Goal: Communication & Community: Participate in discussion

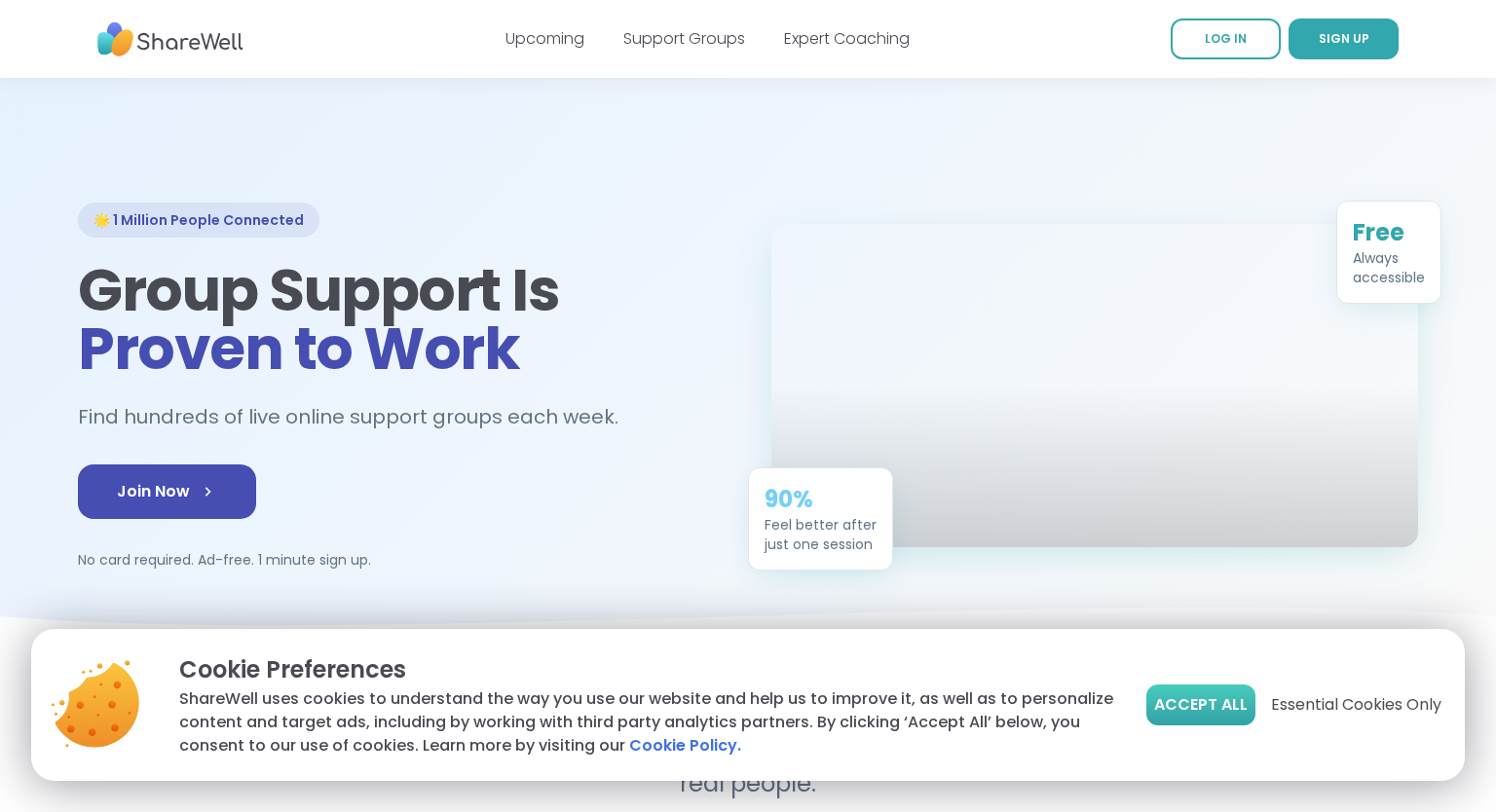
click at [1217, 702] on span "Accept All" at bounding box center [1200, 705] width 93 height 24
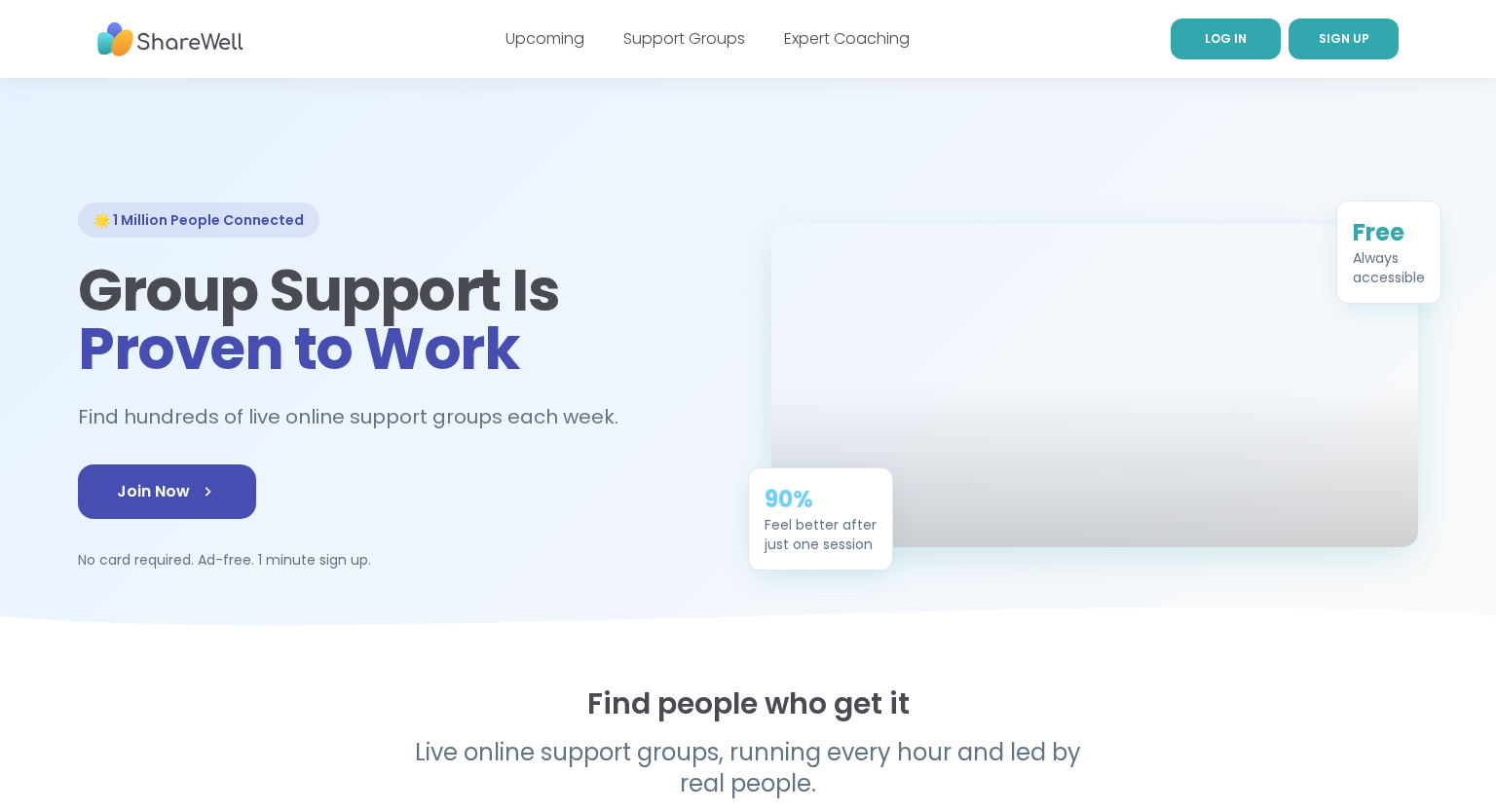
click at [1227, 44] on span "LOG IN" at bounding box center [1225, 39] width 42 height 17
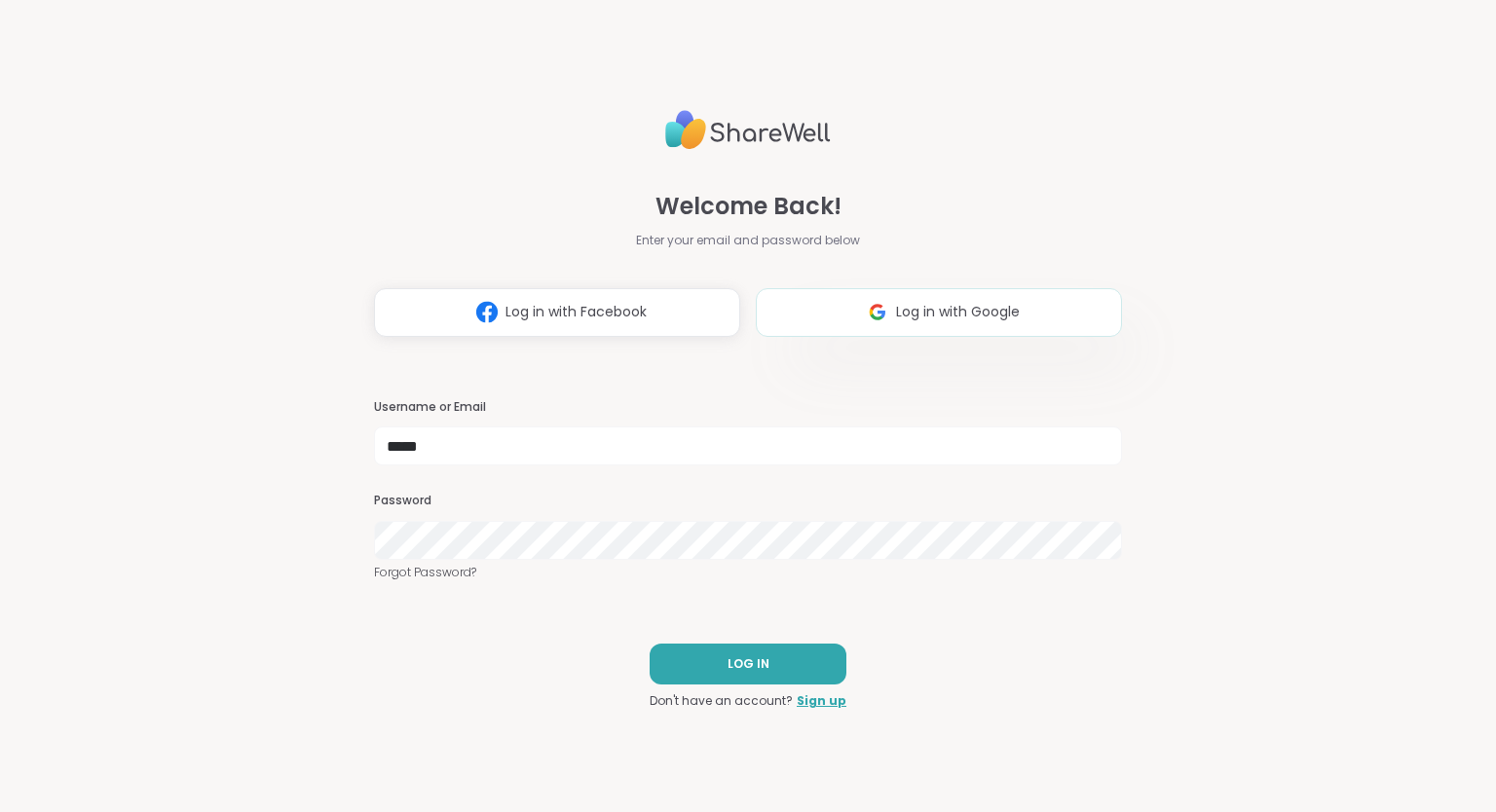
click at [968, 318] on span "Log in with Google" at bounding box center [957, 312] width 124 height 21
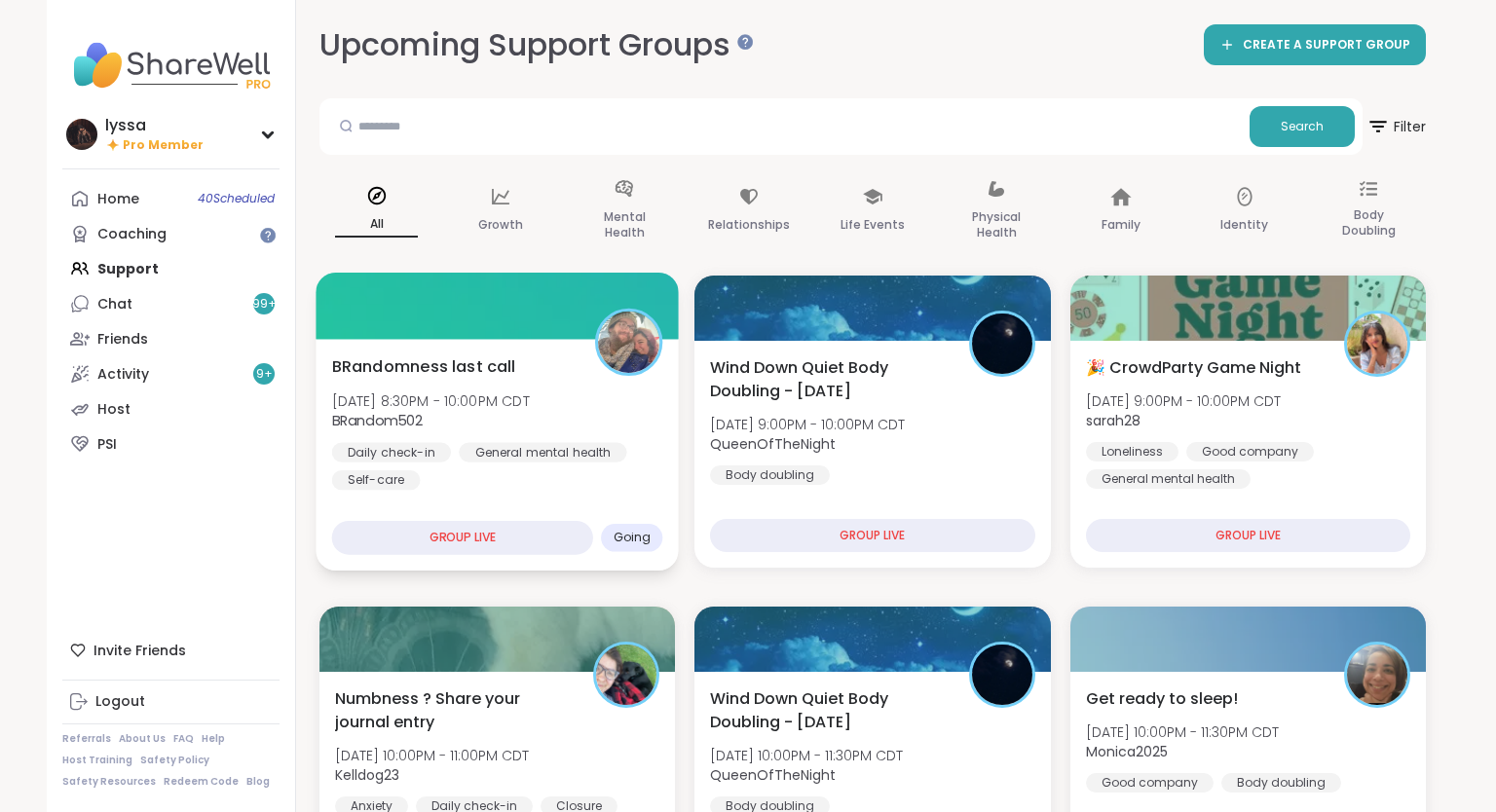
click at [506, 397] on span "Tue, Oct 07 | 8:30PM - 10:00PM CDT" at bounding box center [431, 401] width 198 height 20
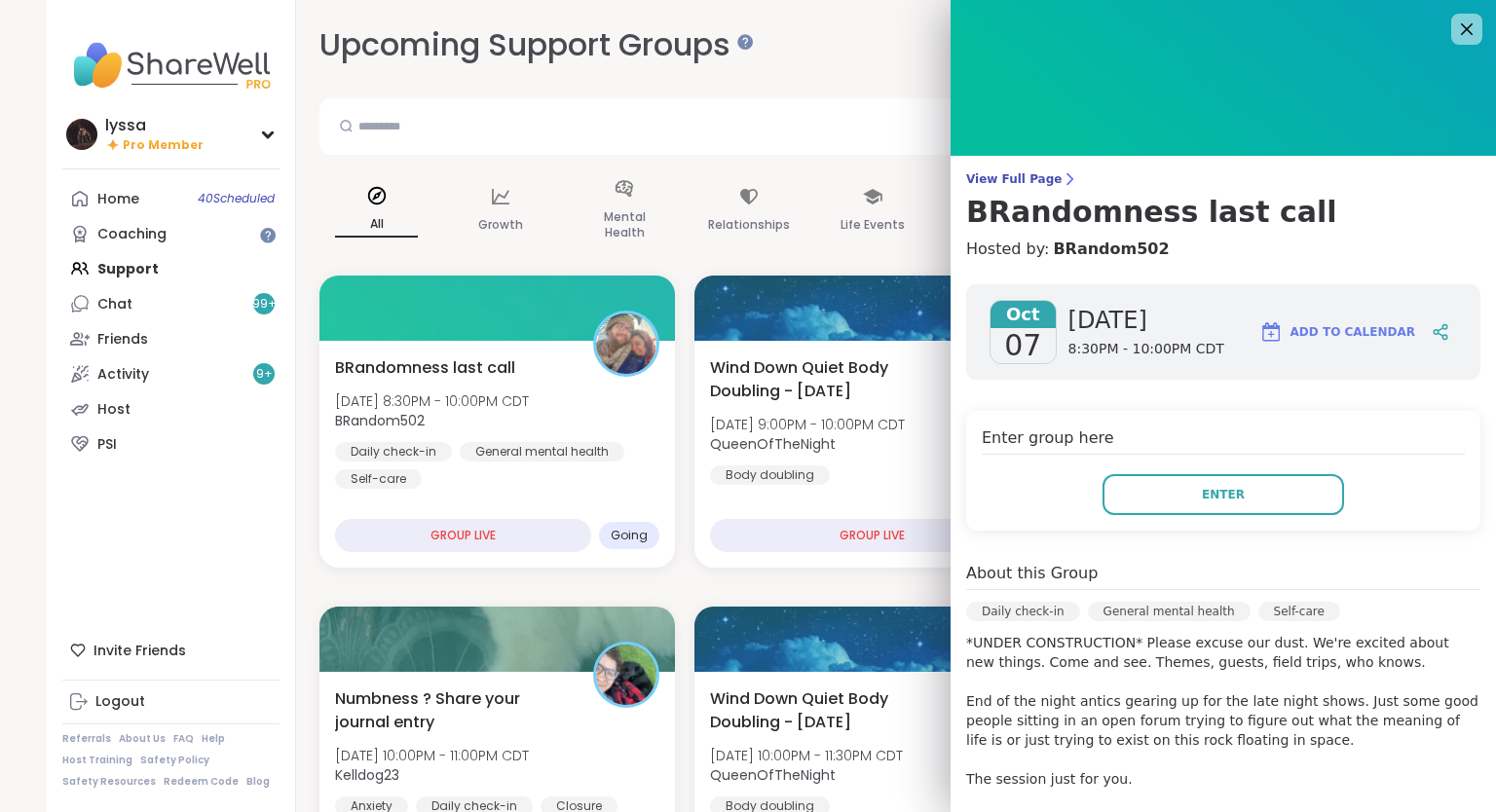
click at [1193, 469] on div "Enter group here Enter" at bounding box center [1223, 470] width 514 height 120
click at [1188, 487] on button "Enter" at bounding box center [1223, 494] width 241 height 41
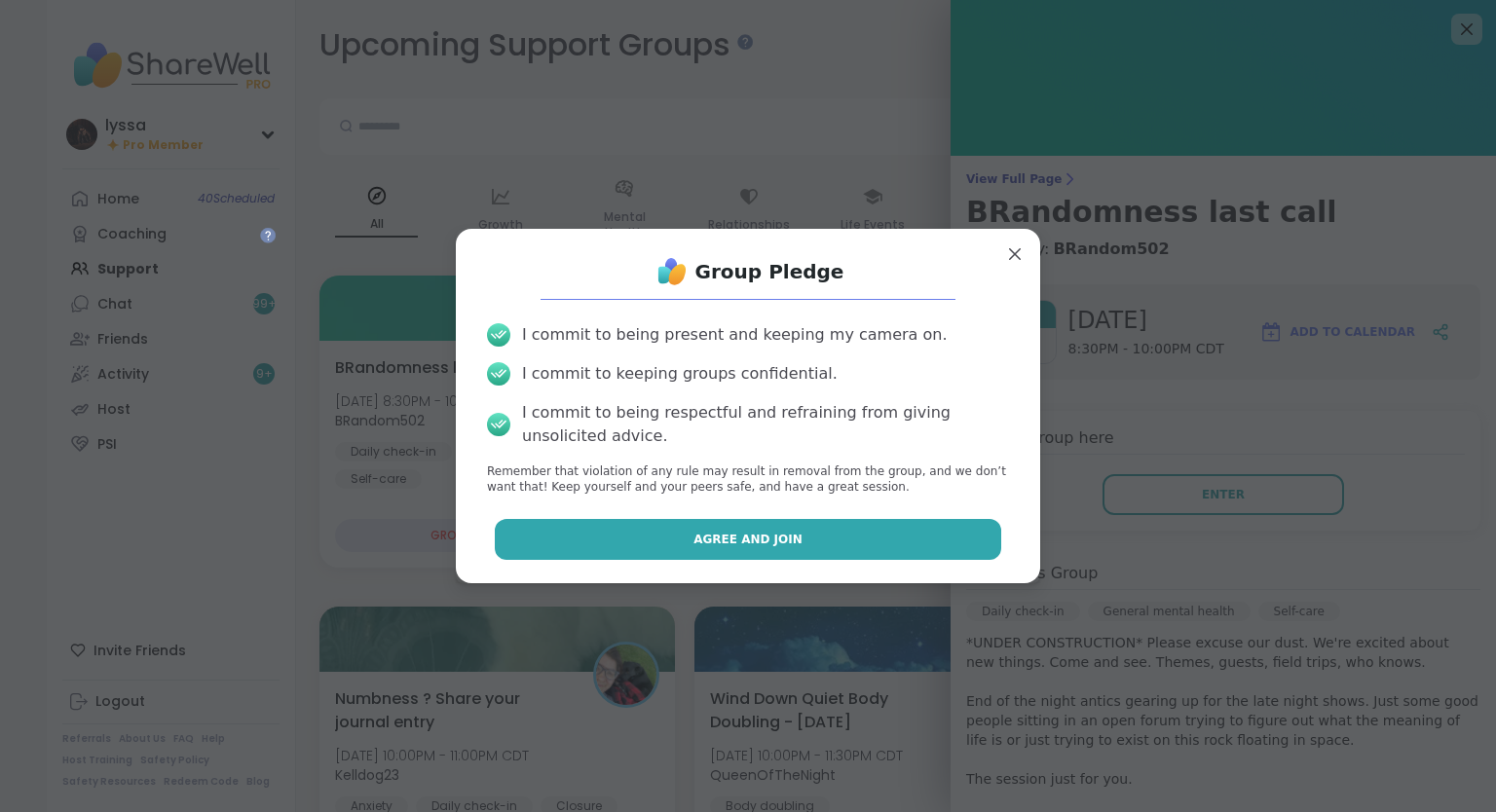
click at [876, 527] on button "Agree and Join" at bounding box center [748, 539] width 508 height 41
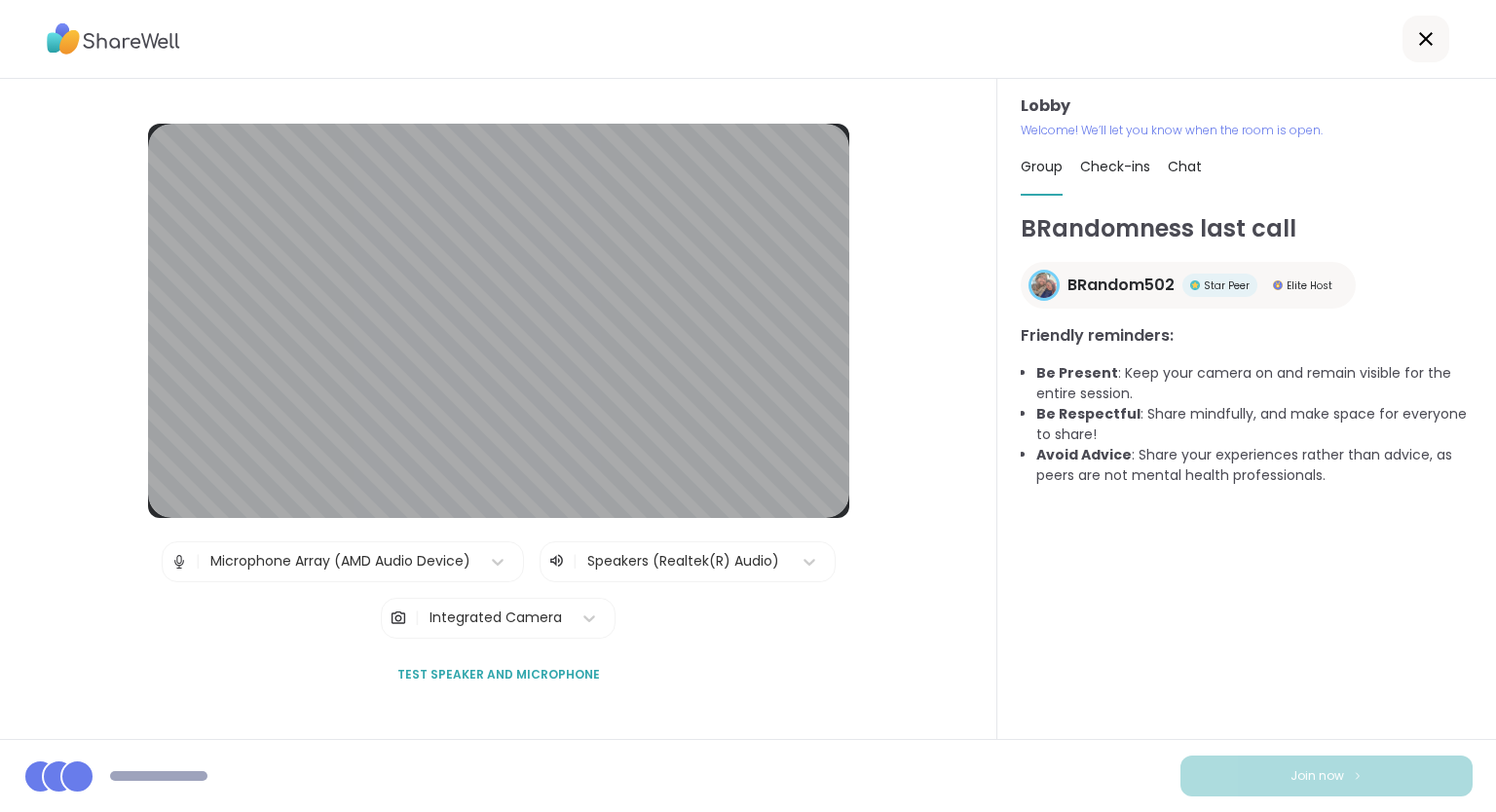
click at [1434, 27] on div at bounding box center [1425, 39] width 47 height 46
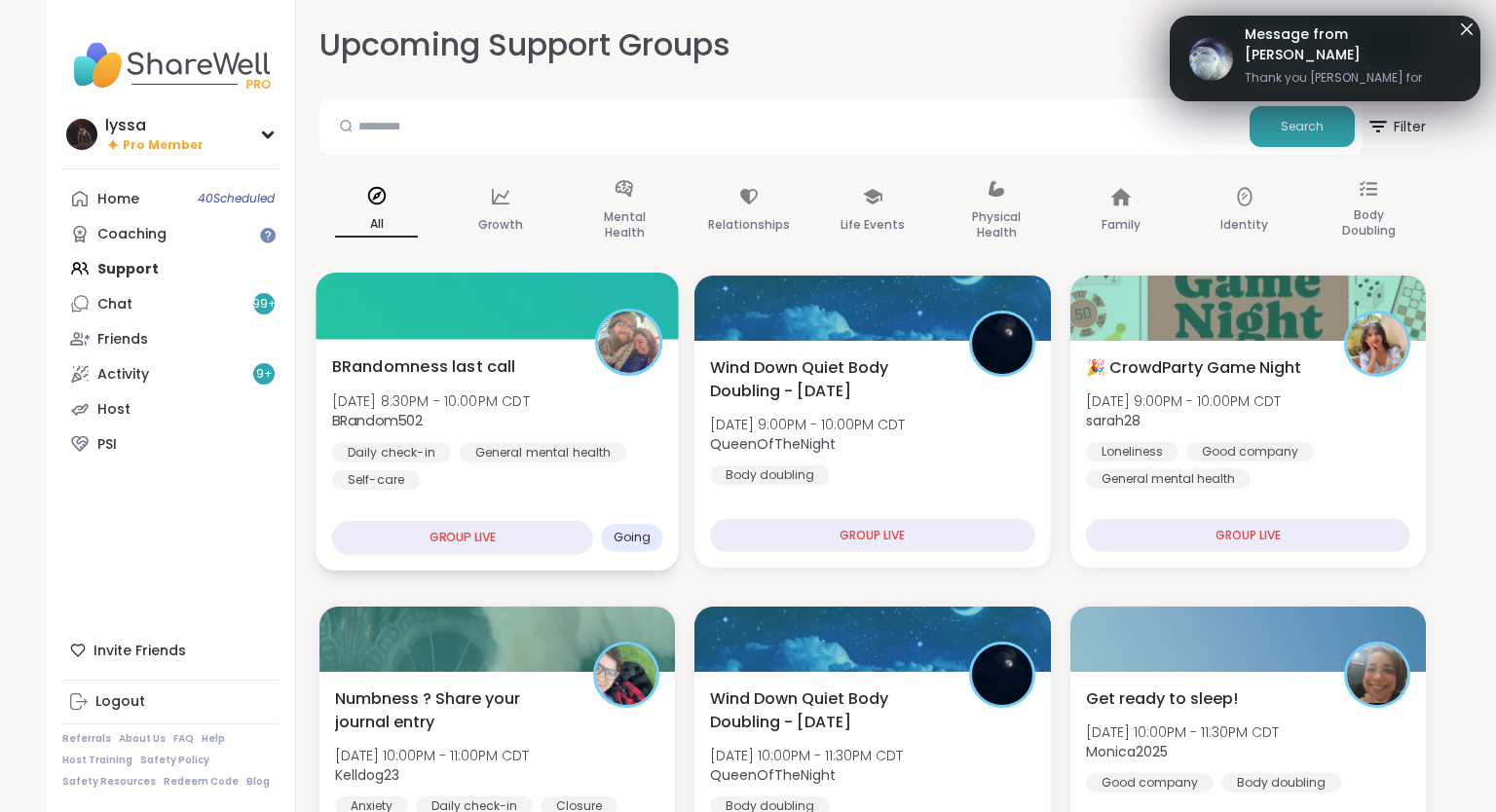
click at [592, 337] on div at bounding box center [497, 306] width 363 height 66
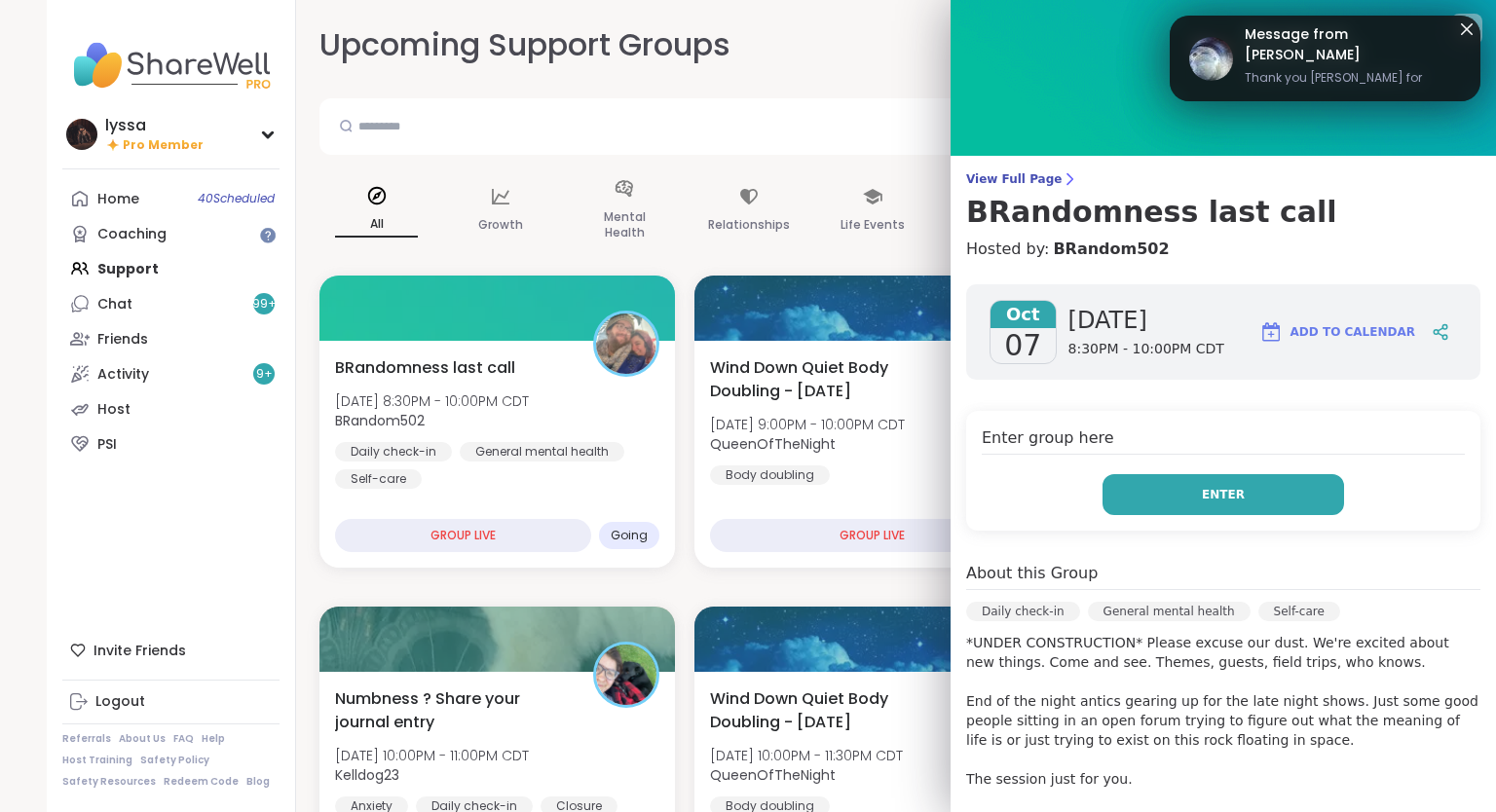
click at [1150, 507] on button "Enter" at bounding box center [1223, 494] width 241 height 41
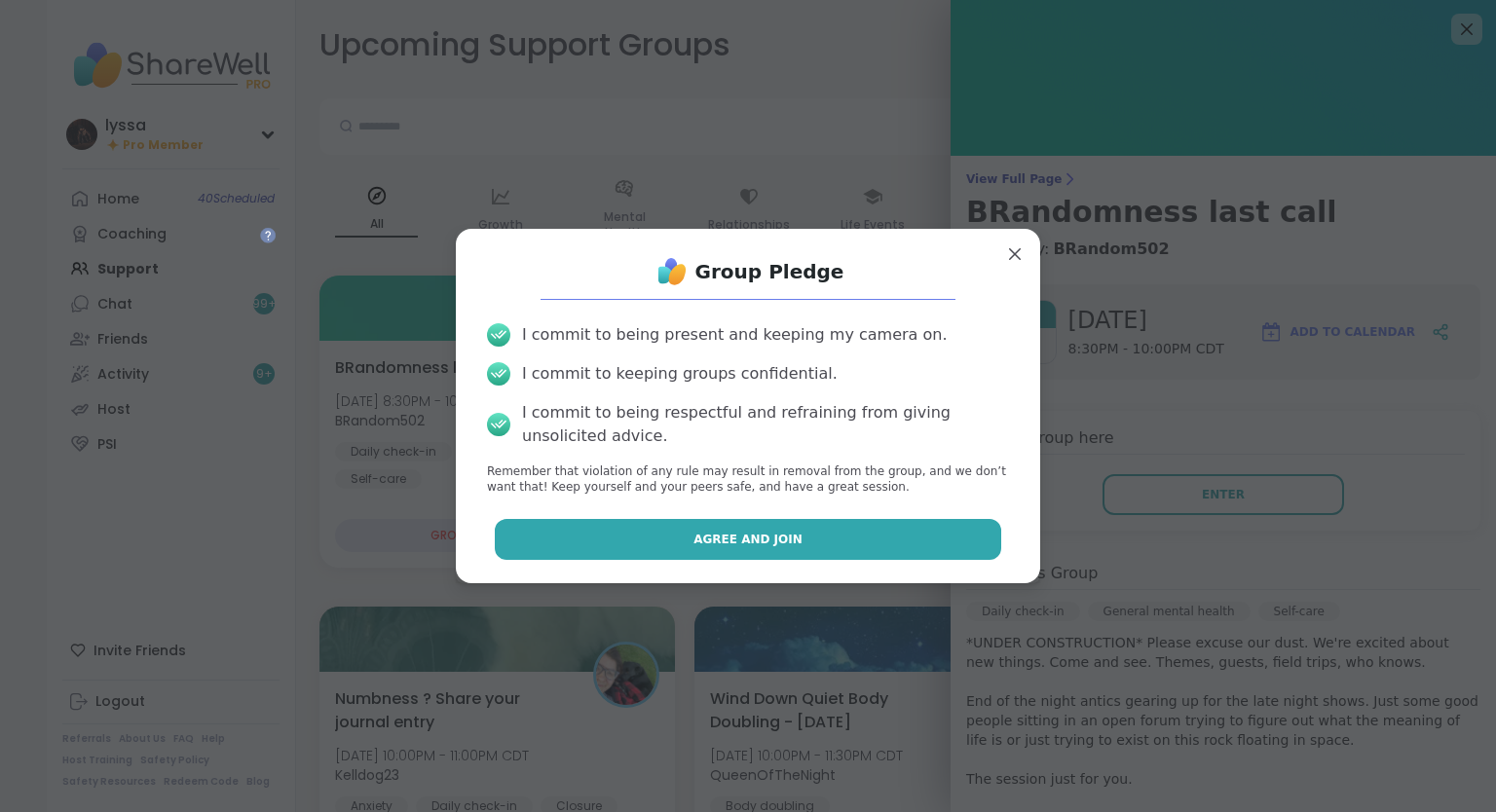
click at [773, 531] on span "Agree and Join" at bounding box center [748, 539] width 109 height 18
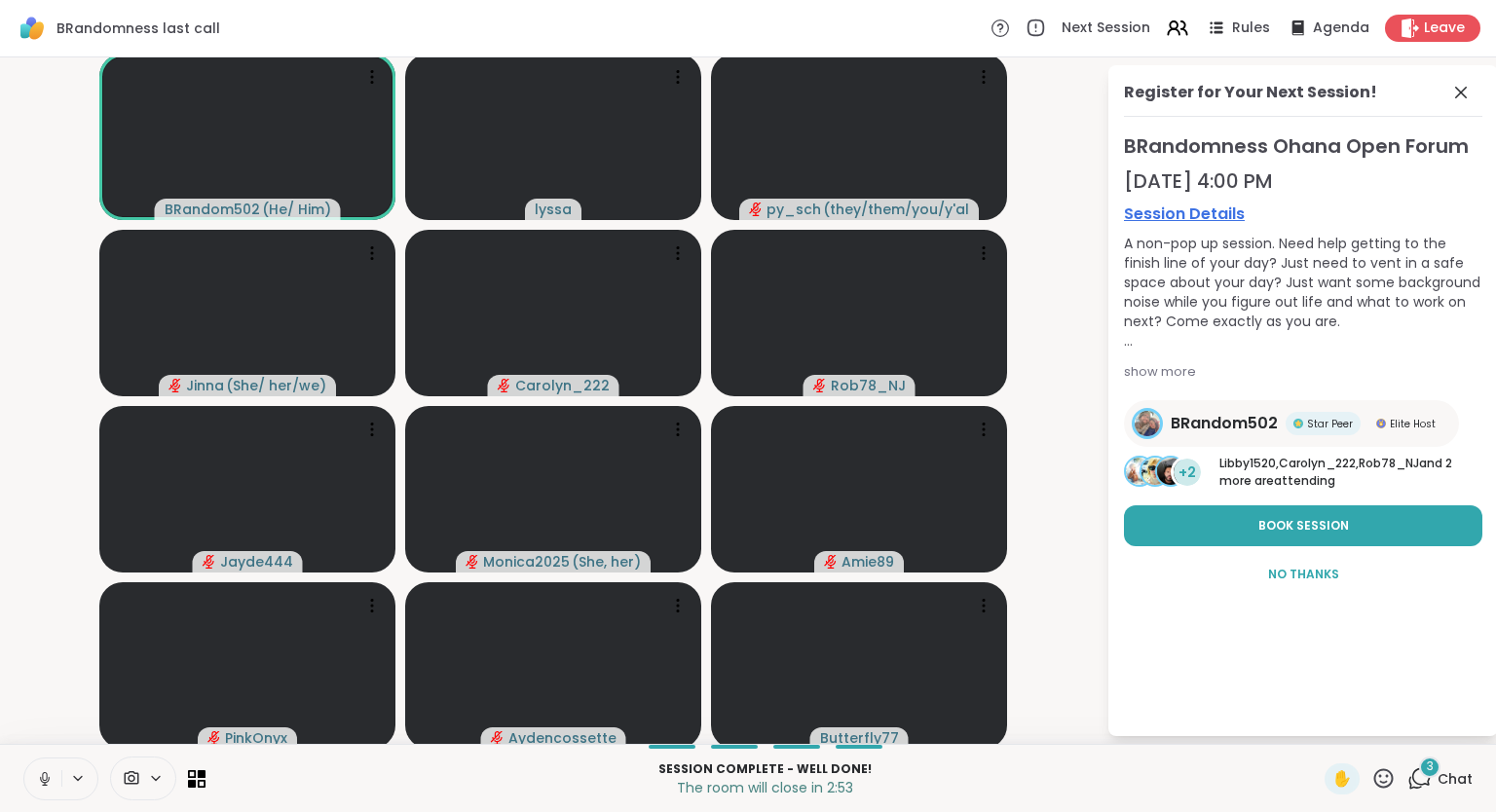
click at [40, 778] on icon at bounding box center [45, 778] width 18 height 18
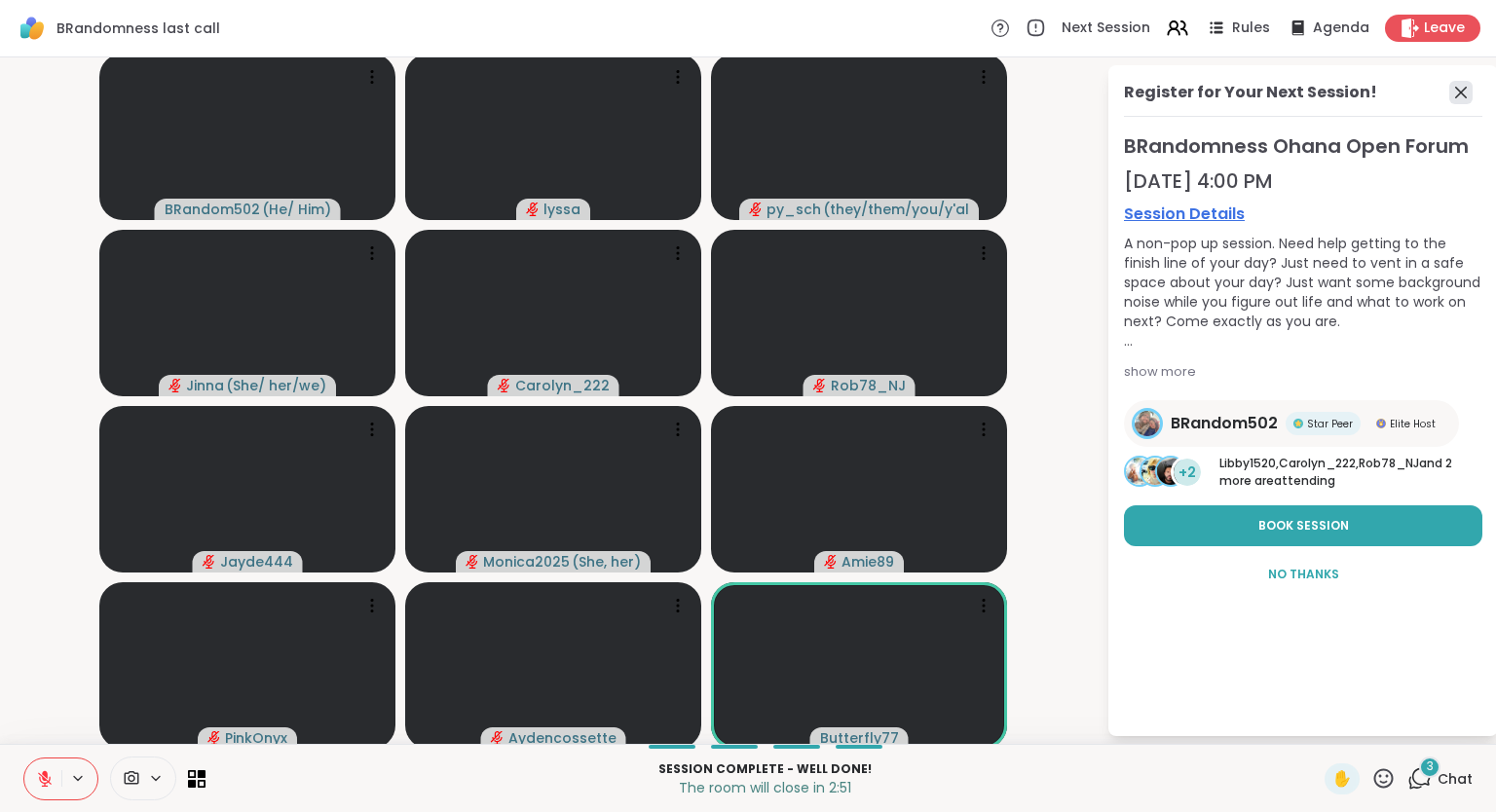
click at [1452, 95] on icon at bounding box center [1460, 93] width 24 height 24
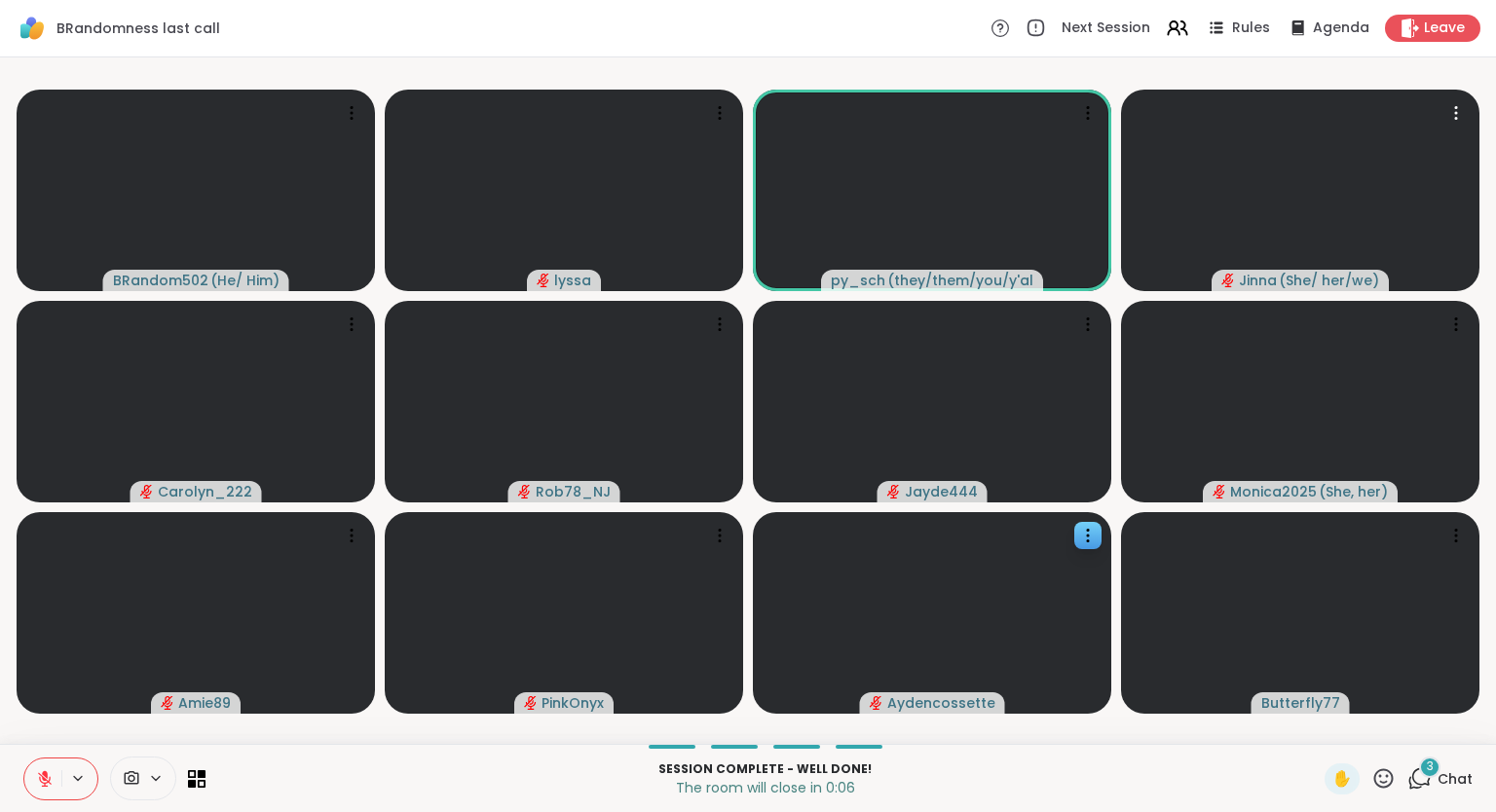
click at [850, 679] on div at bounding box center [932, 613] width 358 height 202
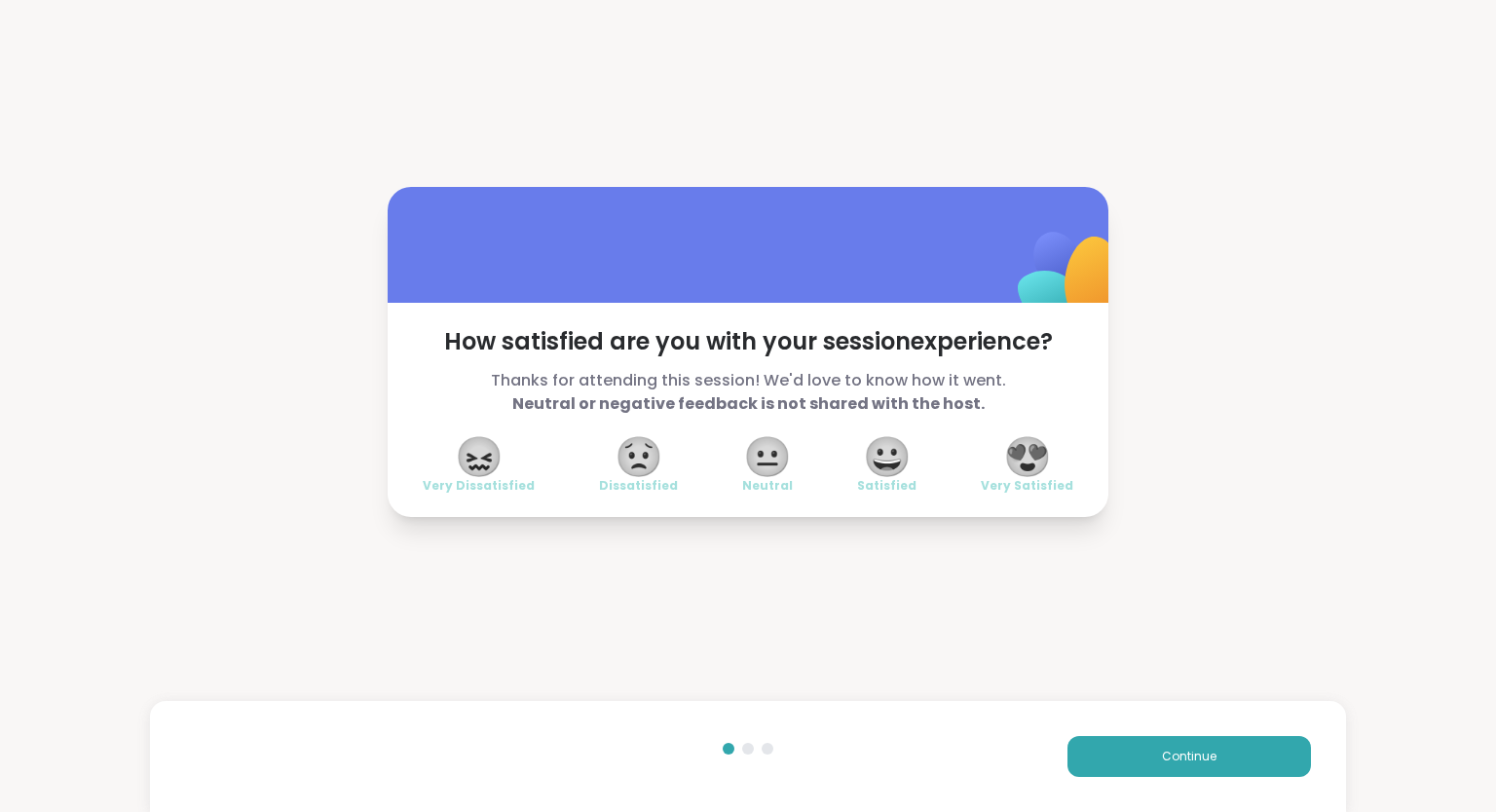
click at [1028, 449] on span "😍" at bounding box center [1027, 456] width 48 height 35
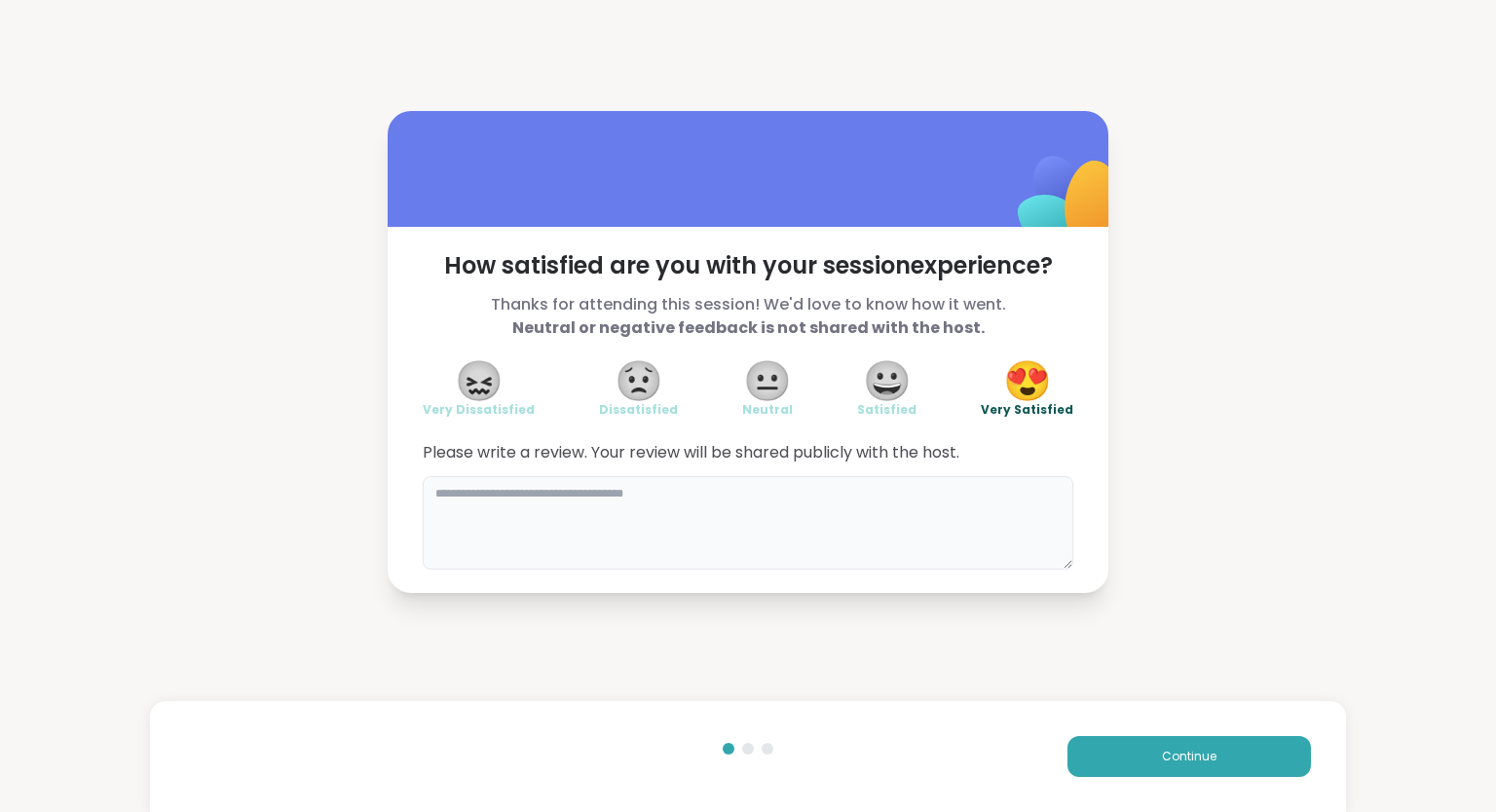
click at [1021, 528] on textarea at bounding box center [747, 522] width 650 height 93
type textarea "**********"
click at [1246, 769] on button "Continue" at bounding box center [1189, 756] width 243 height 41
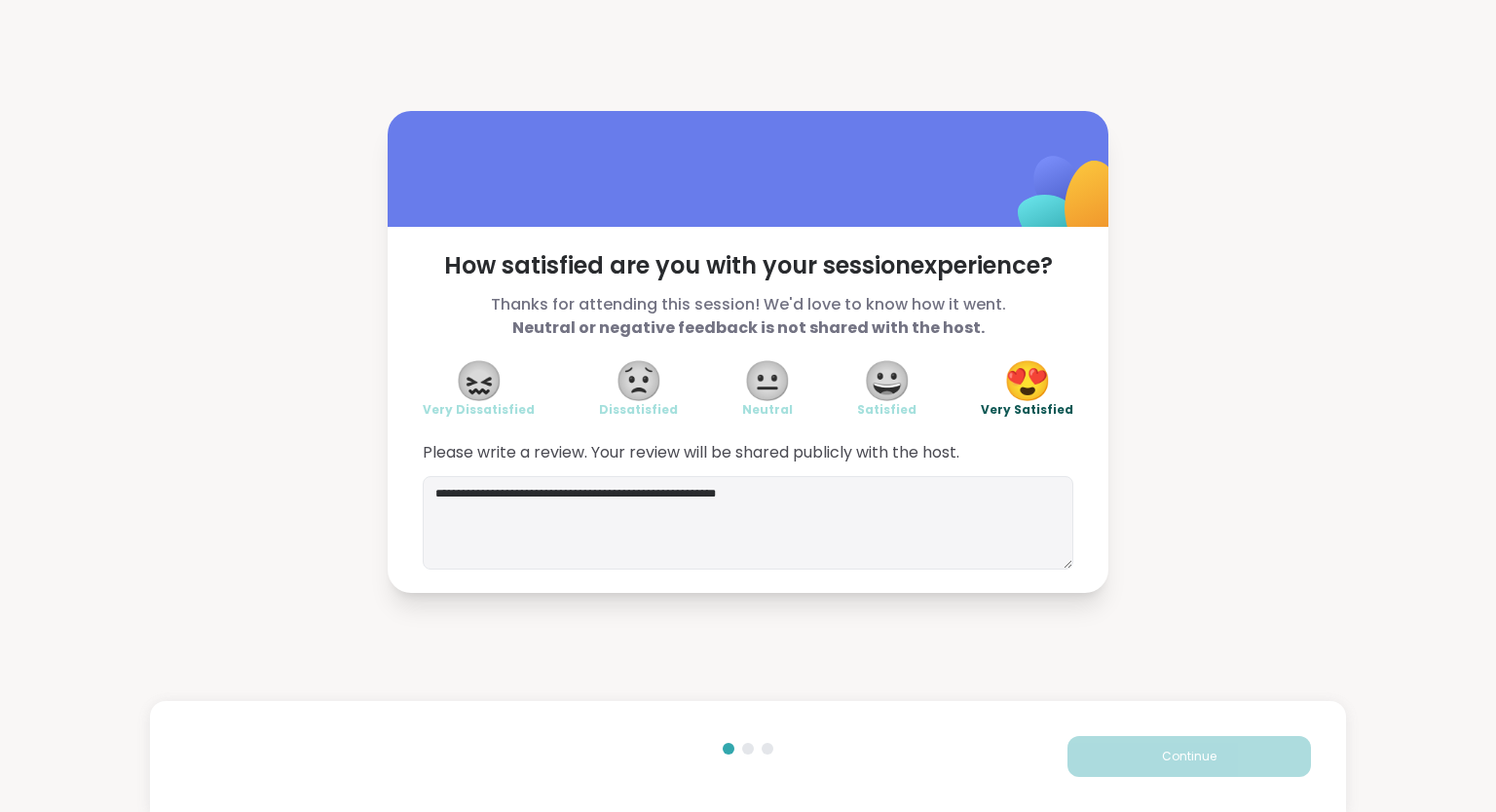
click at [1249, 763] on button "Continue" at bounding box center [1189, 756] width 243 height 41
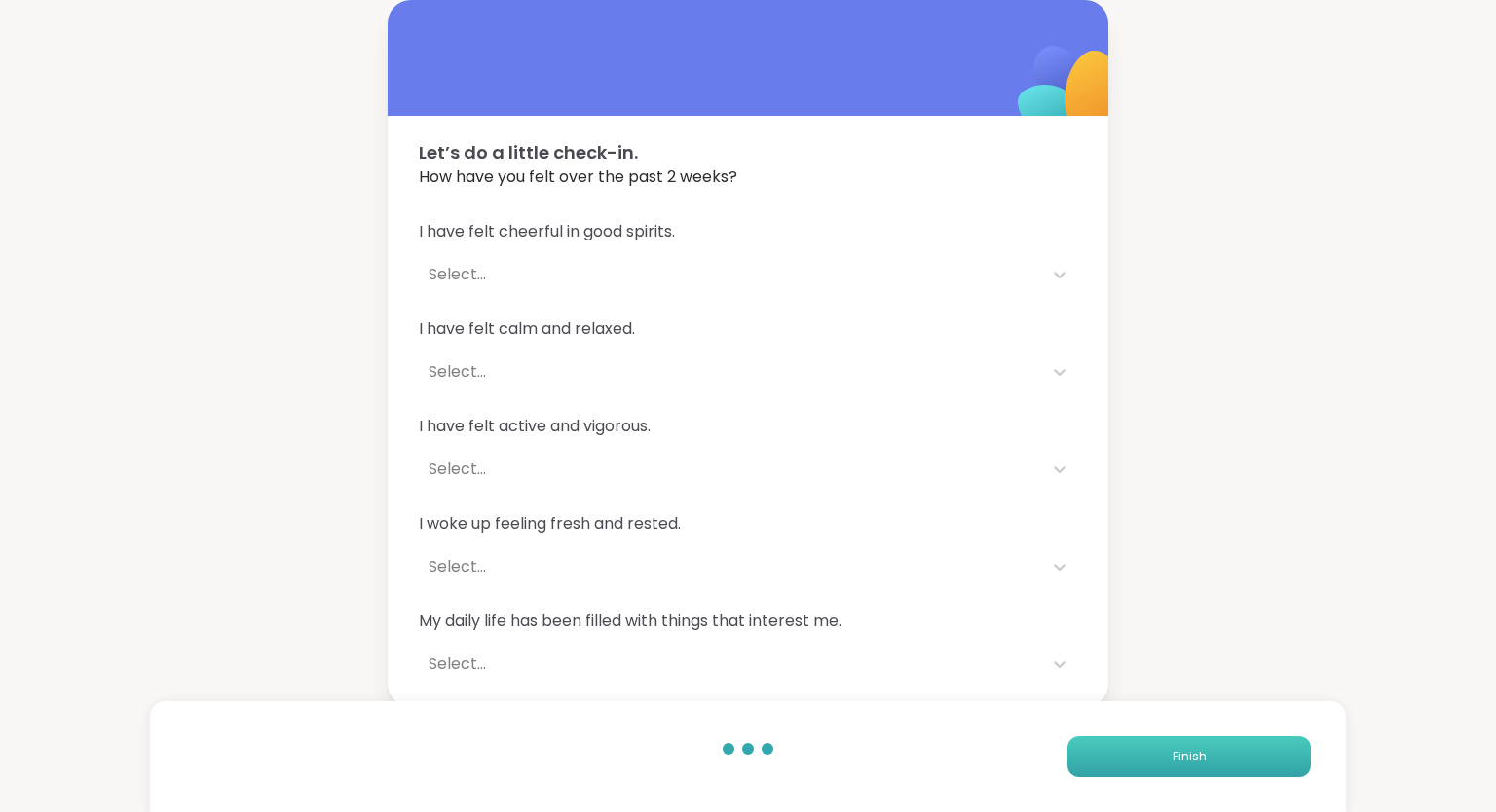
click at [1227, 763] on button "Finish" at bounding box center [1189, 756] width 243 height 41
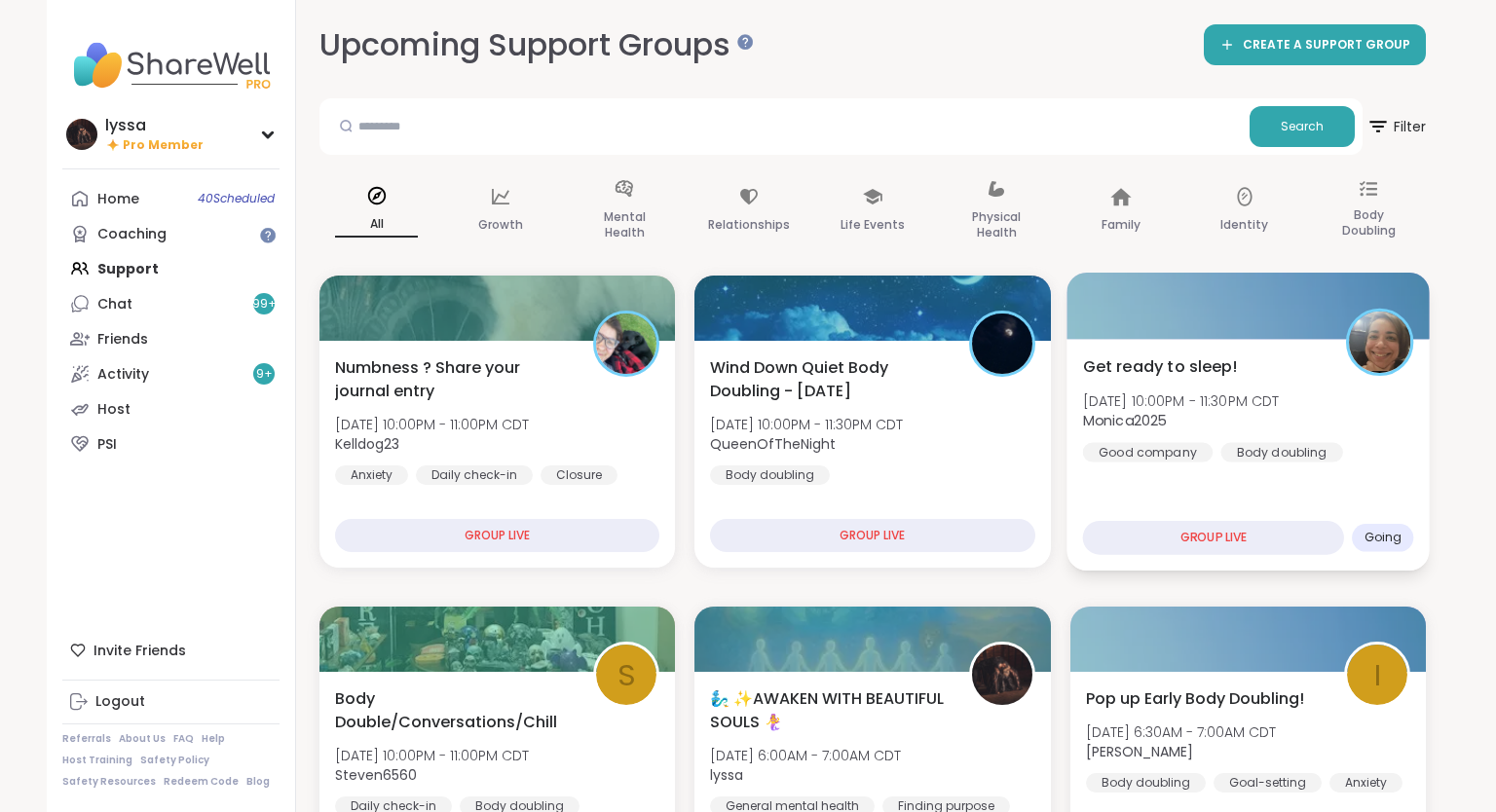
click at [1245, 435] on div "Get ready to sleep! [DATE] 10:00PM - 11:30PM CDT Monica2025 Good company Body d…" at bounding box center [1247, 407] width 331 height 107
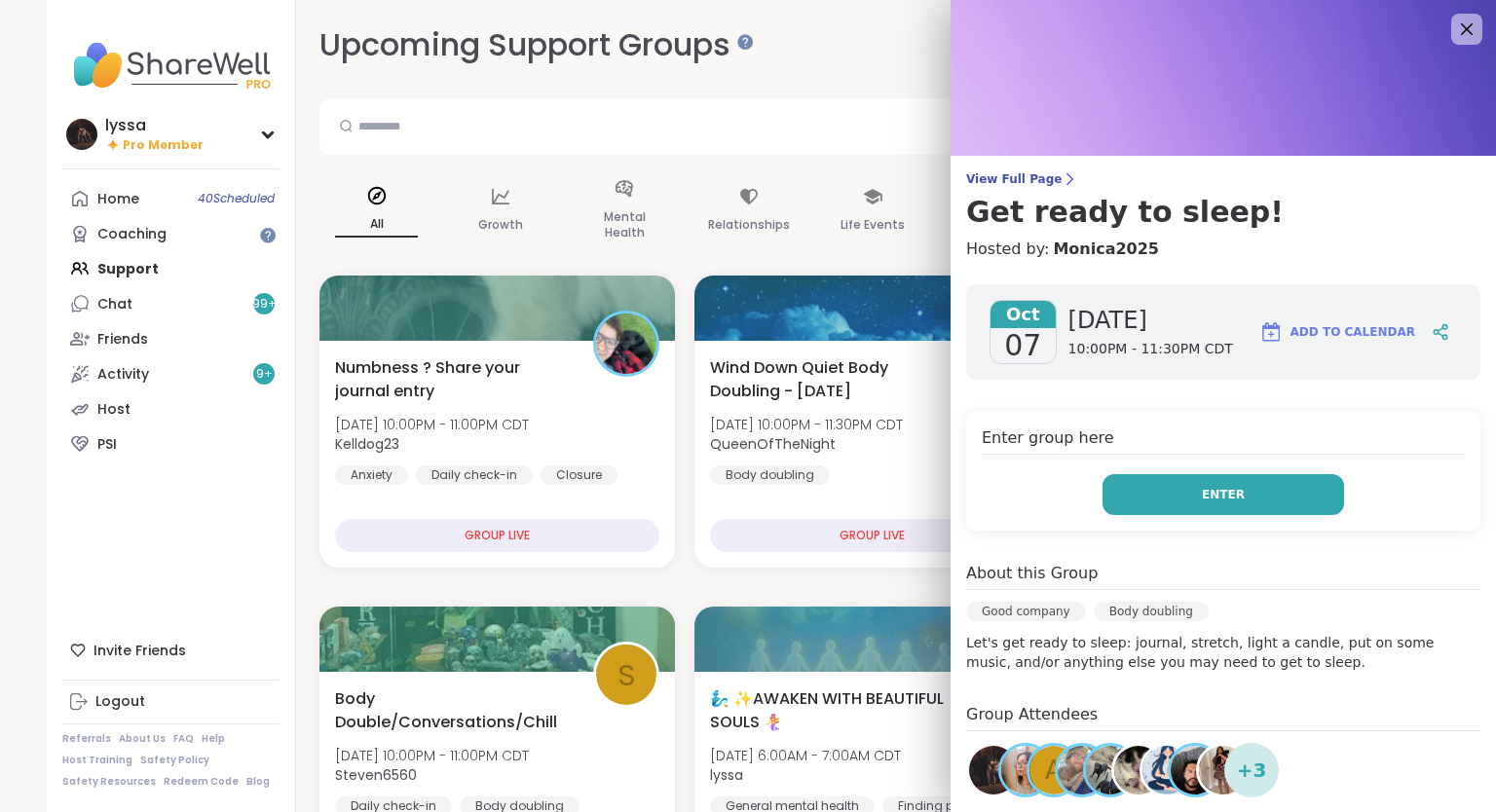
click at [1180, 511] on button "Enter" at bounding box center [1223, 494] width 241 height 41
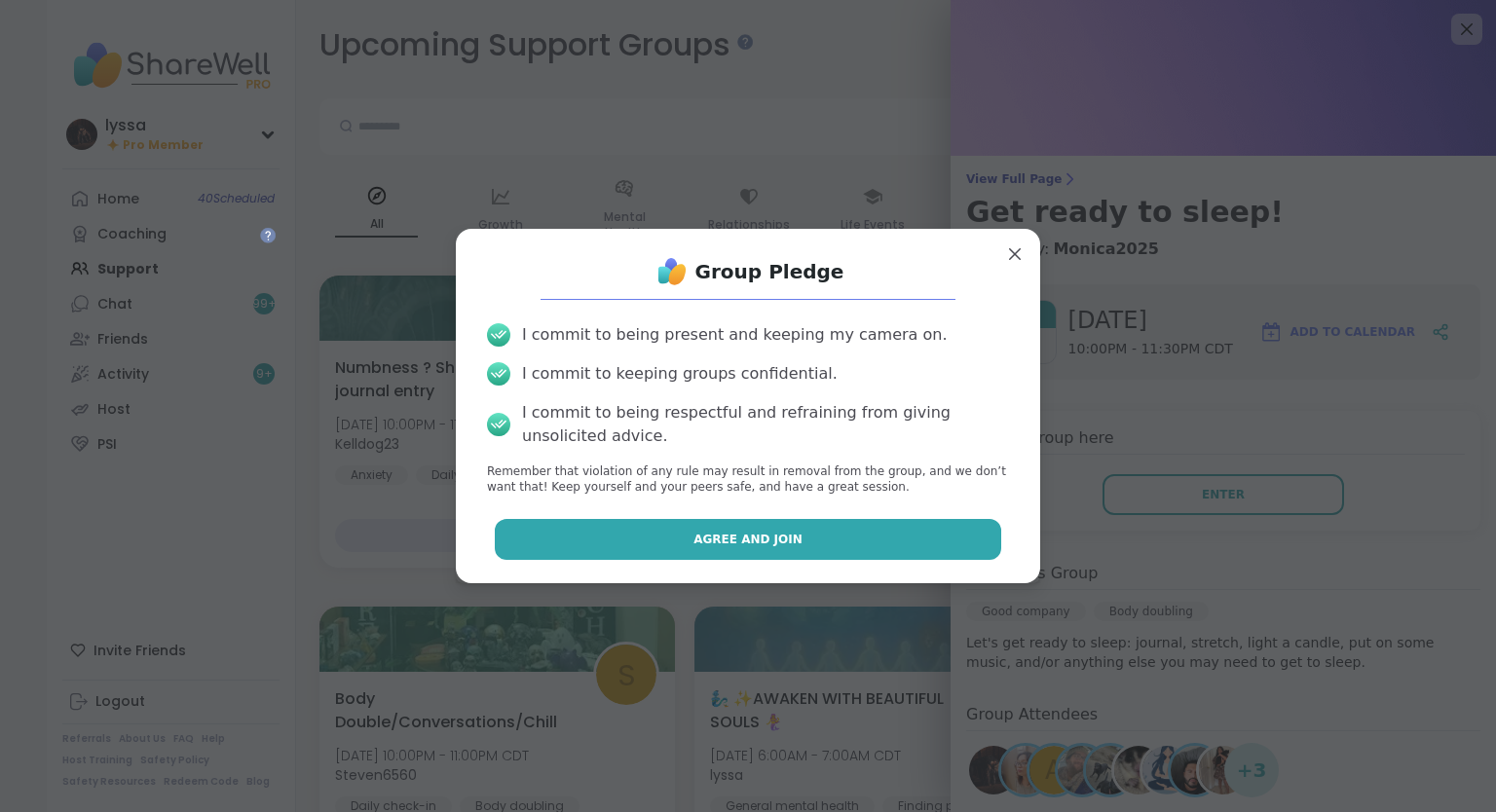
click at [952, 527] on button "Agree and Join" at bounding box center [748, 539] width 508 height 41
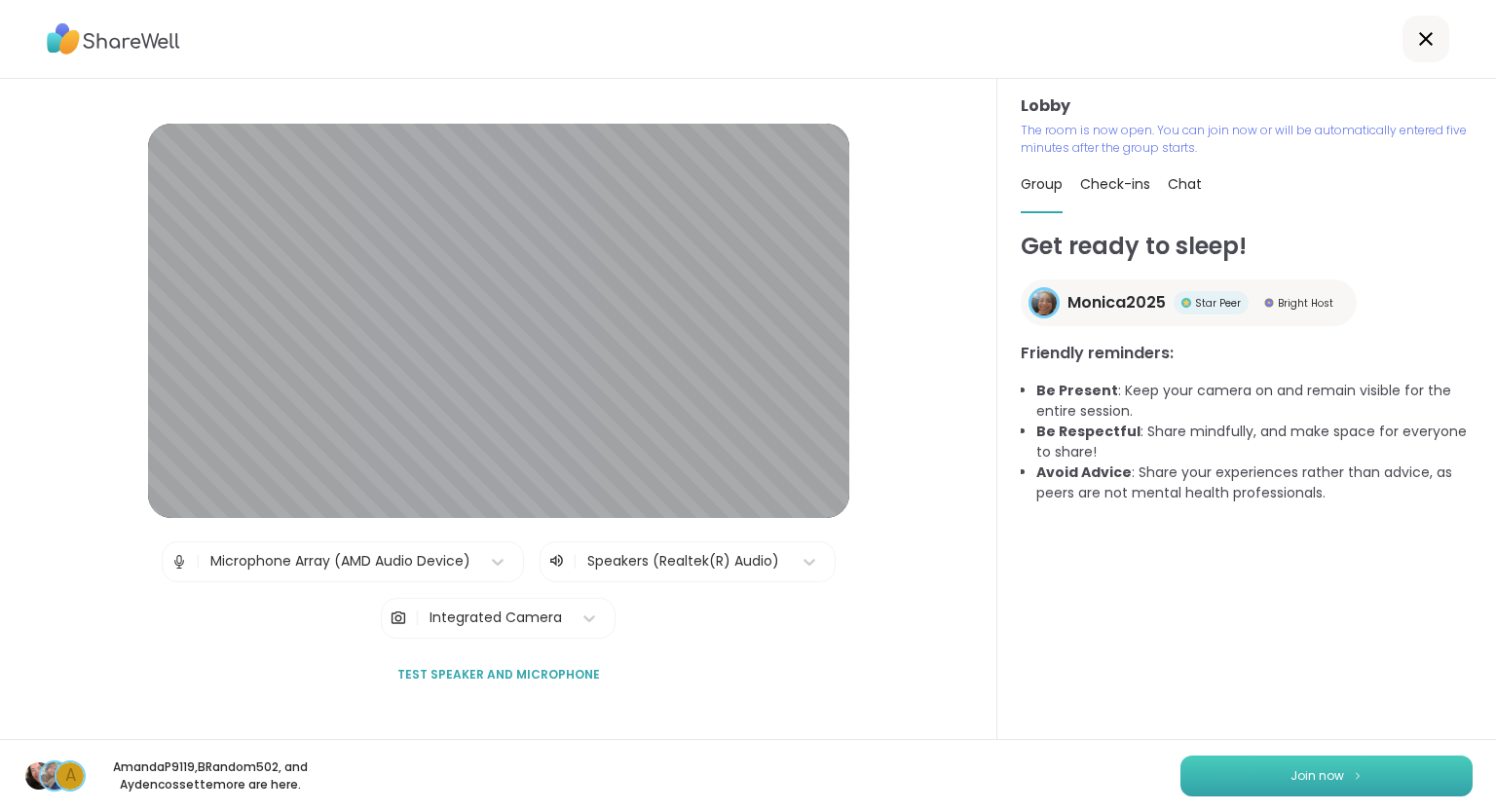
click at [1272, 784] on button "Join now" at bounding box center [1326, 775] width 292 height 41
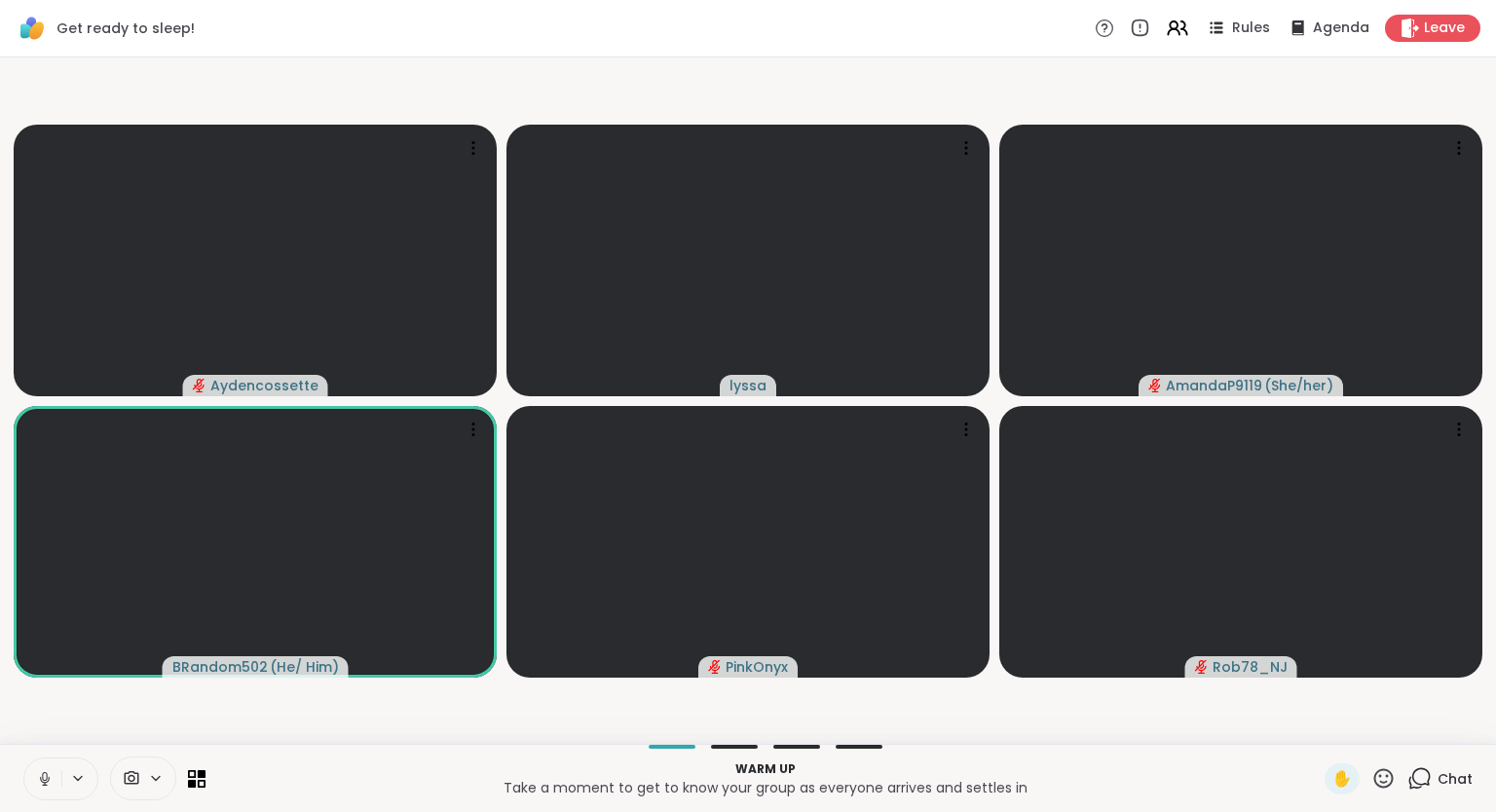
click at [1488, 519] on div "Aydencossette lyssa AmandaP9119 ( She/her ) BRandom502 ( He/ Him ) PinkOnyx Rob…" at bounding box center [748, 401] width 1496 height 686
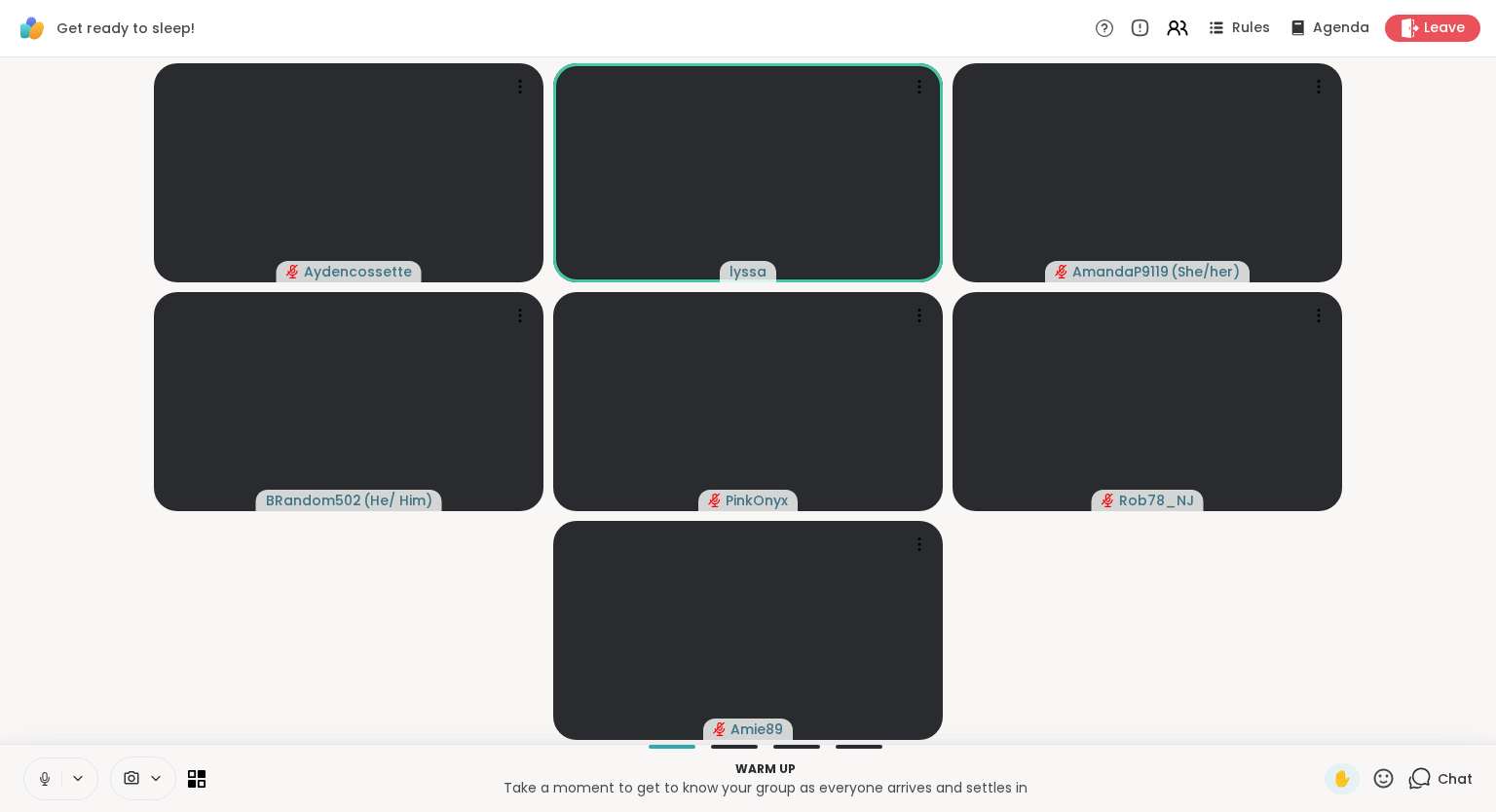
click at [47, 785] on icon at bounding box center [45, 778] width 18 height 18
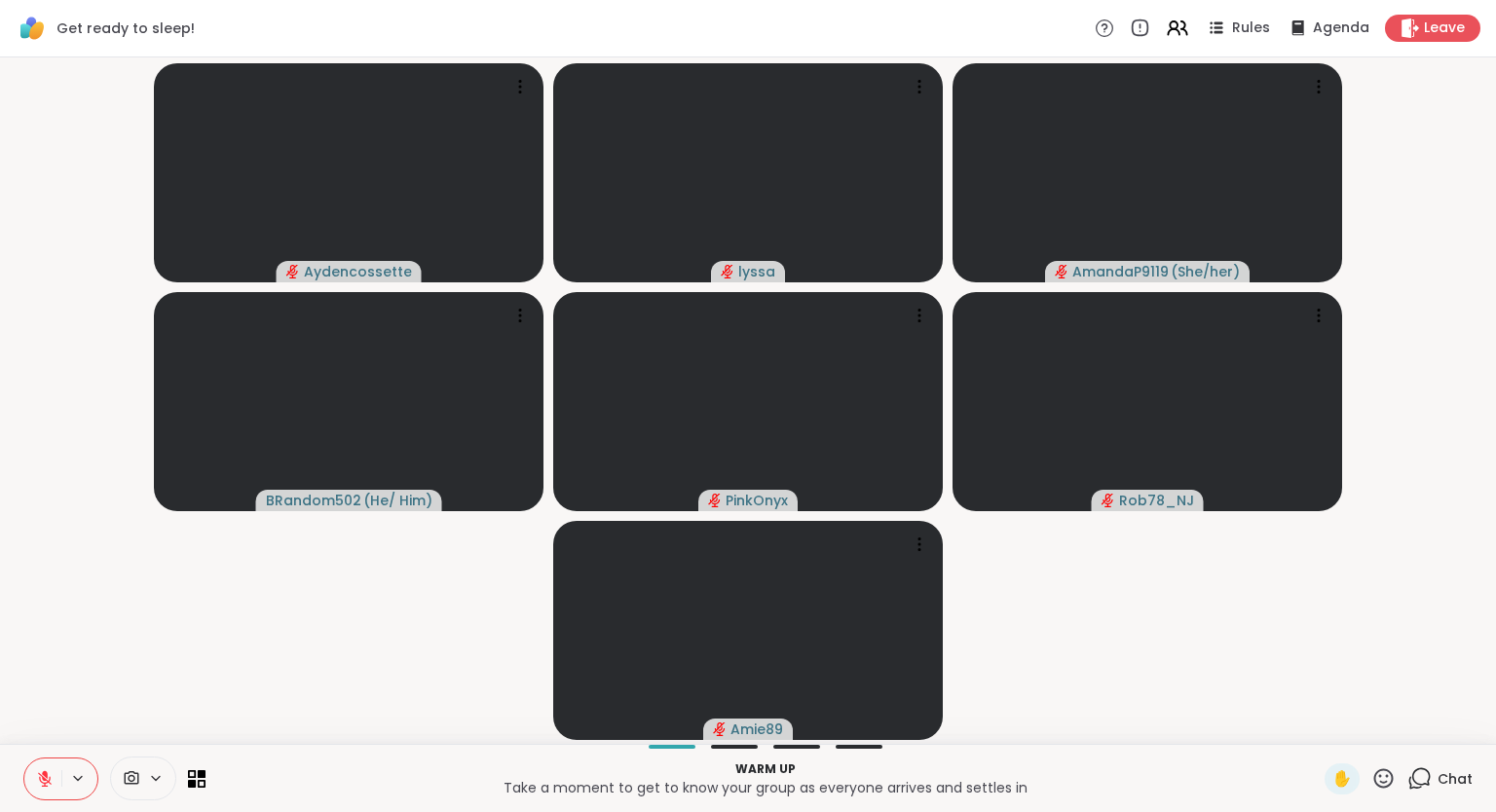
click at [1488, 536] on div "Aydencossette lyssa AmandaP9119 ( She/her ) BRandom502 ( He/ Him ) PinkOnyx Rob…" at bounding box center [748, 401] width 1496 height 686
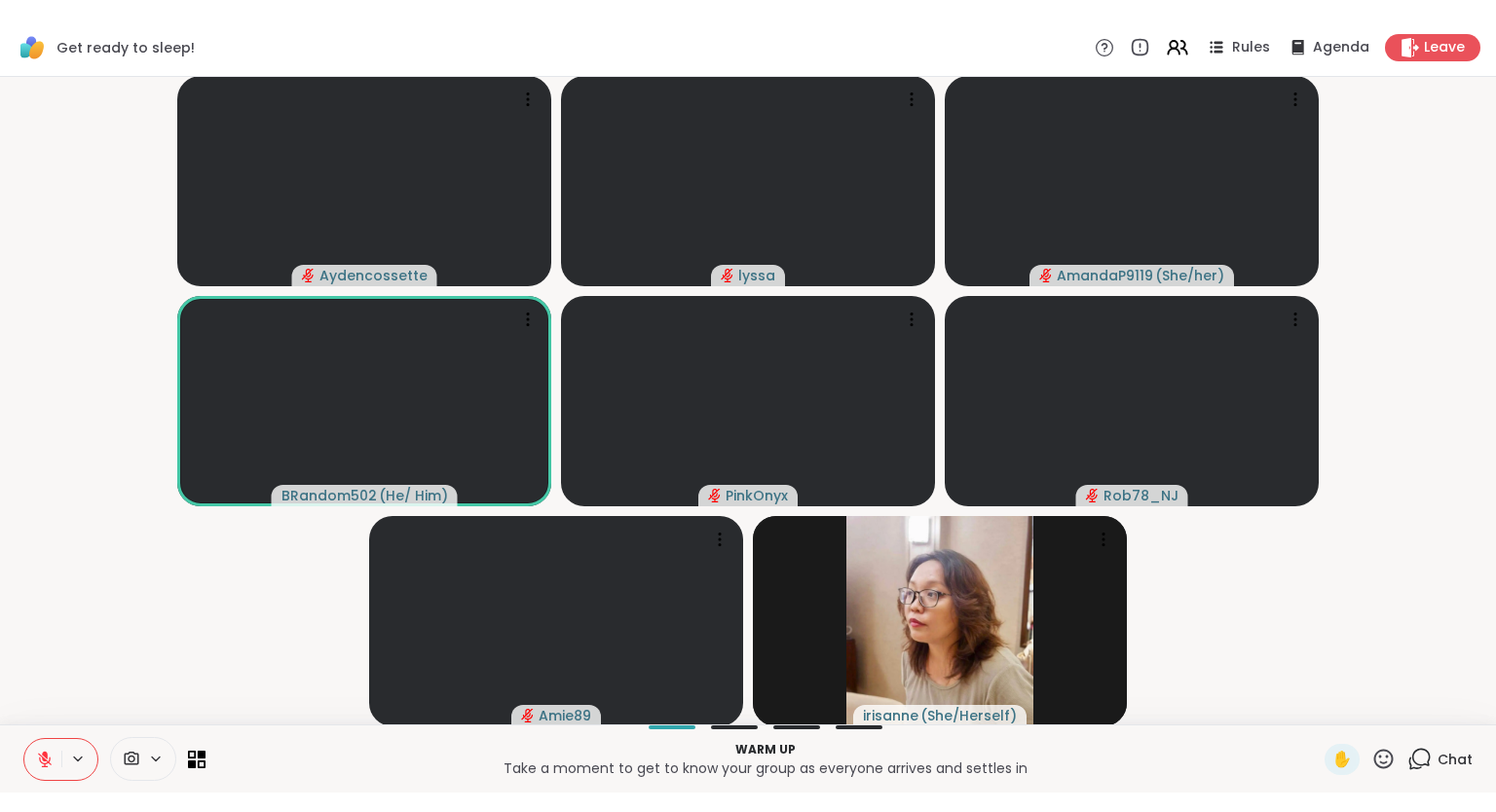
scroll to position [1, 0]
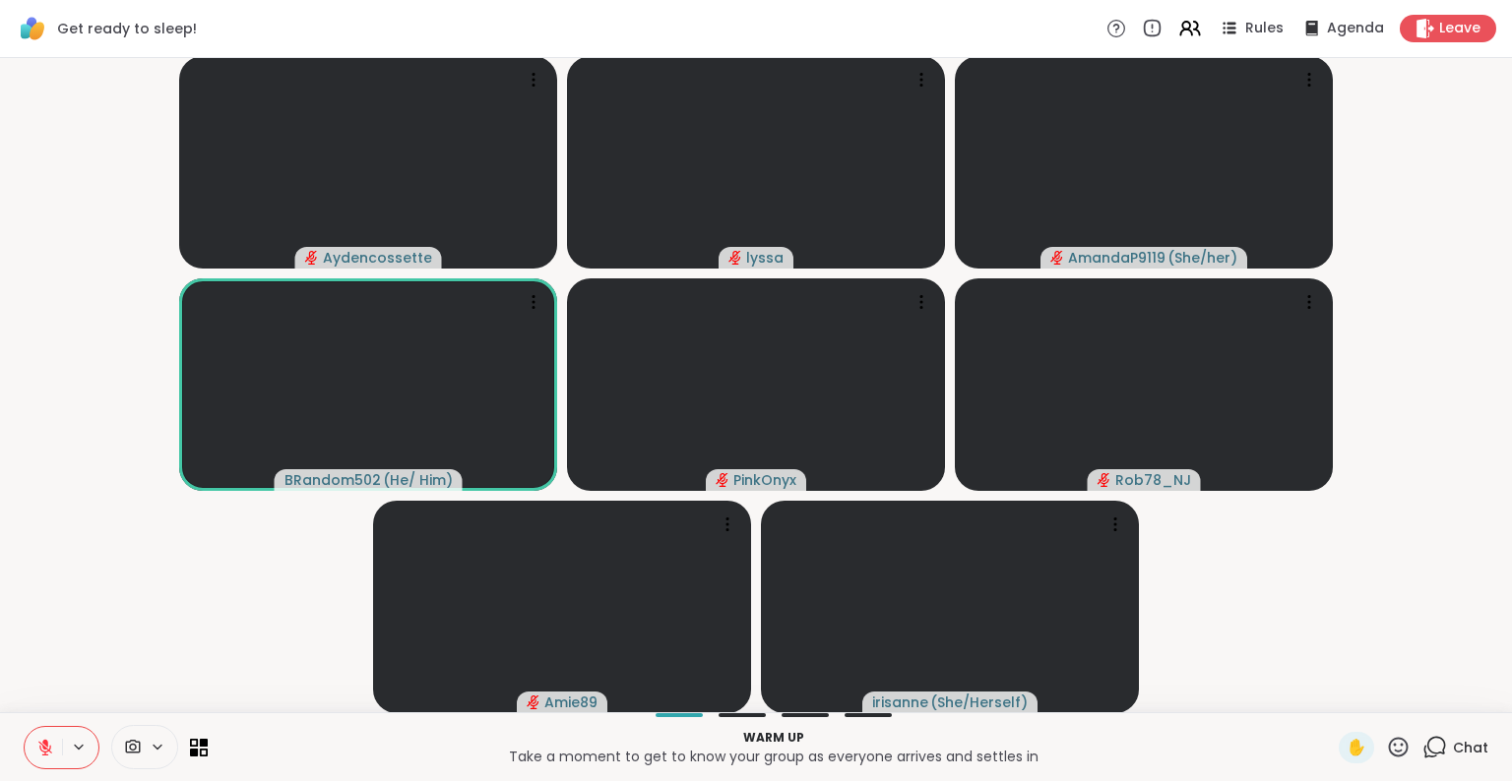
click at [1398, 756] on icon at bounding box center [1399, 747] width 20 height 20
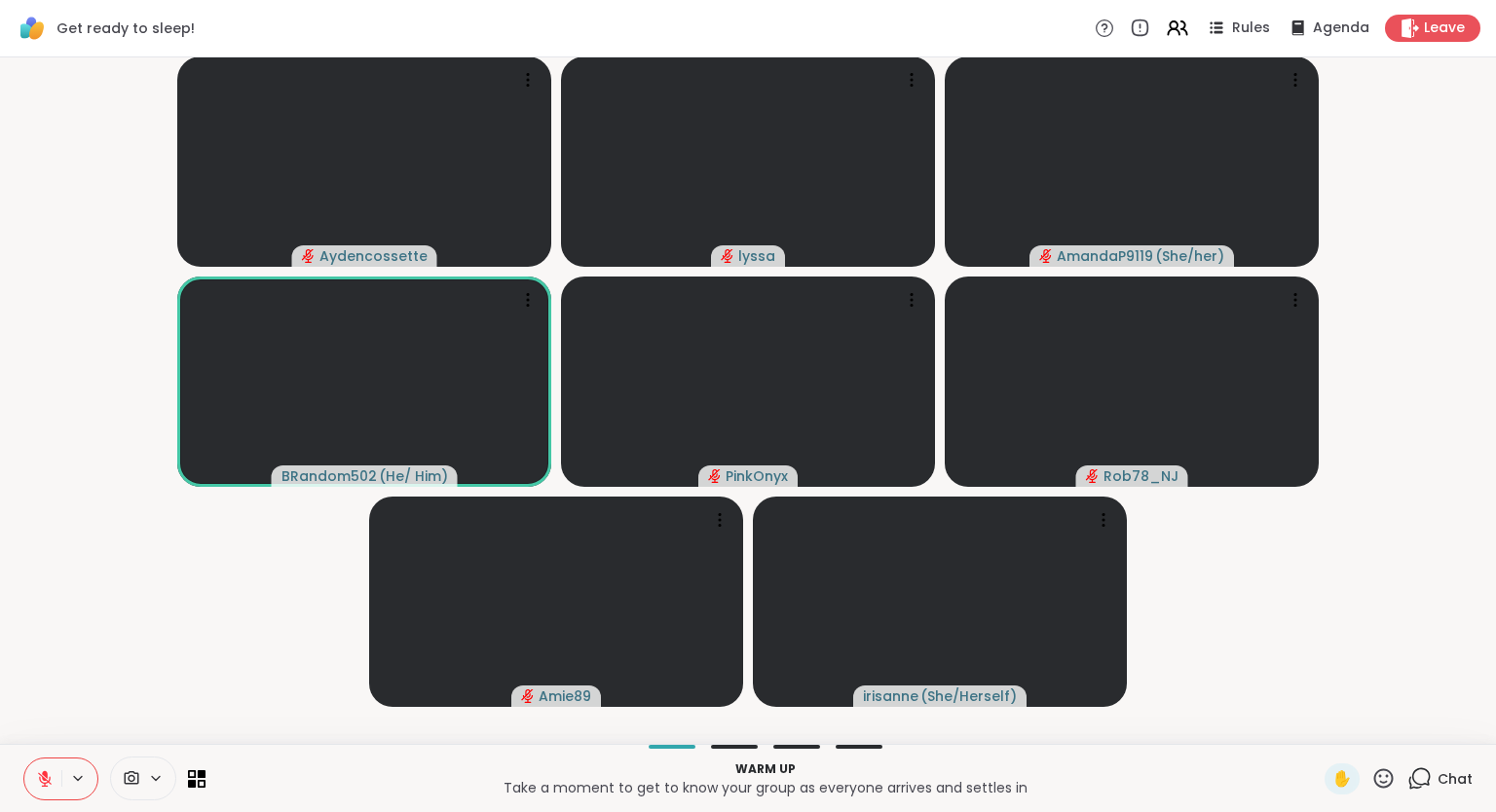
scroll to position [0, 0]
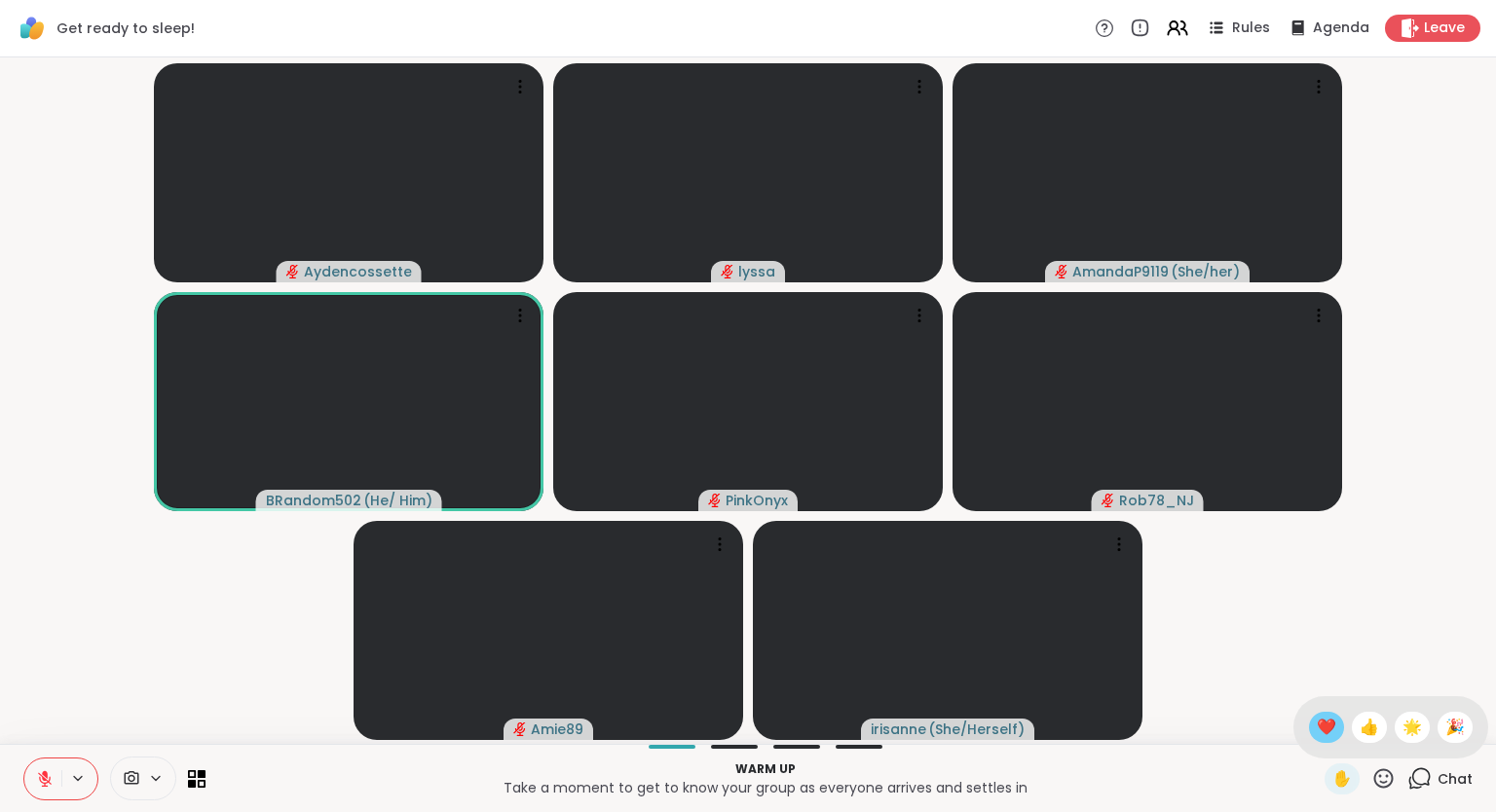
click at [1318, 723] on span "❤️" at bounding box center [1326, 727] width 20 height 24
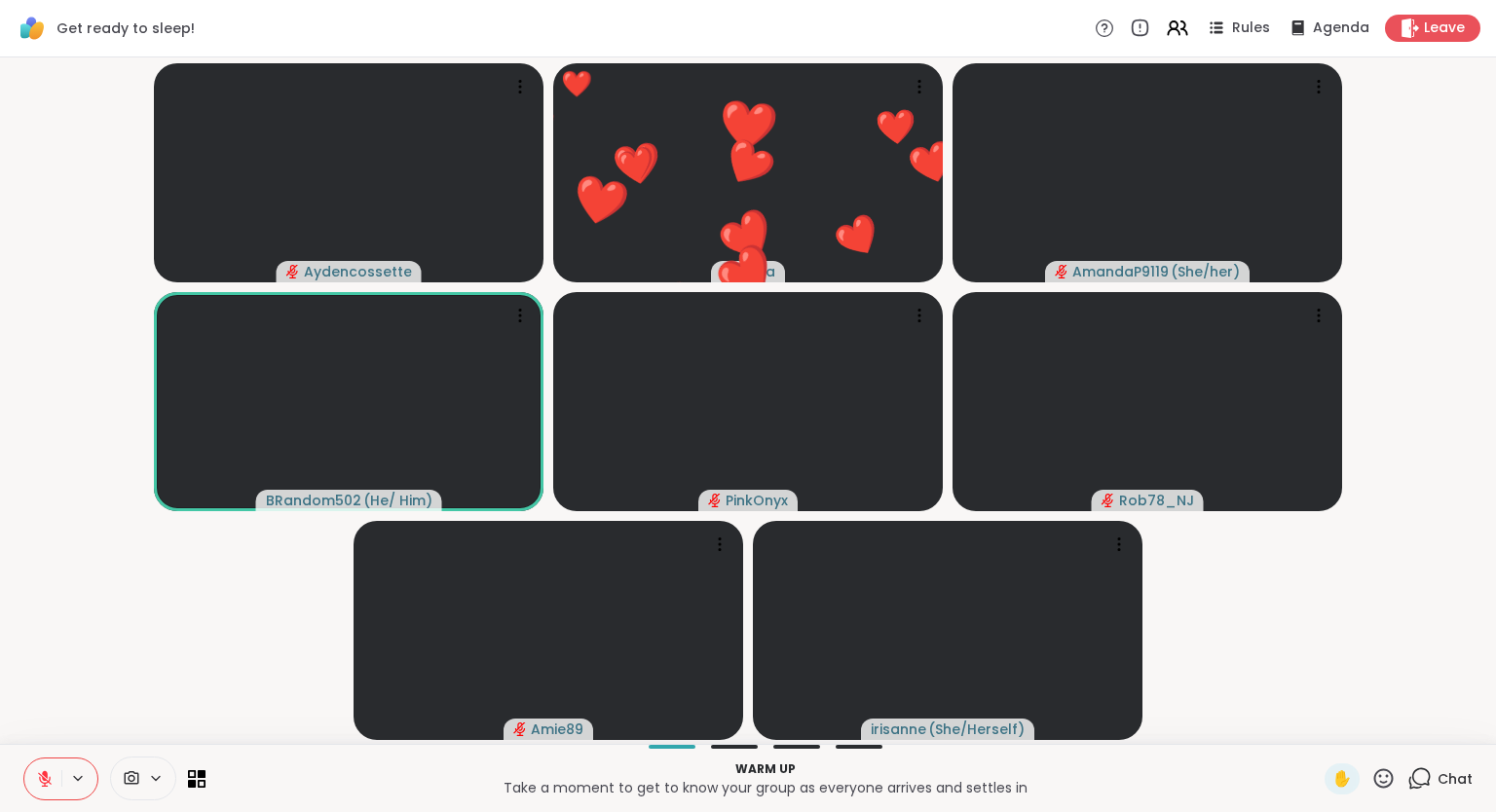
click at [43, 772] on icon at bounding box center [45, 773] width 6 height 8
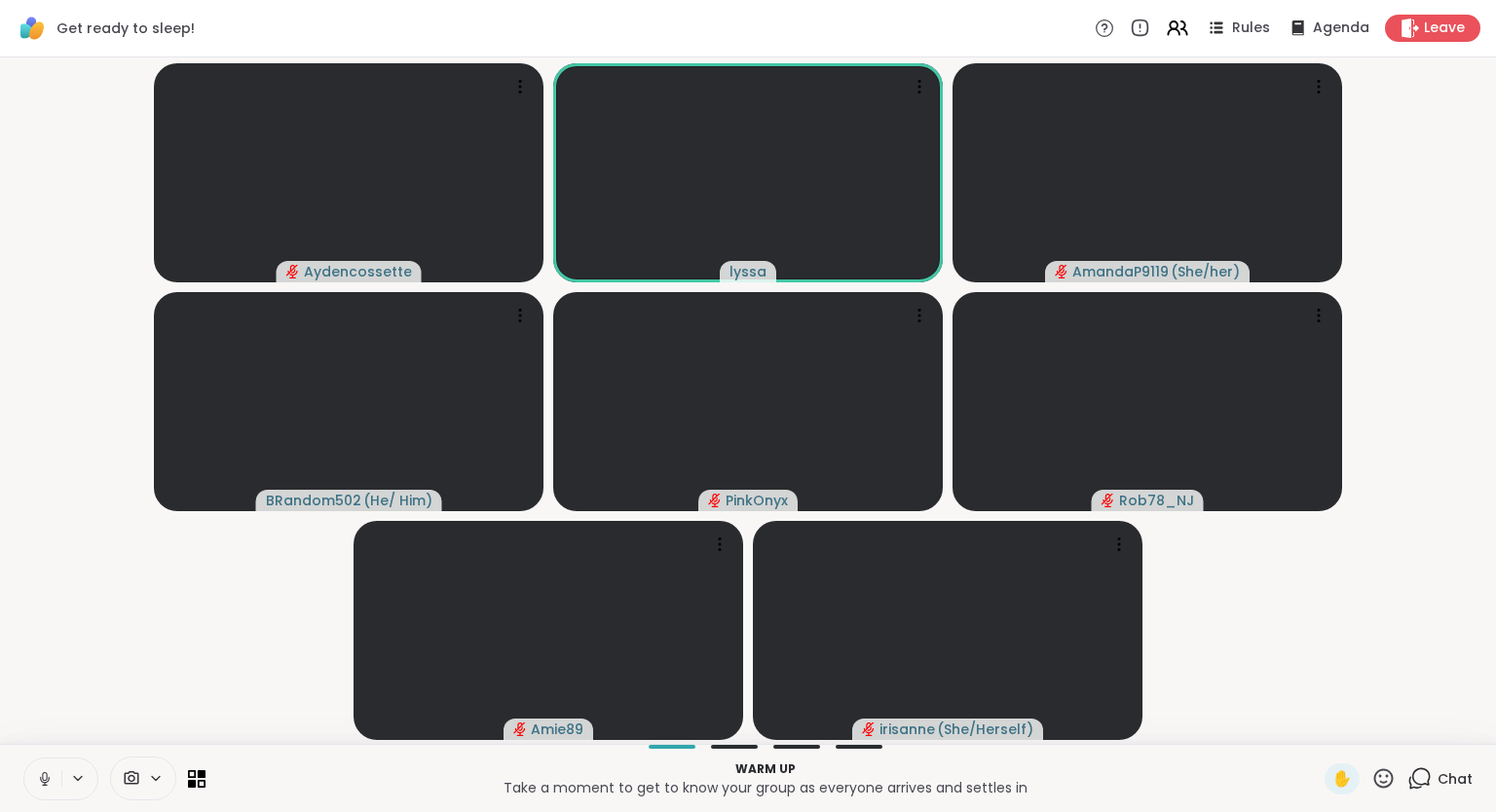
click at [31, 776] on button at bounding box center [43, 778] width 37 height 41
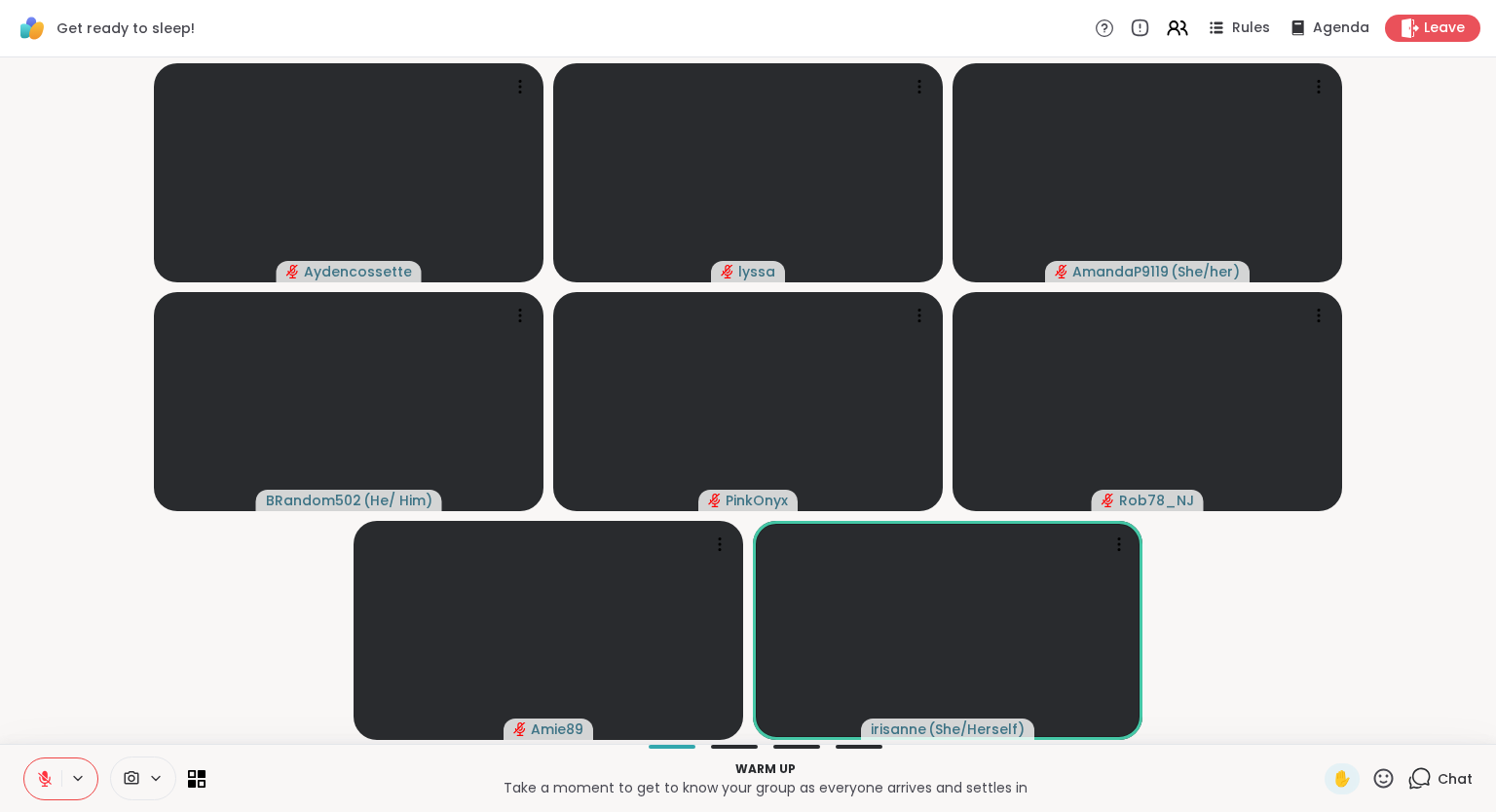
click at [55, 776] on button at bounding box center [43, 778] width 37 height 41
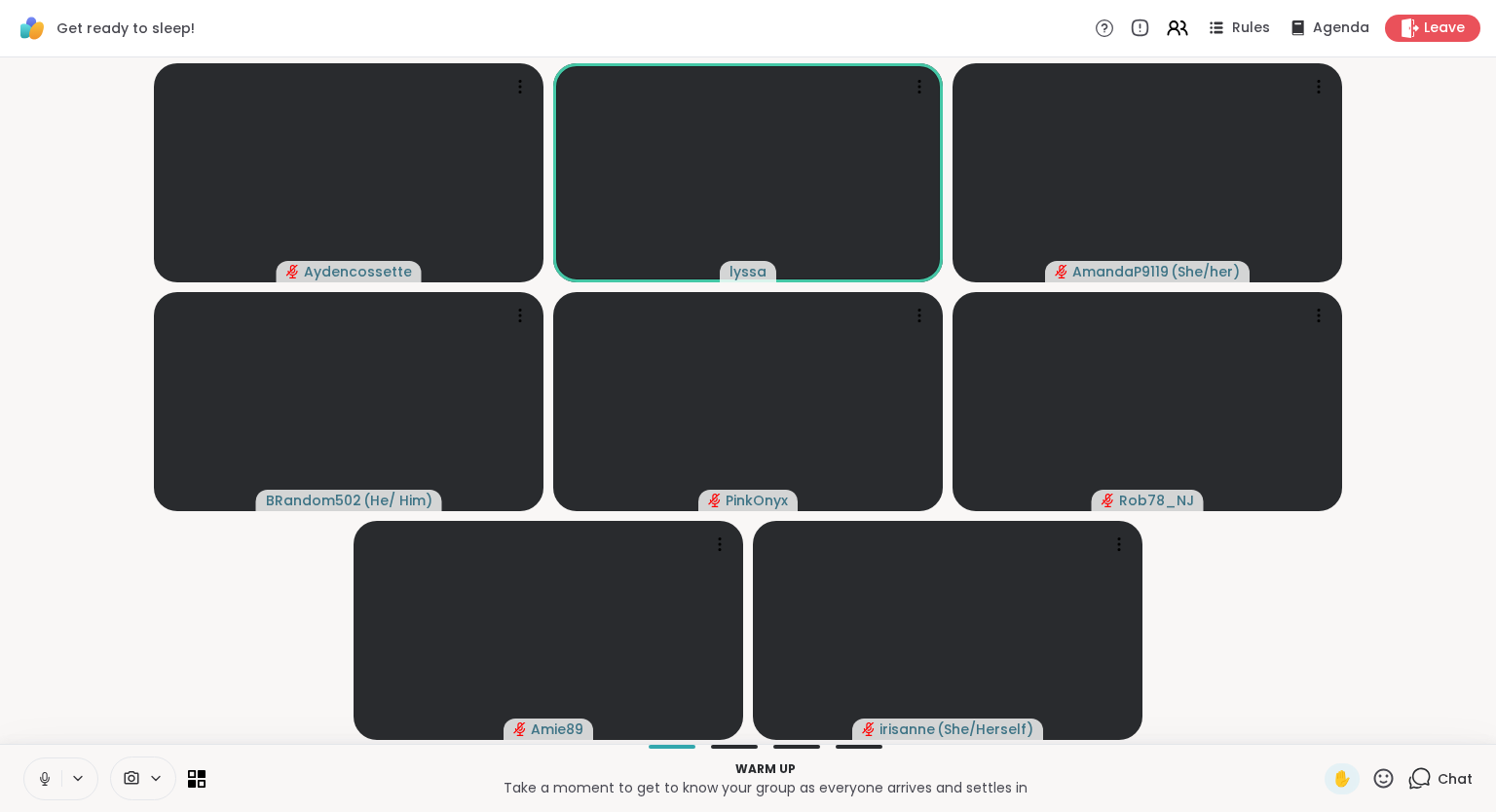
click at [42, 772] on icon at bounding box center [45, 778] width 18 height 18
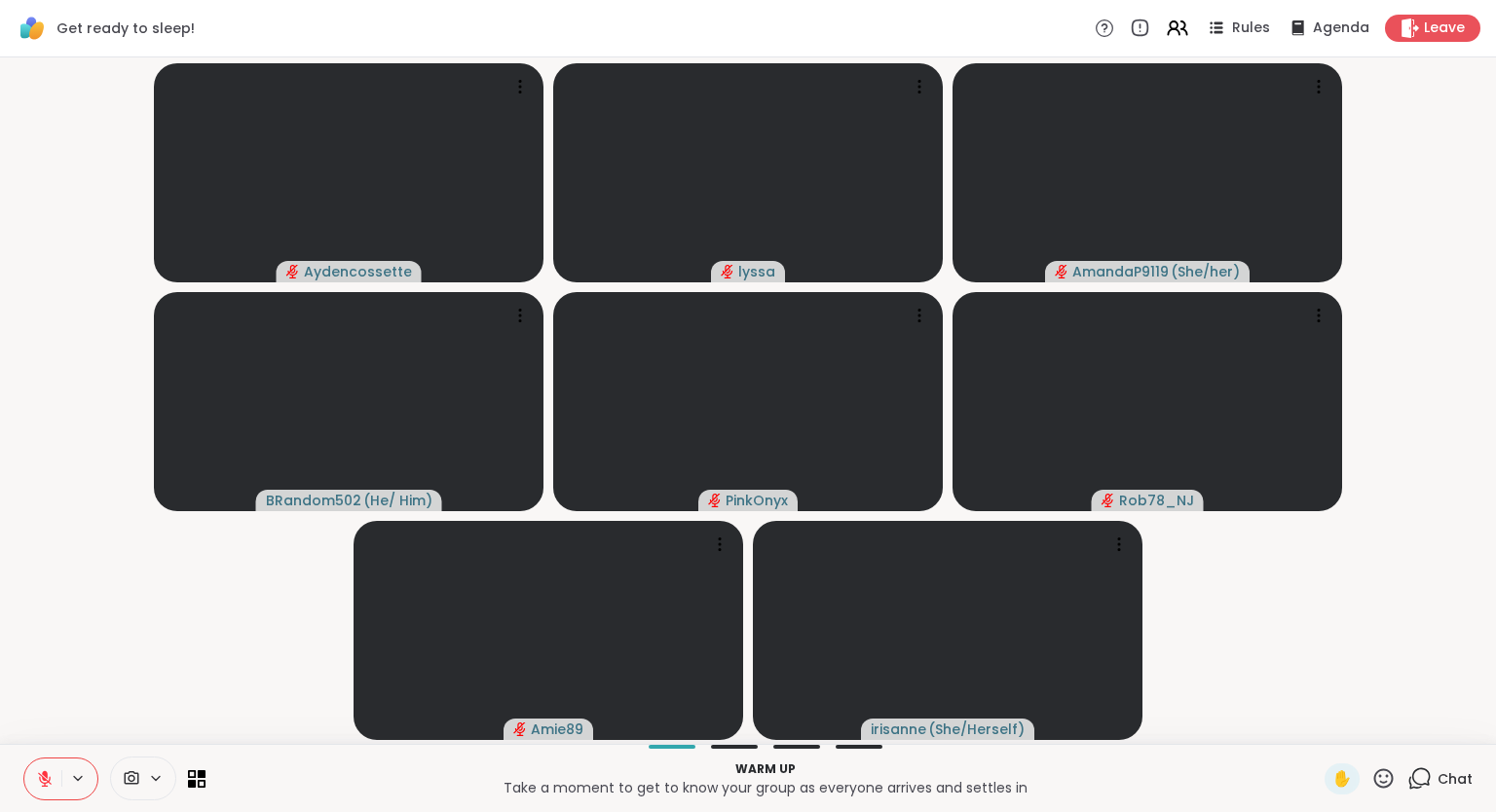
click at [1487, 565] on div "Aydencossette lyssa AmandaP9119 ( She/her ) BRandom502 ( He/ Him ) PinkOnyx Rob…" at bounding box center [748, 401] width 1496 height 686
click at [1488, 558] on div "Aydencossette lyssa AmandaP9119 ( She/her ) BRandom502 ( He/ Him ) PinkOnyx Rob…" at bounding box center [748, 401] width 1496 height 686
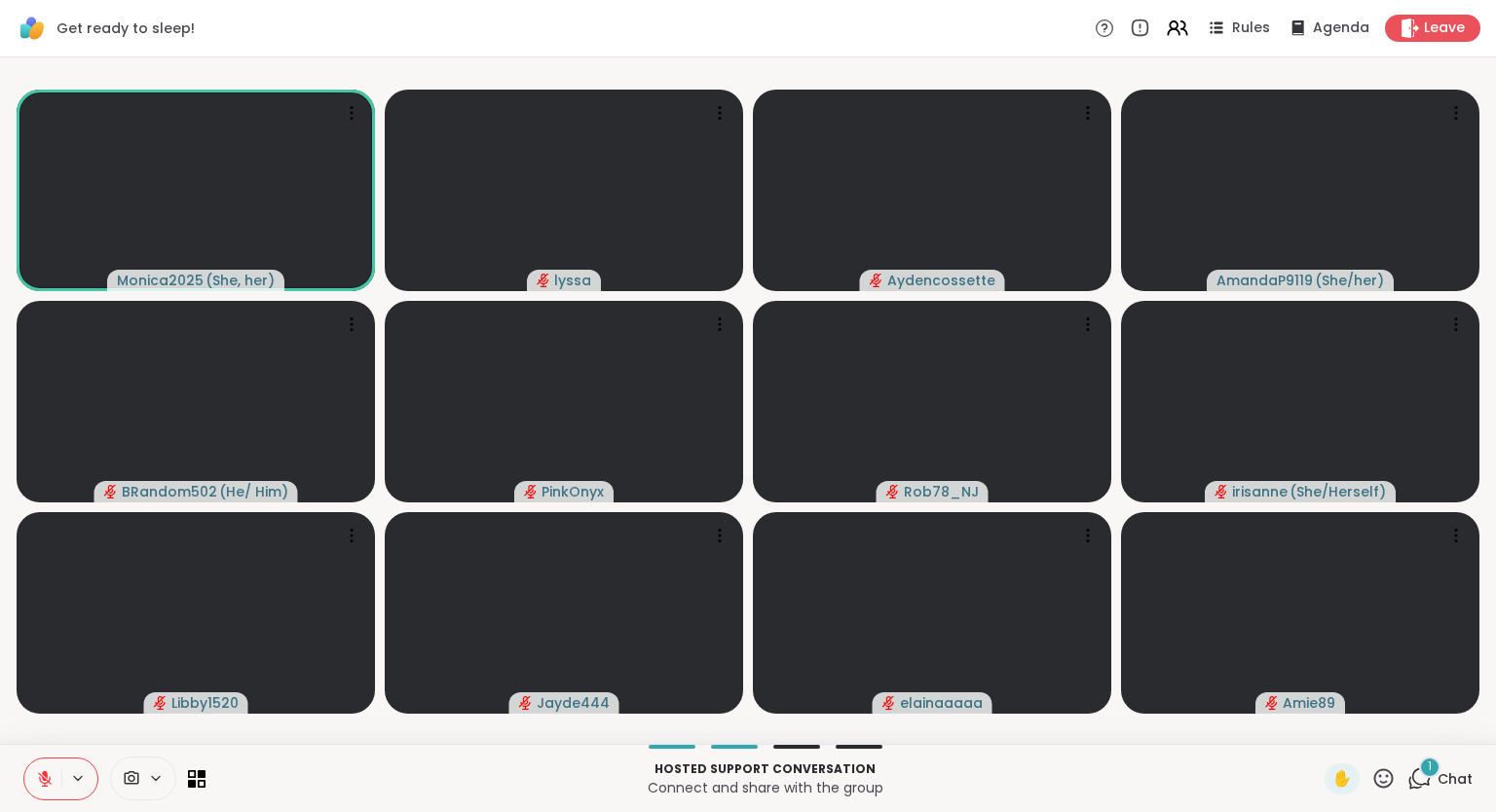
click at [56, 774] on button at bounding box center [43, 778] width 37 height 41
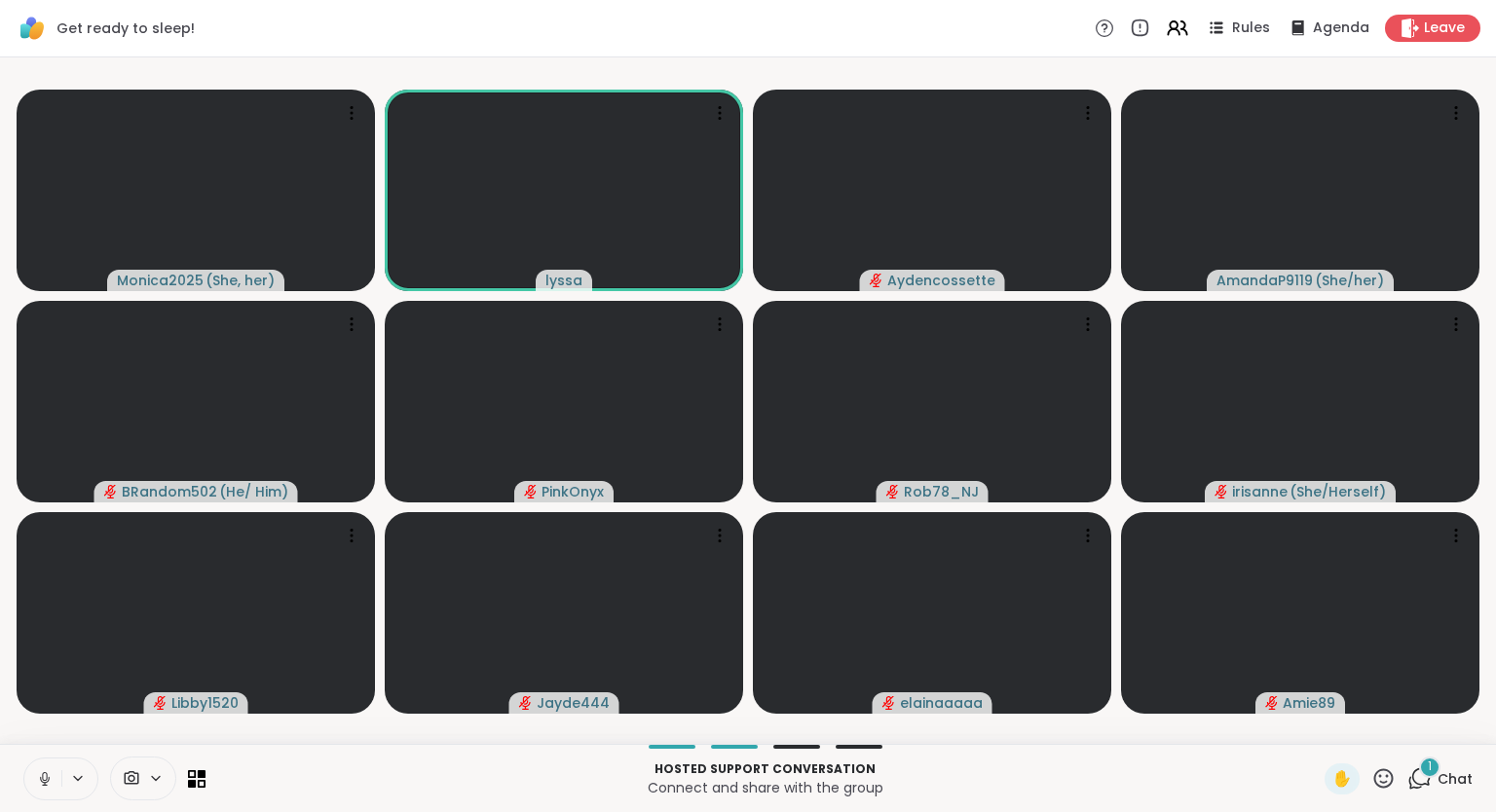
click at [47, 767] on button at bounding box center [43, 778] width 37 height 41
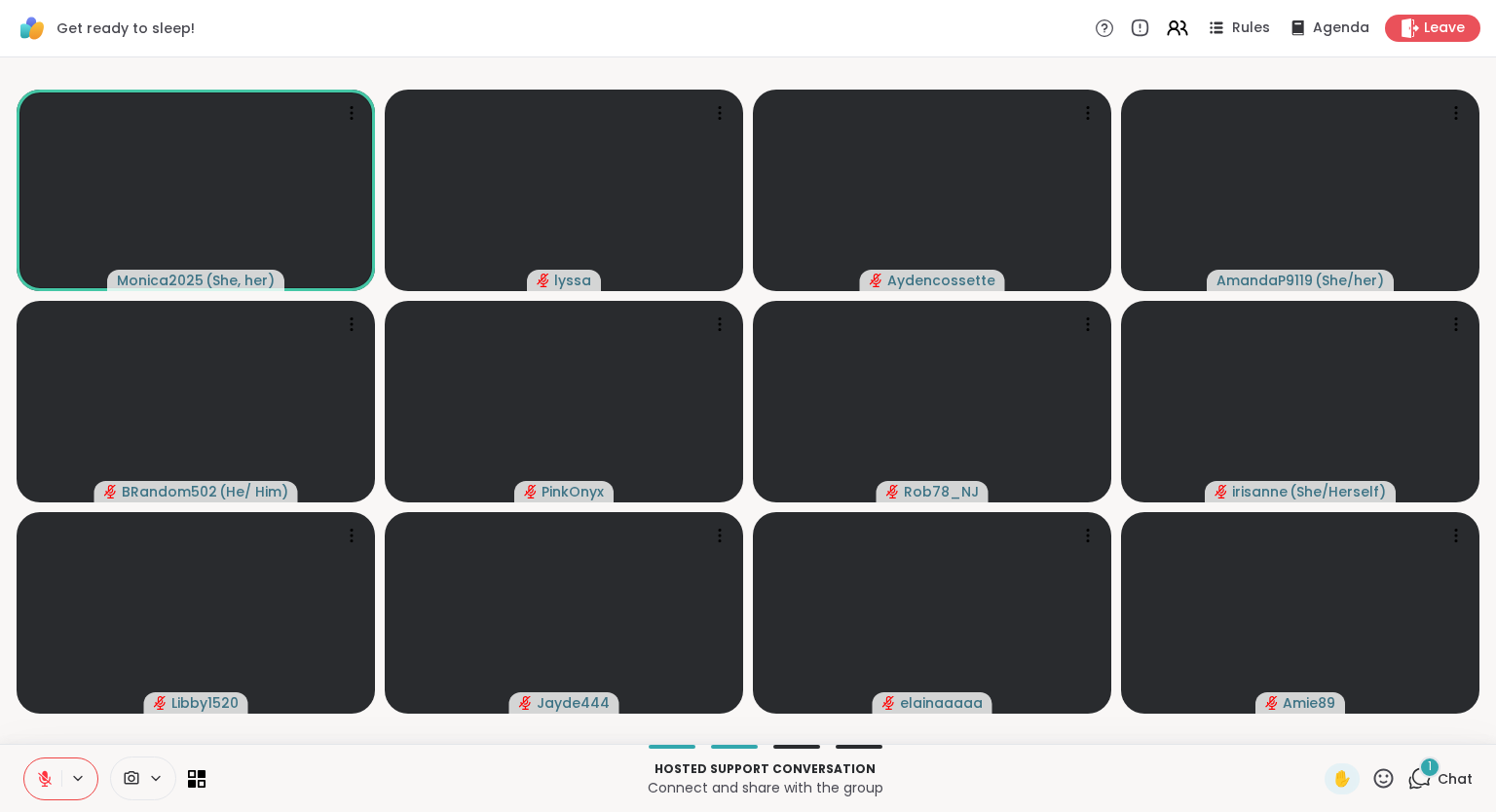
click at [1383, 776] on icon at bounding box center [1383, 777] width 25 height 25
click at [1324, 723] on span "❤️" at bounding box center [1326, 727] width 20 height 24
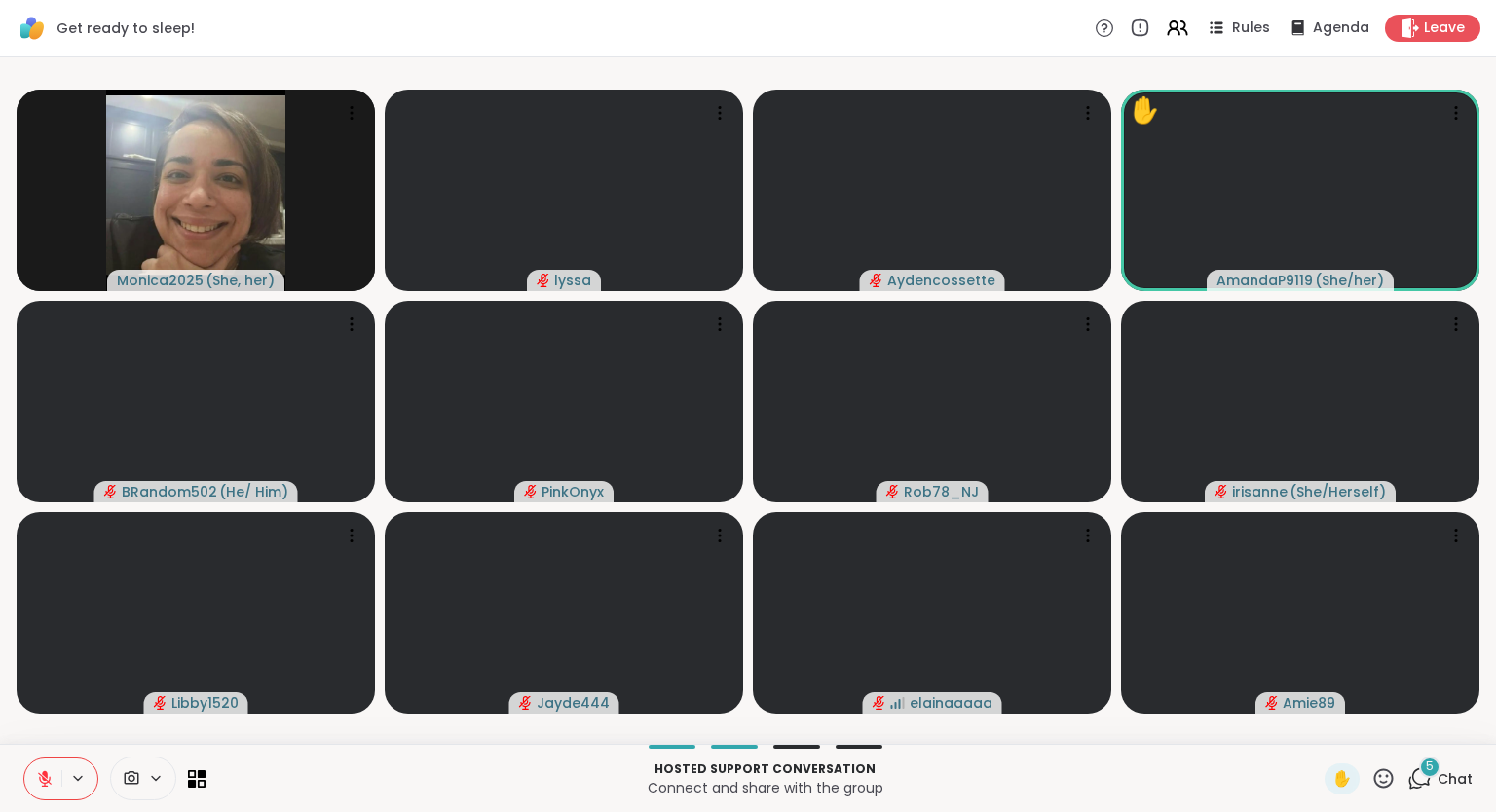
click at [1369, 770] on div "✋" at bounding box center [1359, 778] width 71 height 31
click at [1375, 772] on icon at bounding box center [1383, 777] width 25 height 25
click at [1309, 730] on div "❤️" at bounding box center [1326, 726] width 35 height 31
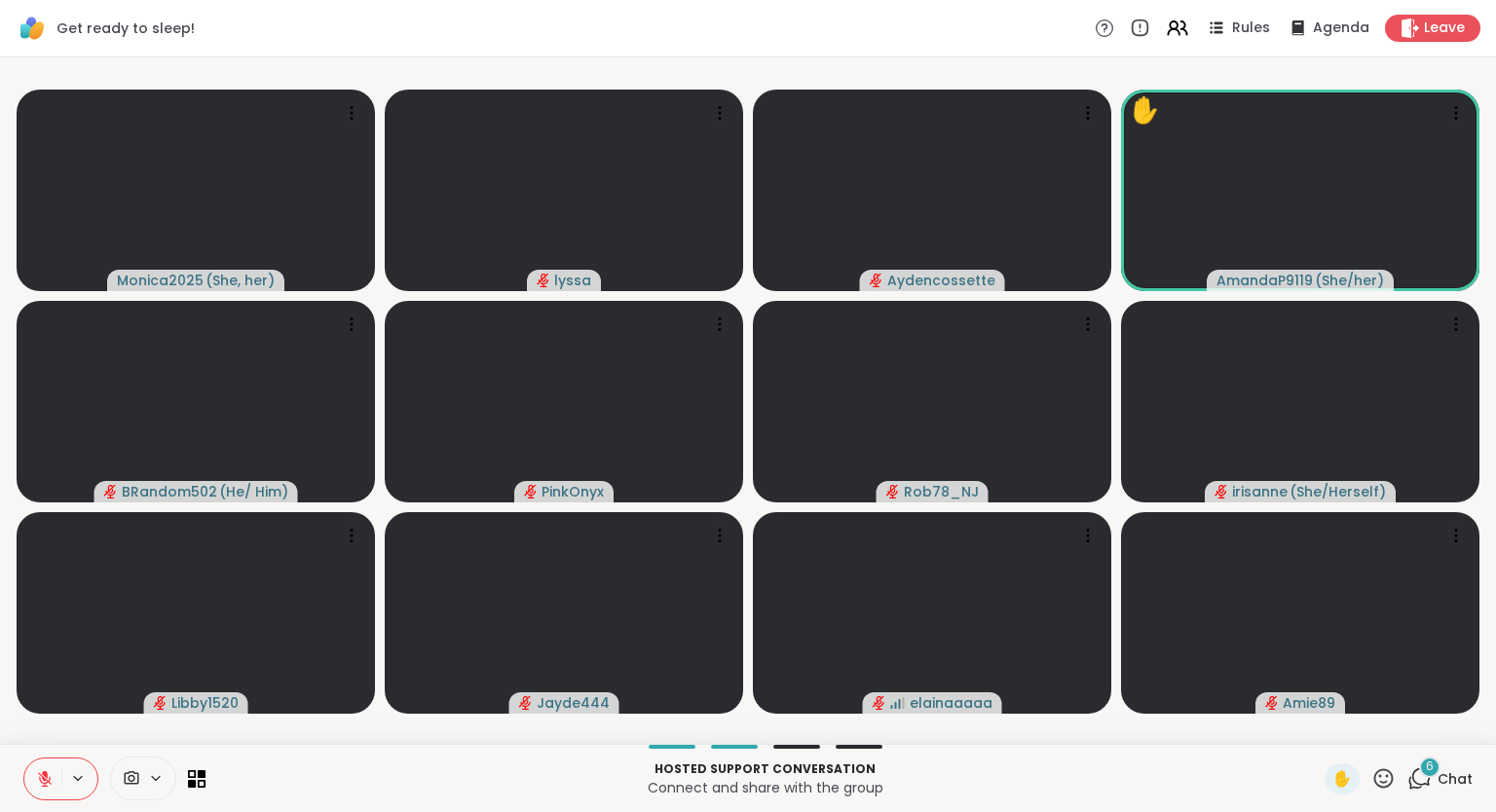
click at [1382, 786] on icon at bounding box center [1383, 777] width 25 height 25
click at [1322, 726] on span "❤️" at bounding box center [1326, 727] width 20 height 24
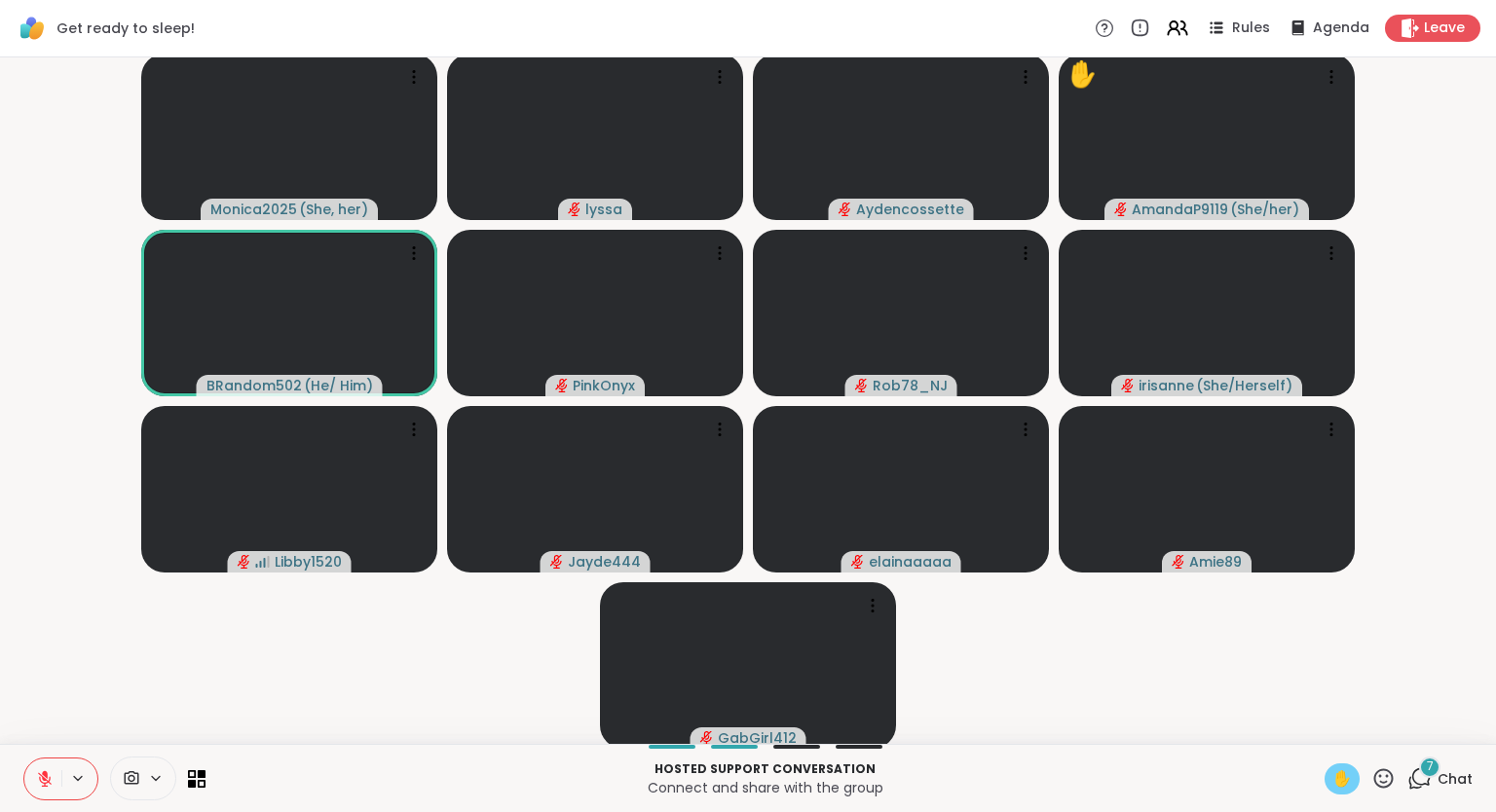
click at [1346, 773] on span "✋" at bounding box center [1342, 778] width 20 height 24
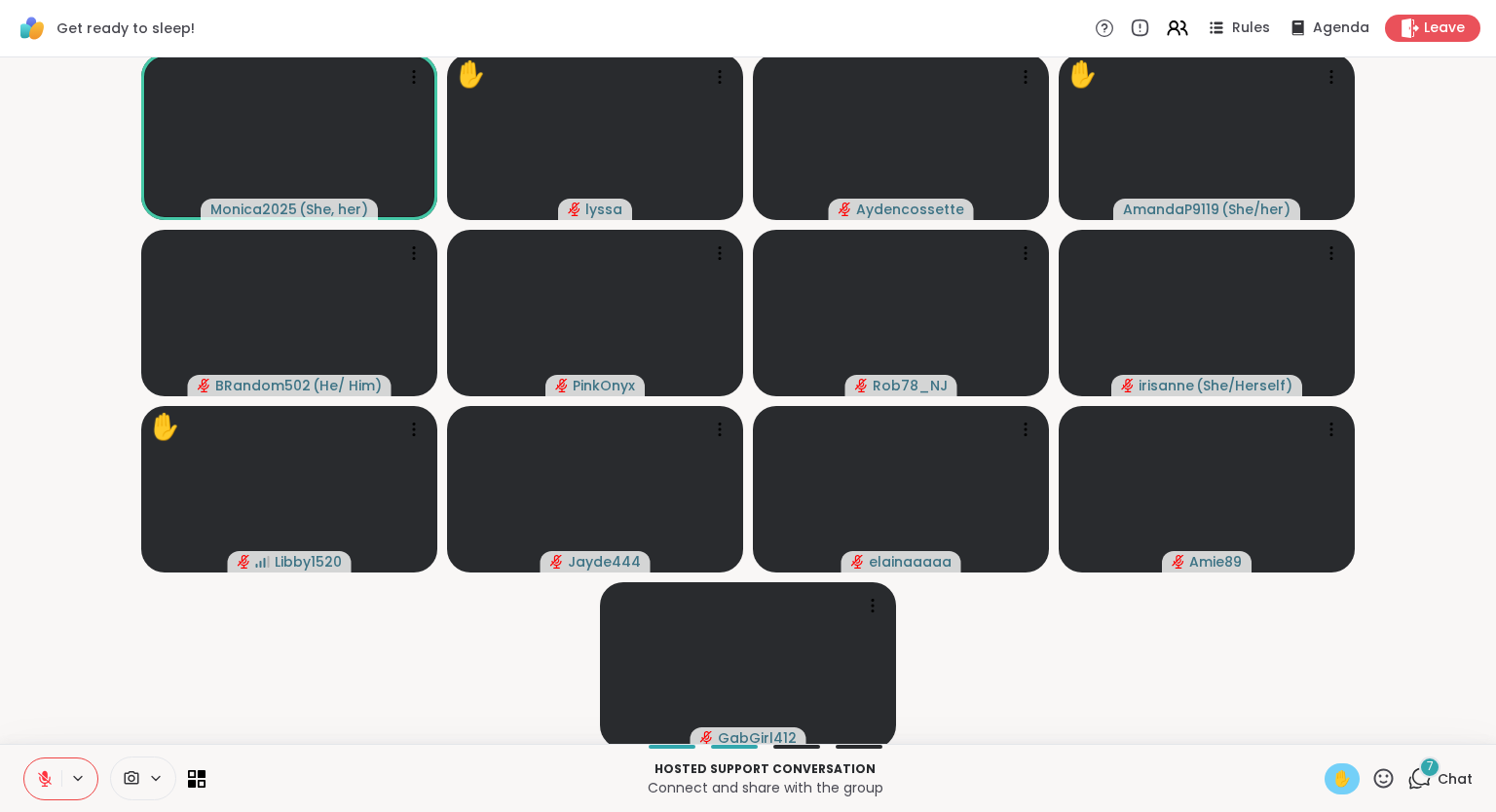
click at [40, 780] on icon at bounding box center [45, 778] width 14 height 14
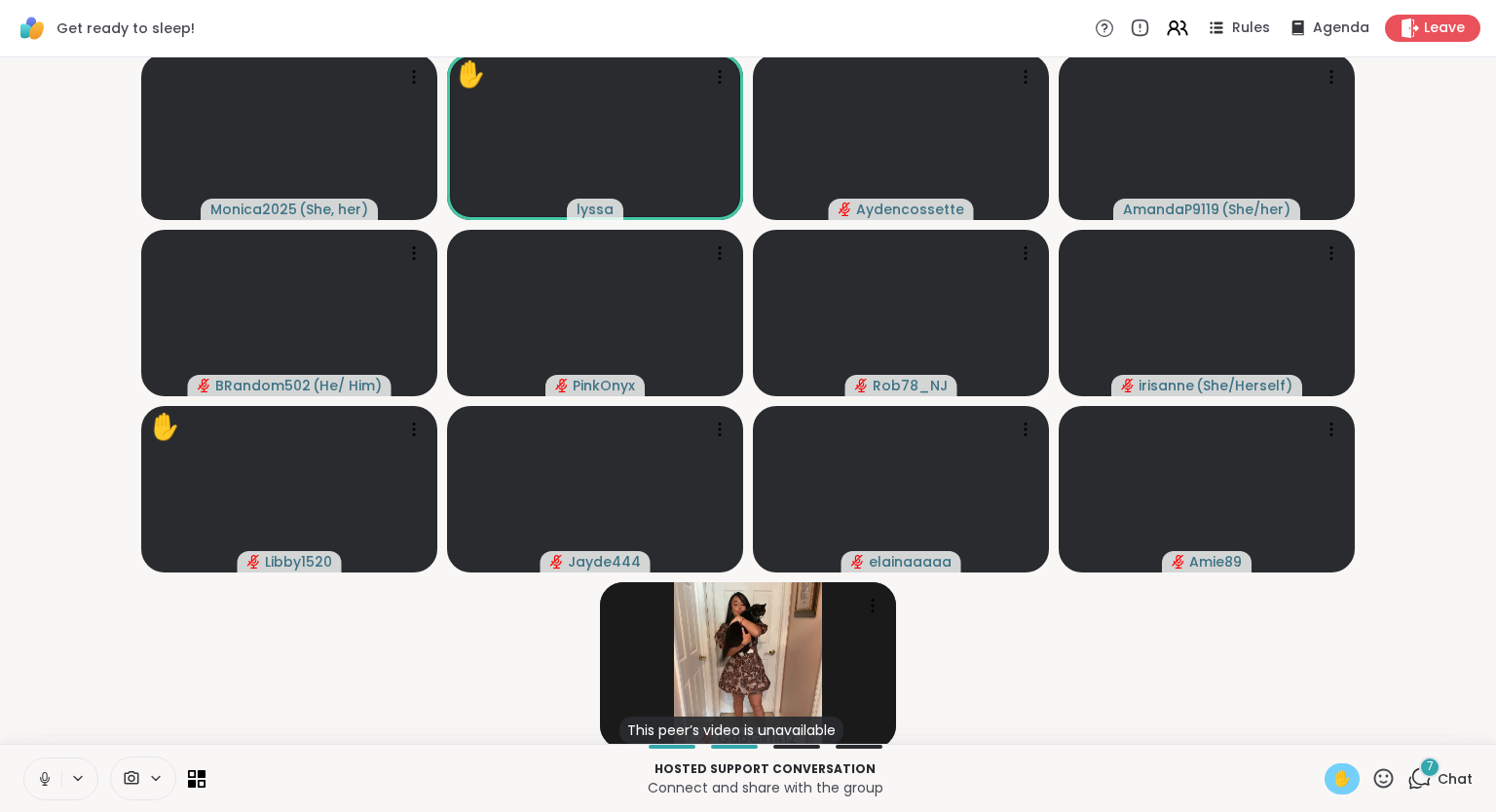
click at [37, 773] on icon at bounding box center [45, 778] width 18 height 18
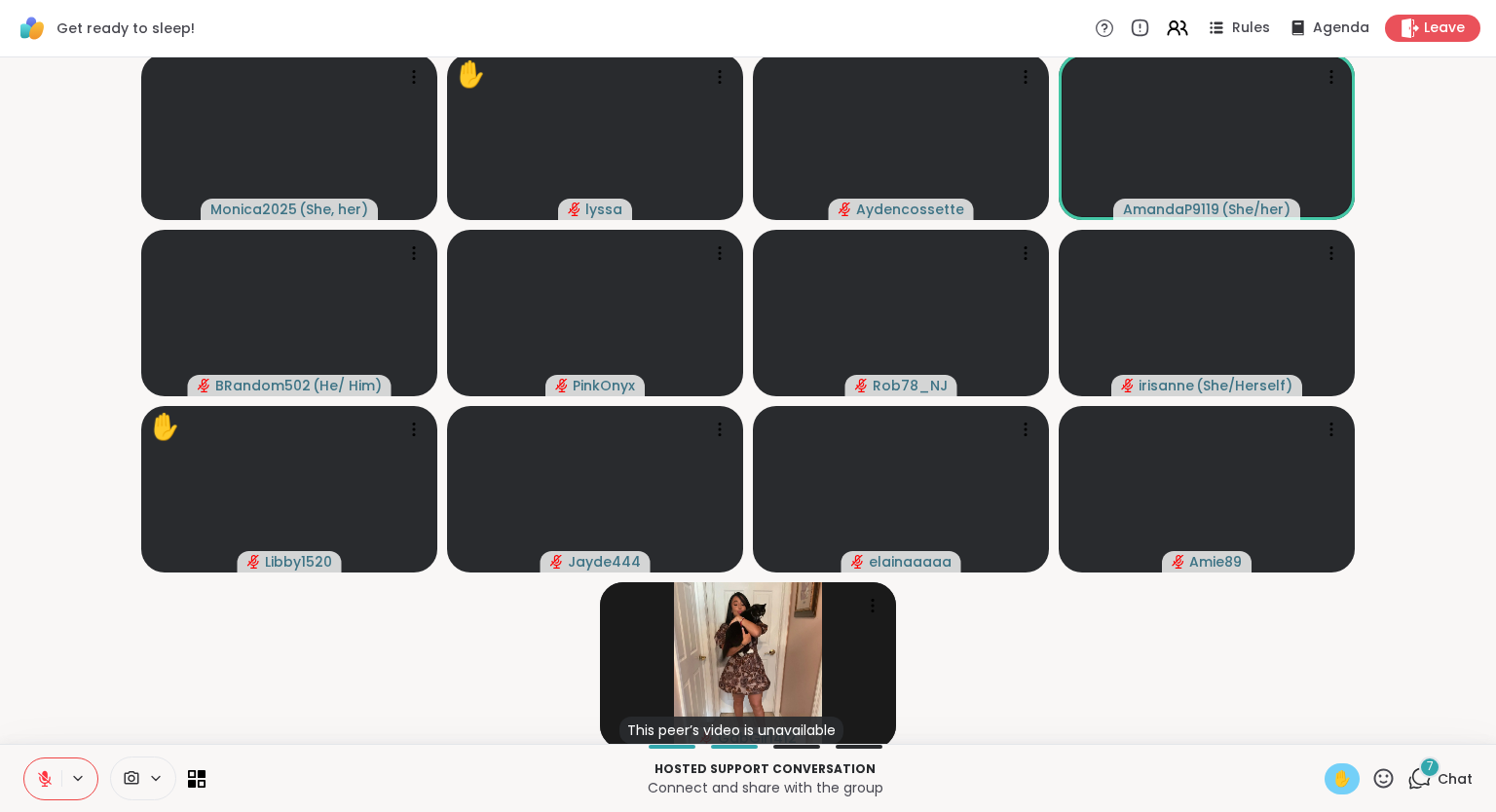
click at [1342, 773] on span "✋" at bounding box center [1342, 778] width 20 height 24
click at [1391, 776] on icon at bounding box center [1383, 777] width 25 height 25
click at [1317, 730] on span "❤️" at bounding box center [1326, 727] width 20 height 24
click at [1383, 778] on icon at bounding box center [1383, 777] width 25 height 25
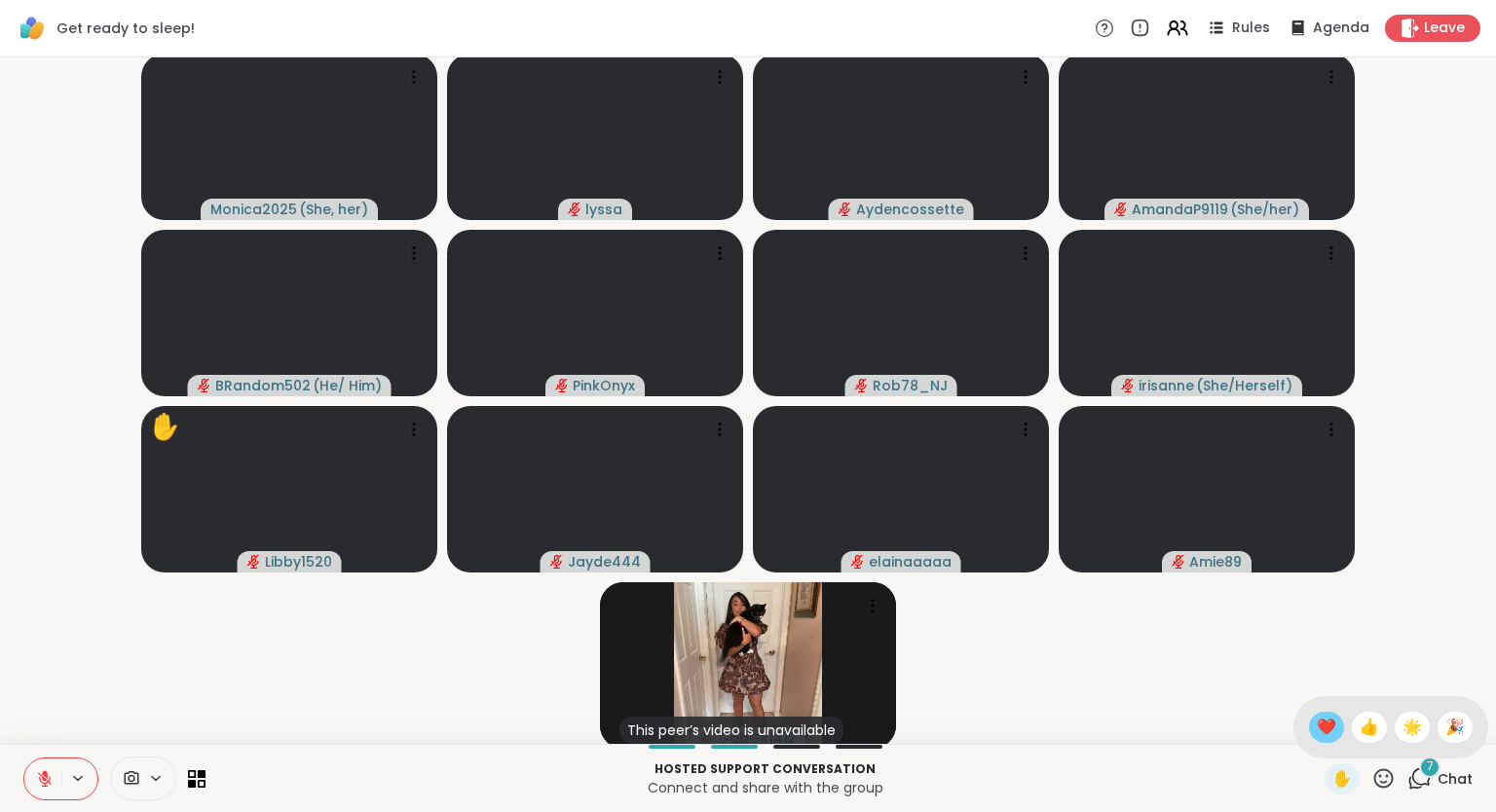
click at [1316, 732] on span "❤️" at bounding box center [1326, 727] width 20 height 24
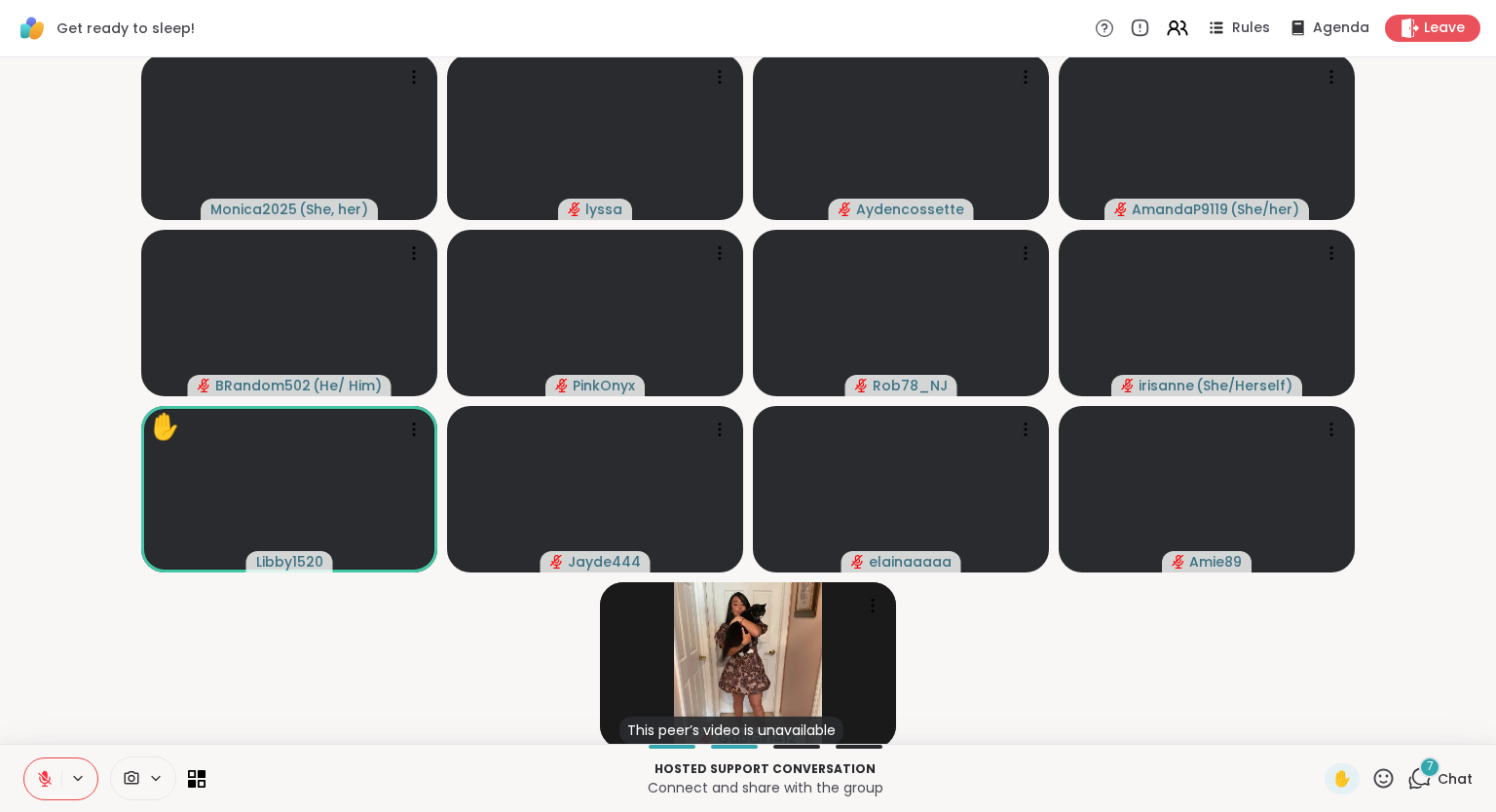
click at [1401, 779] on div "✋ 7 Chat" at bounding box center [1398, 778] width 148 height 31
click at [1392, 779] on icon at bounding box center [1383, 777] width 25 height 25
click at [1316, 728] on span "❤️" at bounding box center [1326, 727] width 20 height 24
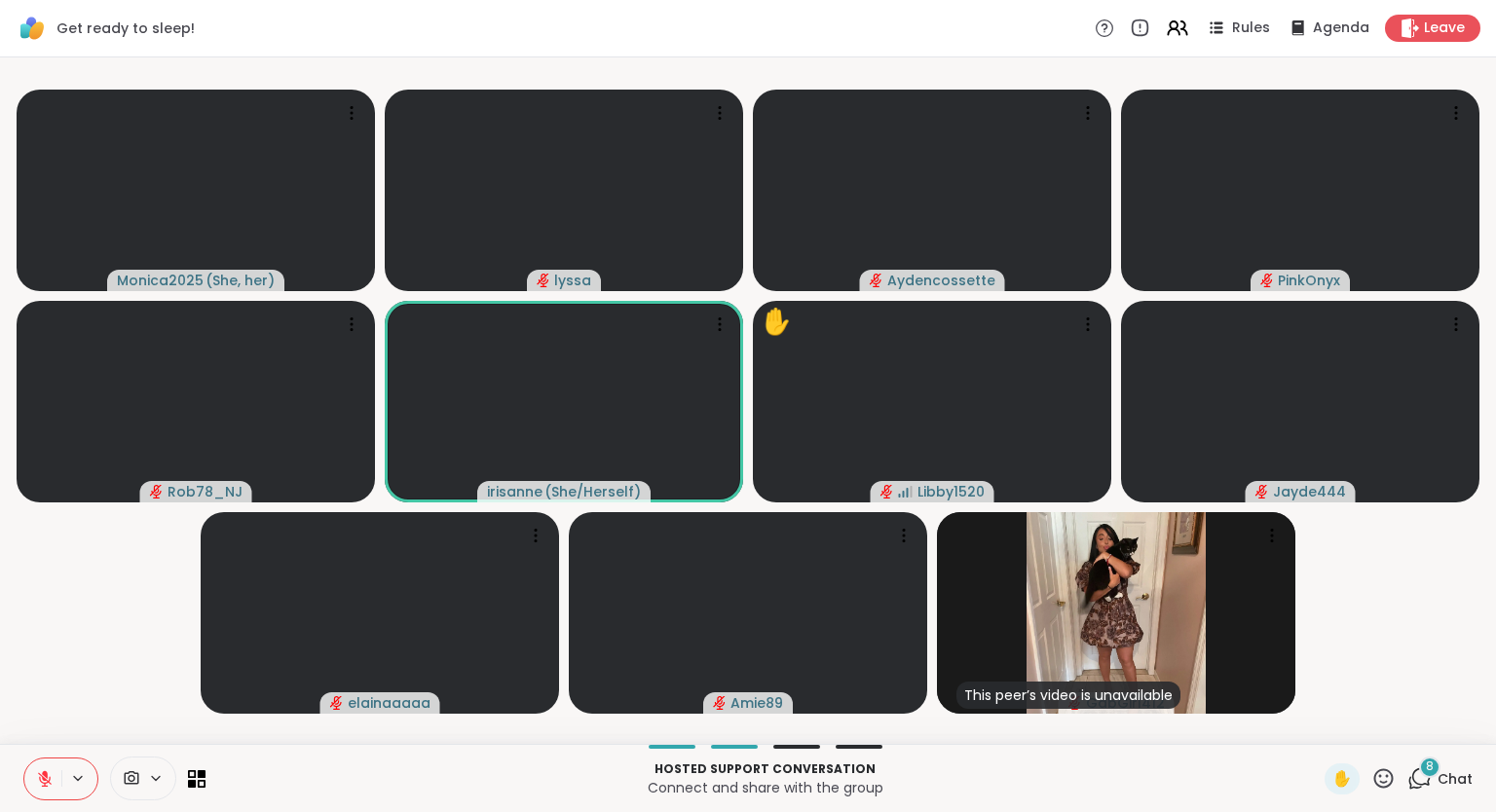
click at [1031, 764] on p "Hosted support conversation" at bounding box center [764, 769] width 1095 height 18
click at [39, 780] on icon at bounding box center [45, 778] width 18 height 18
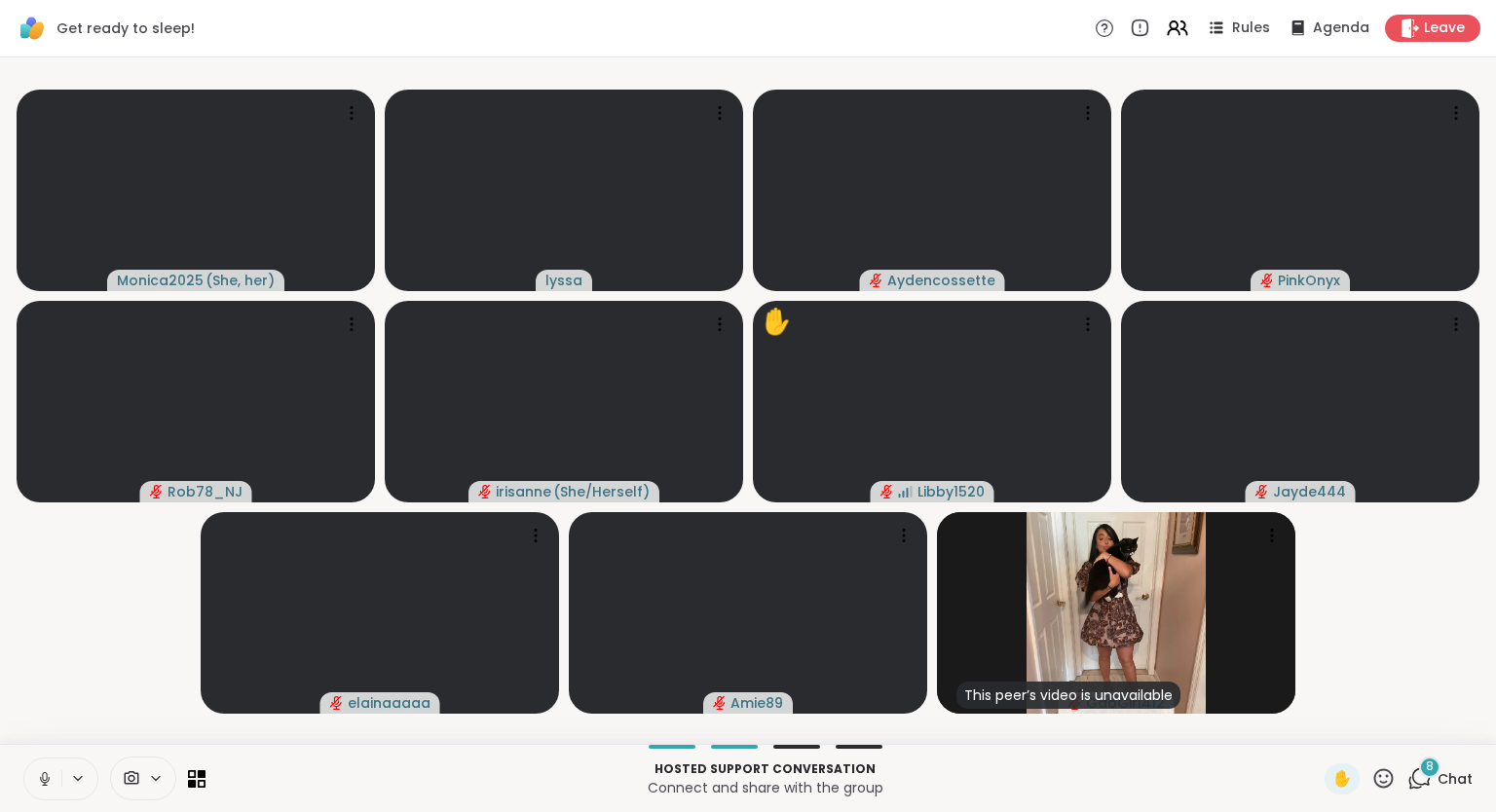
click at [45, 769] on icon at bounding box center [45, 778] width 18 height 18
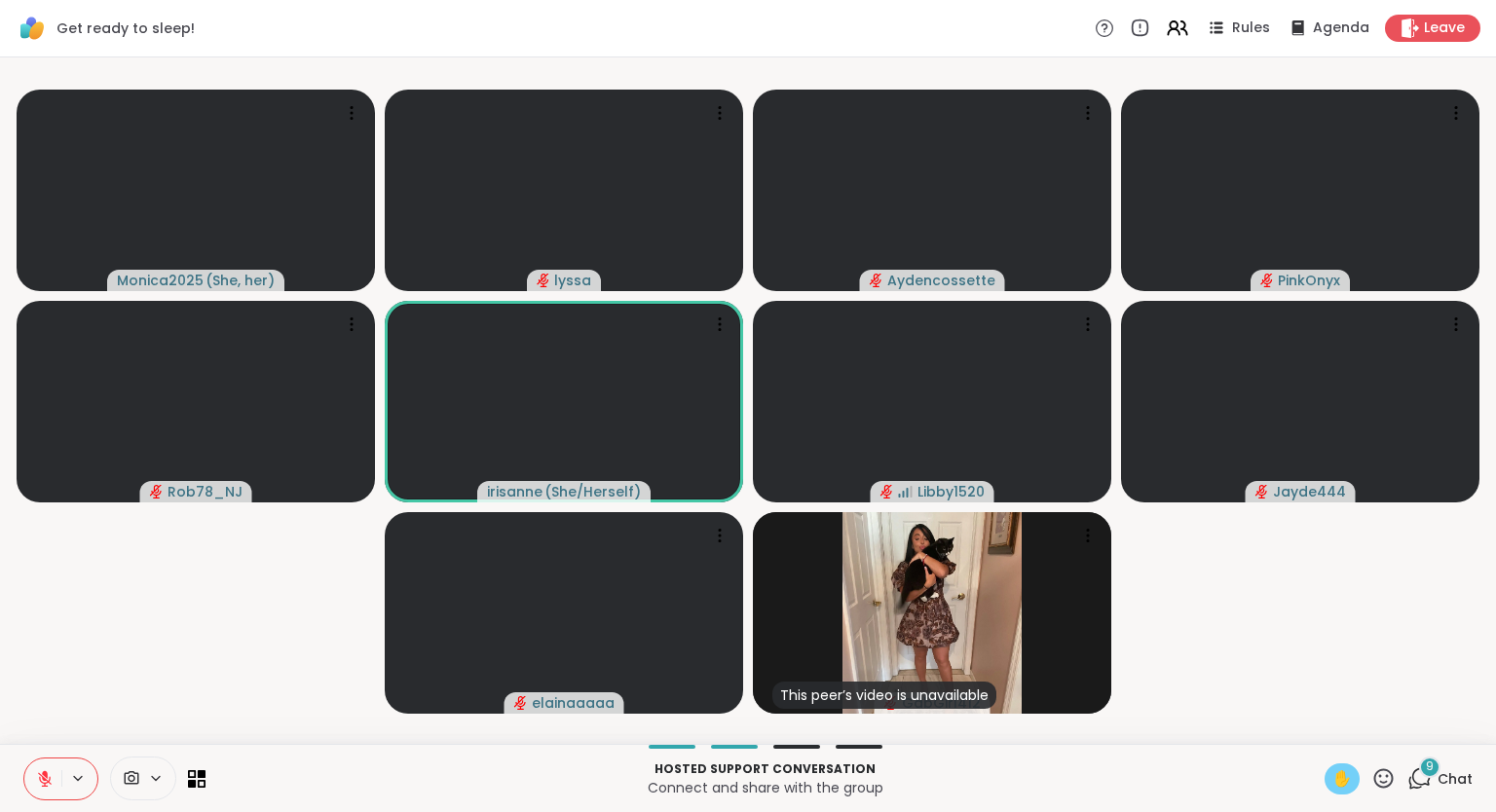
click at [1351, 771] on span "✋" at bounding box center [1342, 778] width 20 height 24
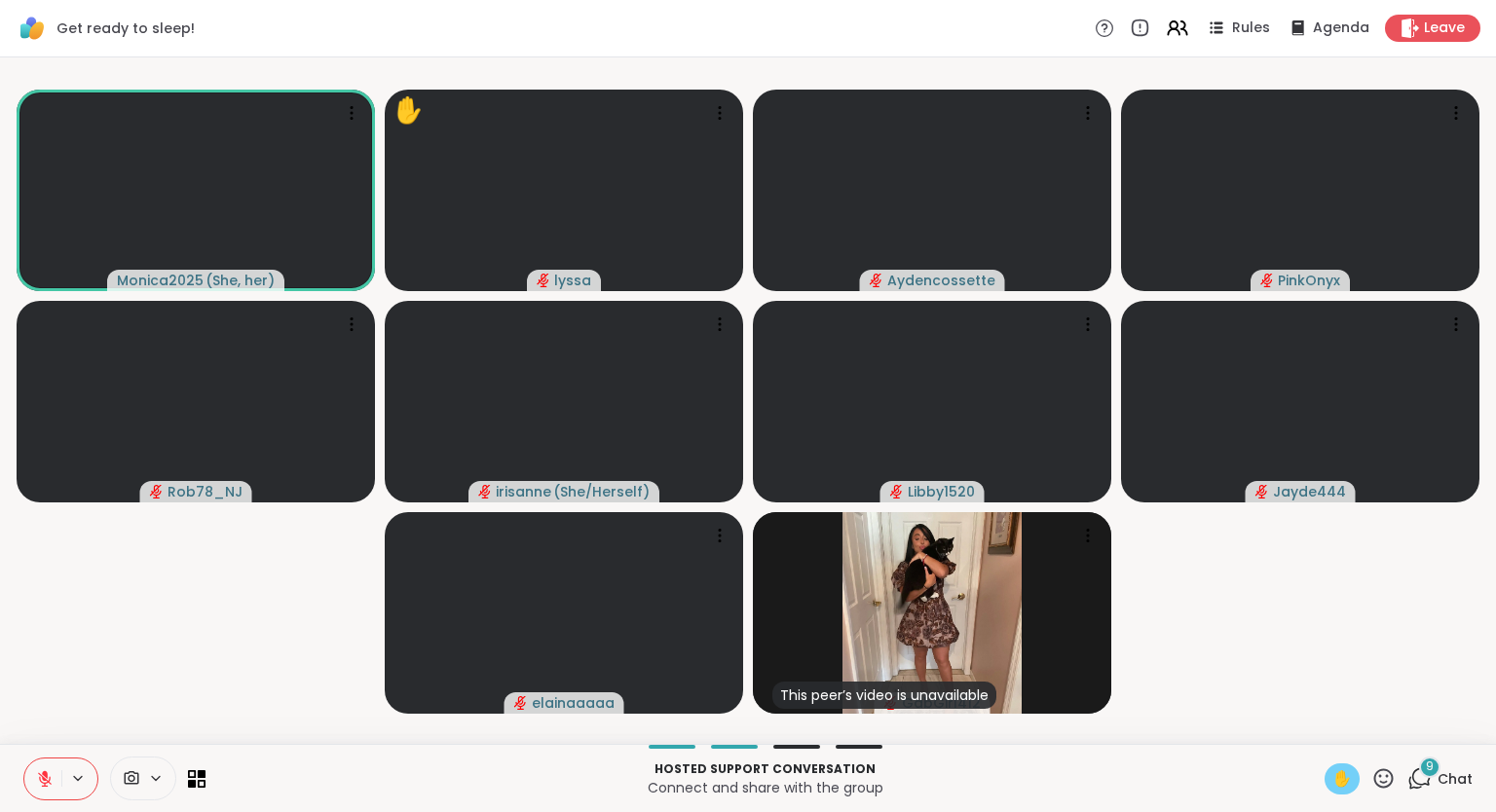
click at [47, 777] on icon at bounding box center [45, 778] width 18 height 18
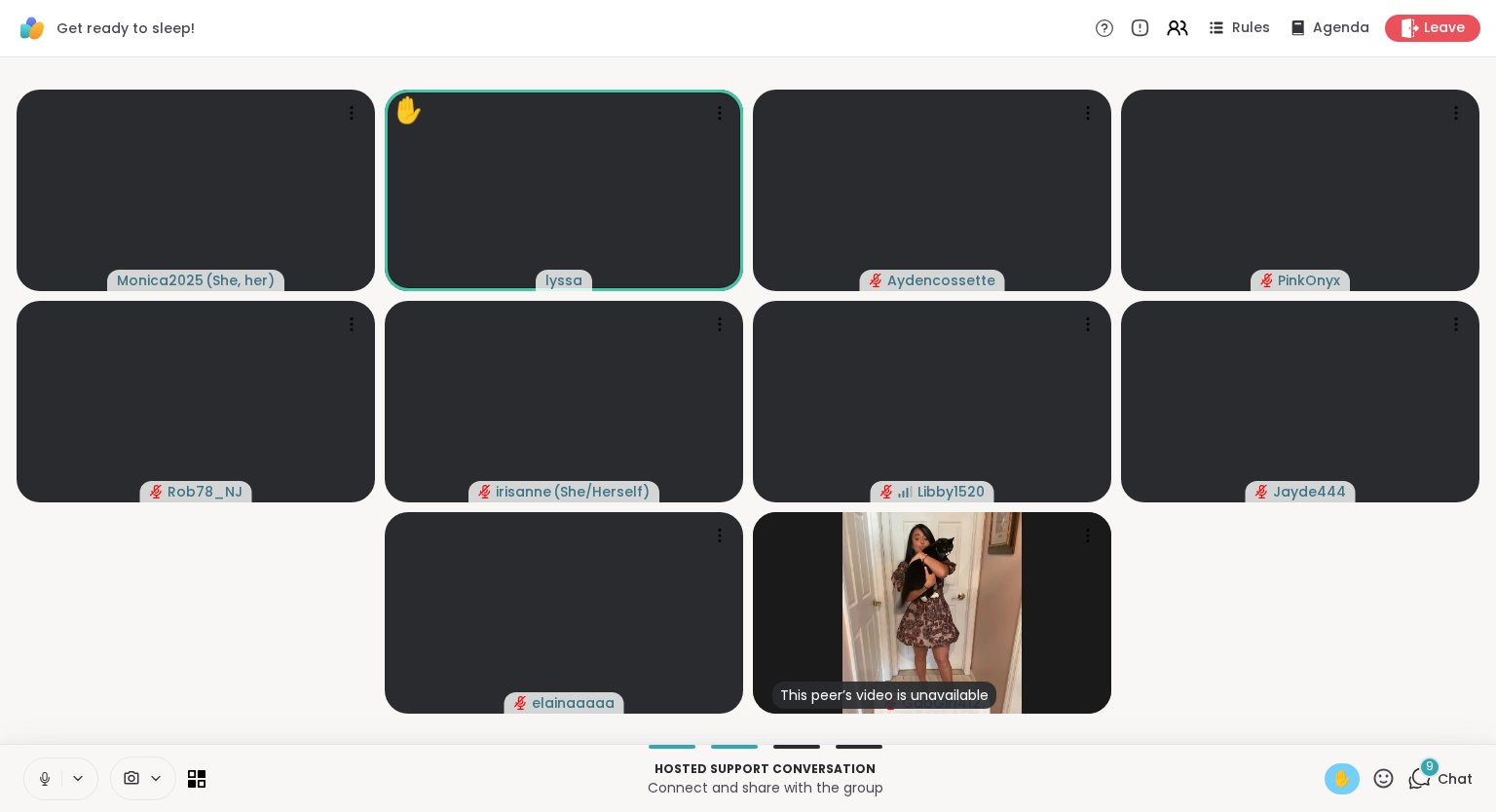
click at [37, 766] on button at bounding box center [43, 778] width 37 height 41
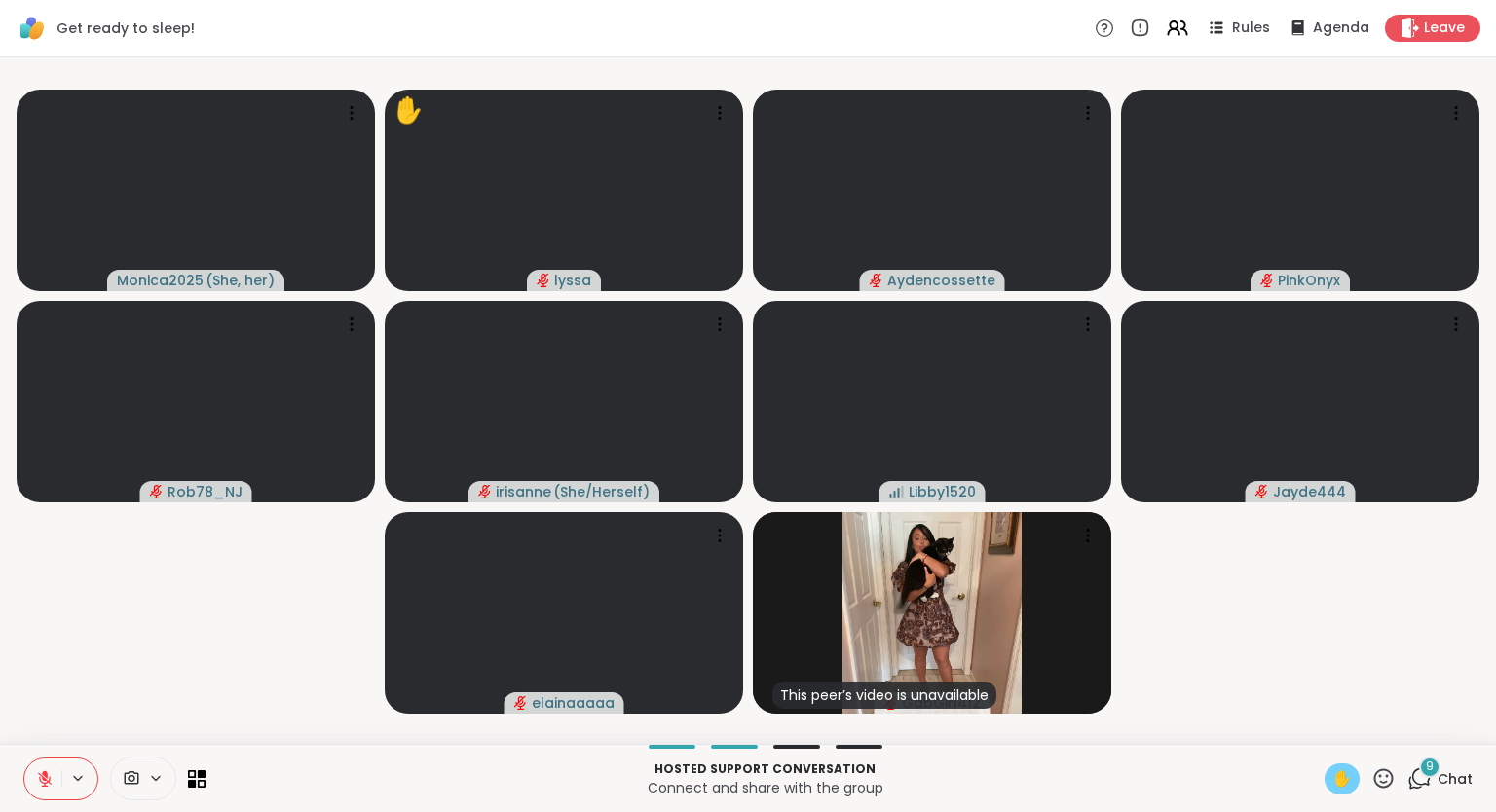
click at [1337, 777] on span "✋" at bounding box center [1342, 778] width 20 height 24
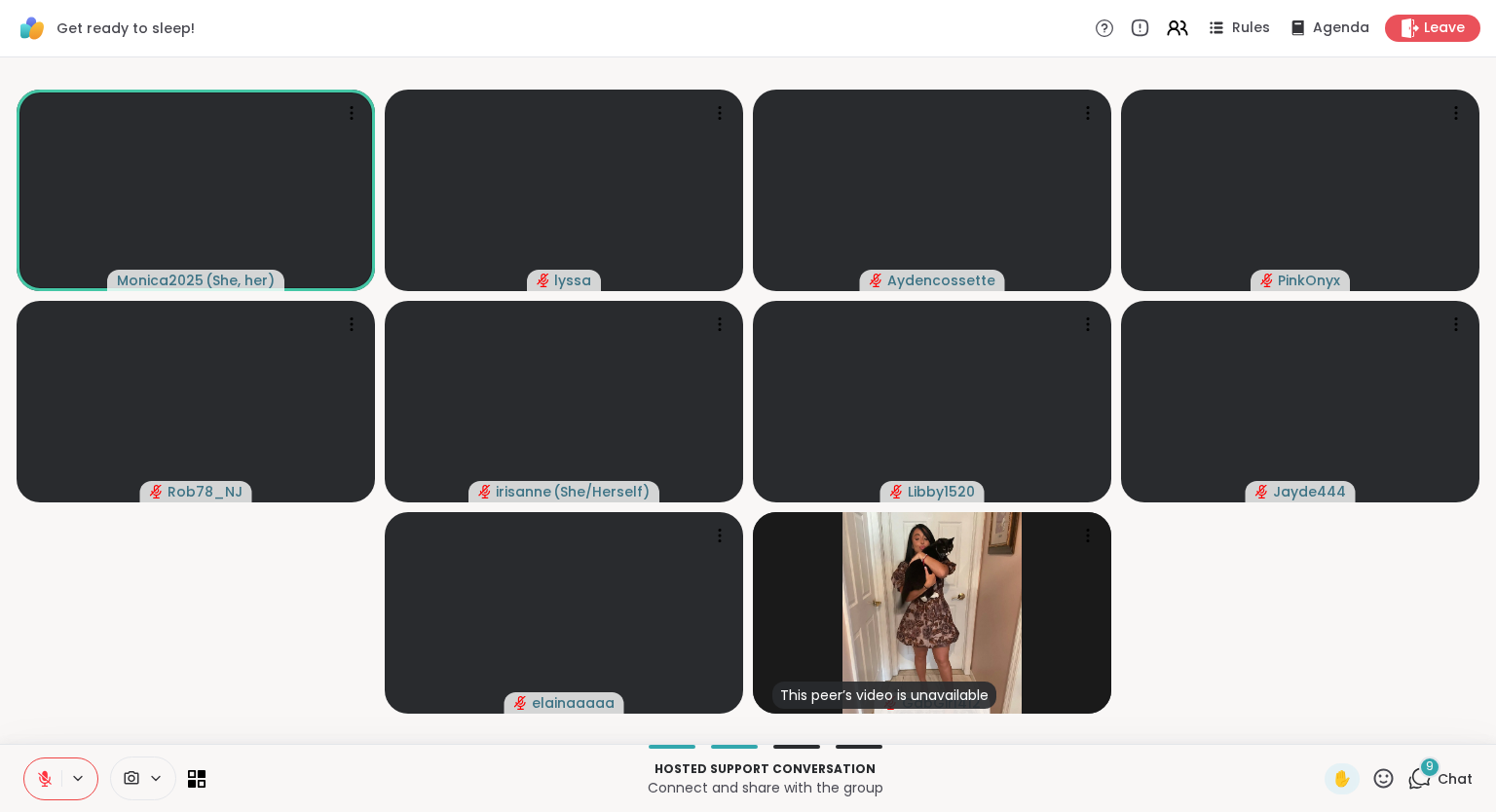
click at [1386, 768] on icon at bounding box center [1383, 777] width 25 height 25
click at [1406, 726] on span "🌟" at bounding box center [1412, 727] width 20 height 24
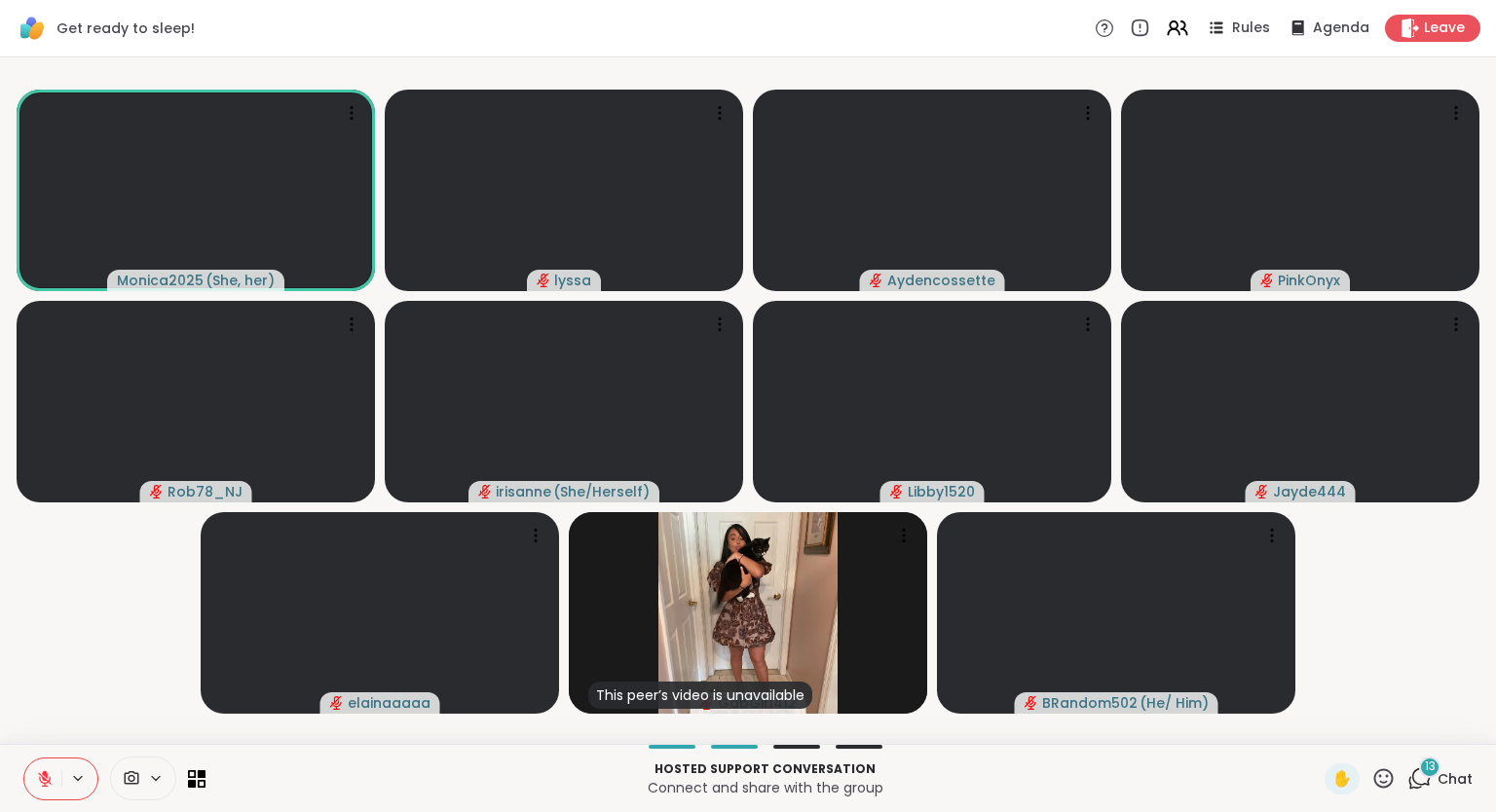
click at [37, 773] on icon at bounding box center [45, 778] width 18 height 18
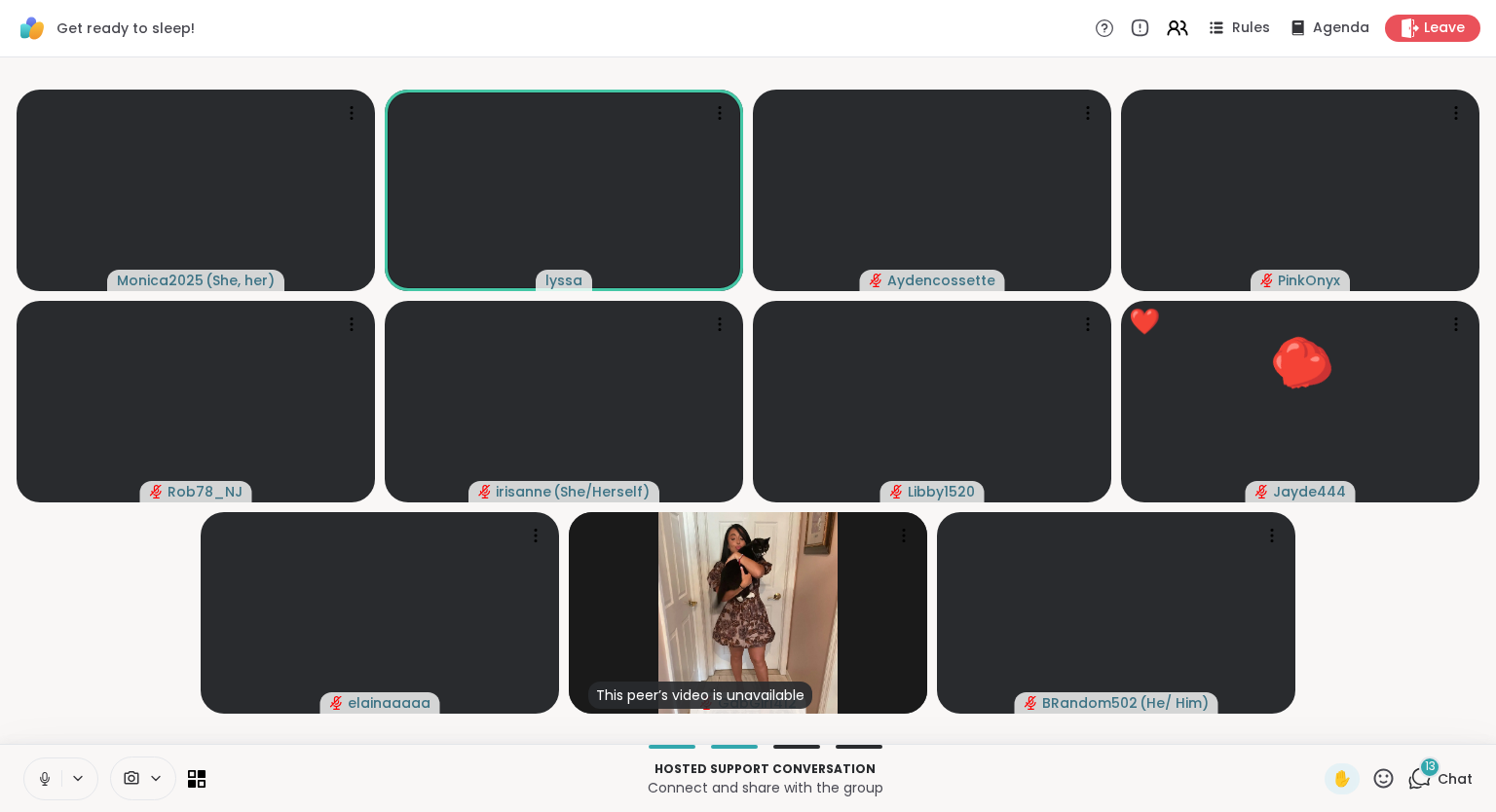
click at [34, 769] on button at bounding box center [43, 778] width 37 height 41
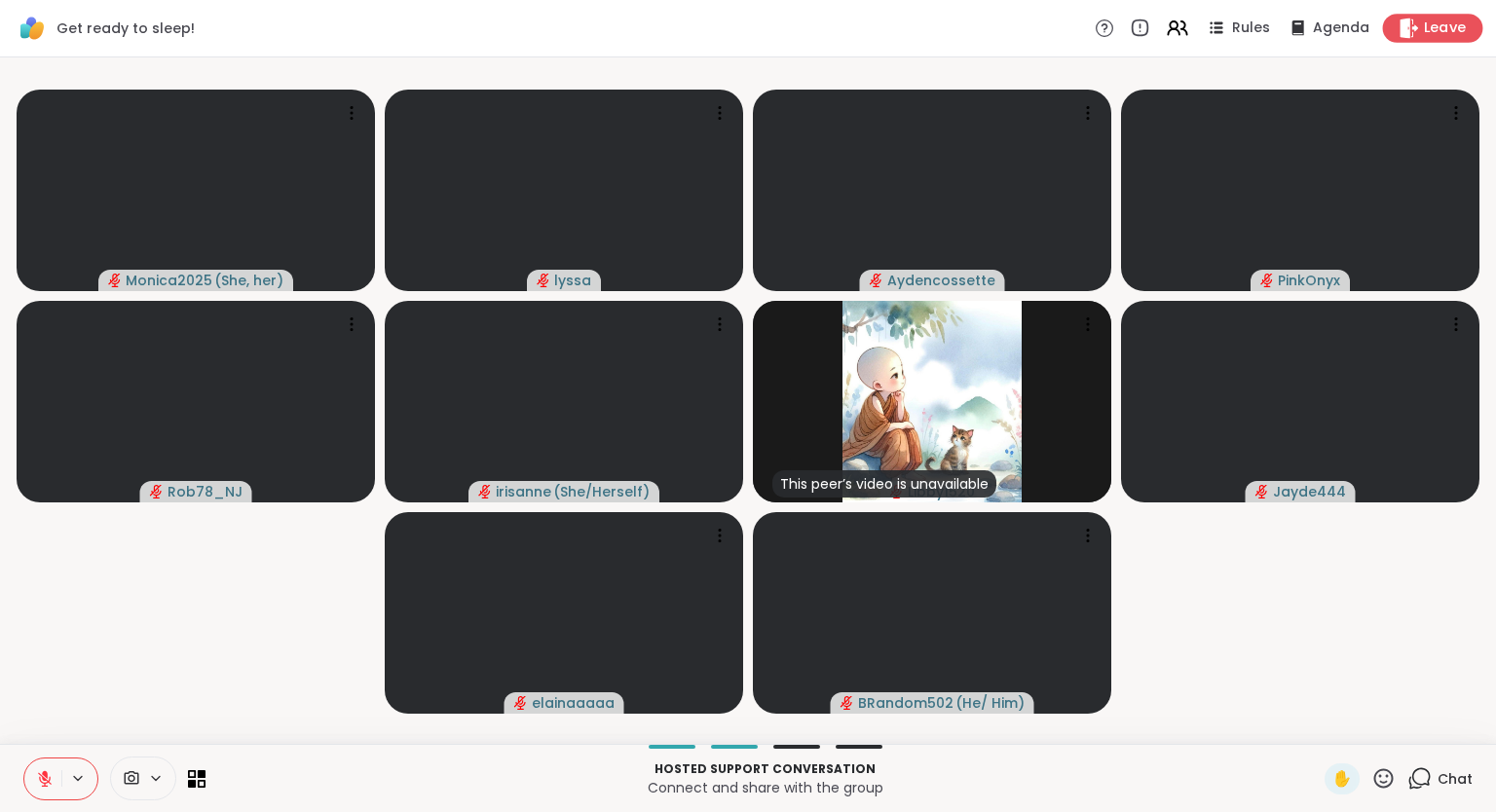
click at [1400, 30] on icon at bounding box center [1408, 28] width 21 height 21
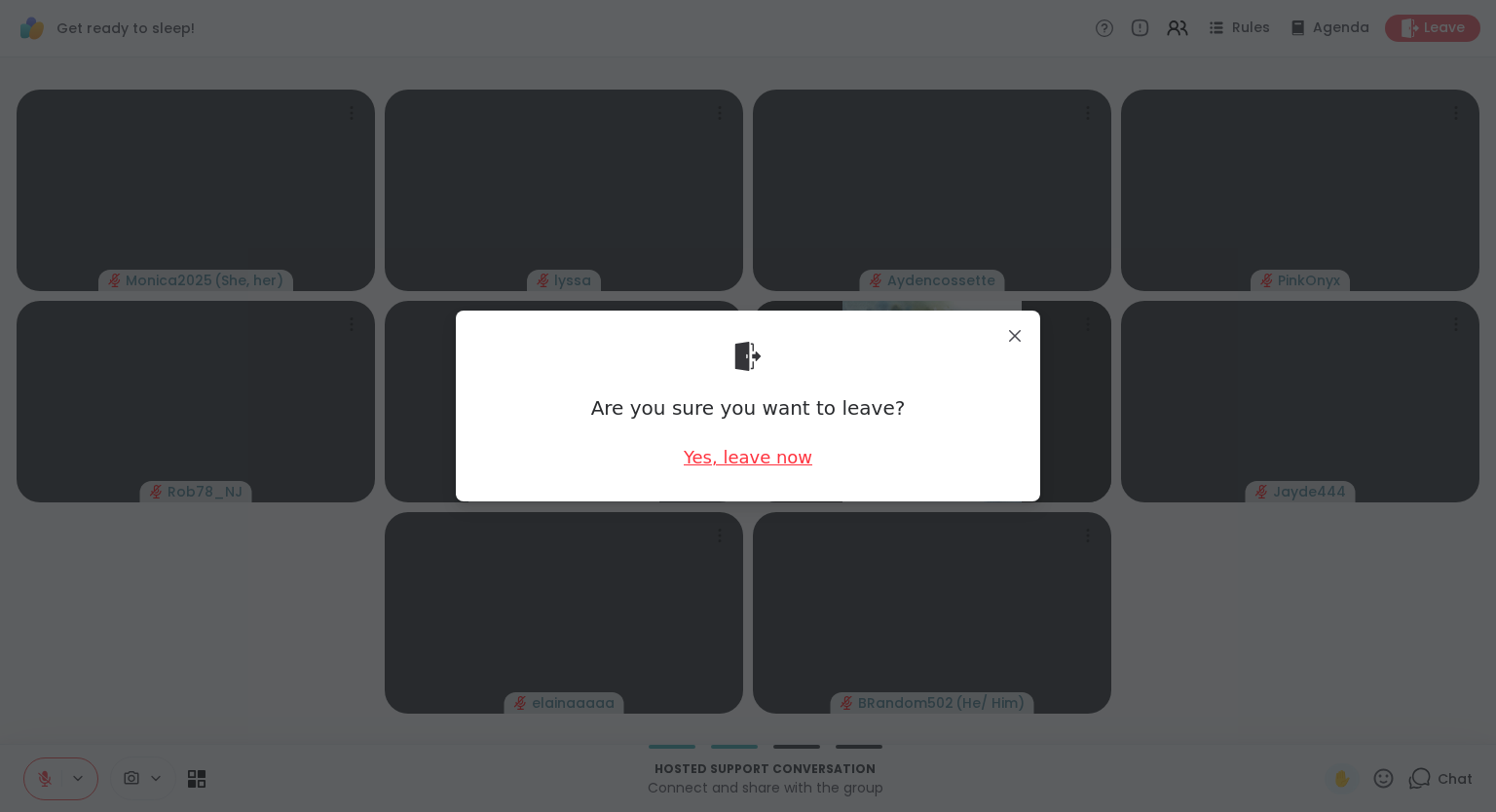
click at [724, 457] on div "Yes, leave now" at bounding box center [748, 457] width 129 height 25
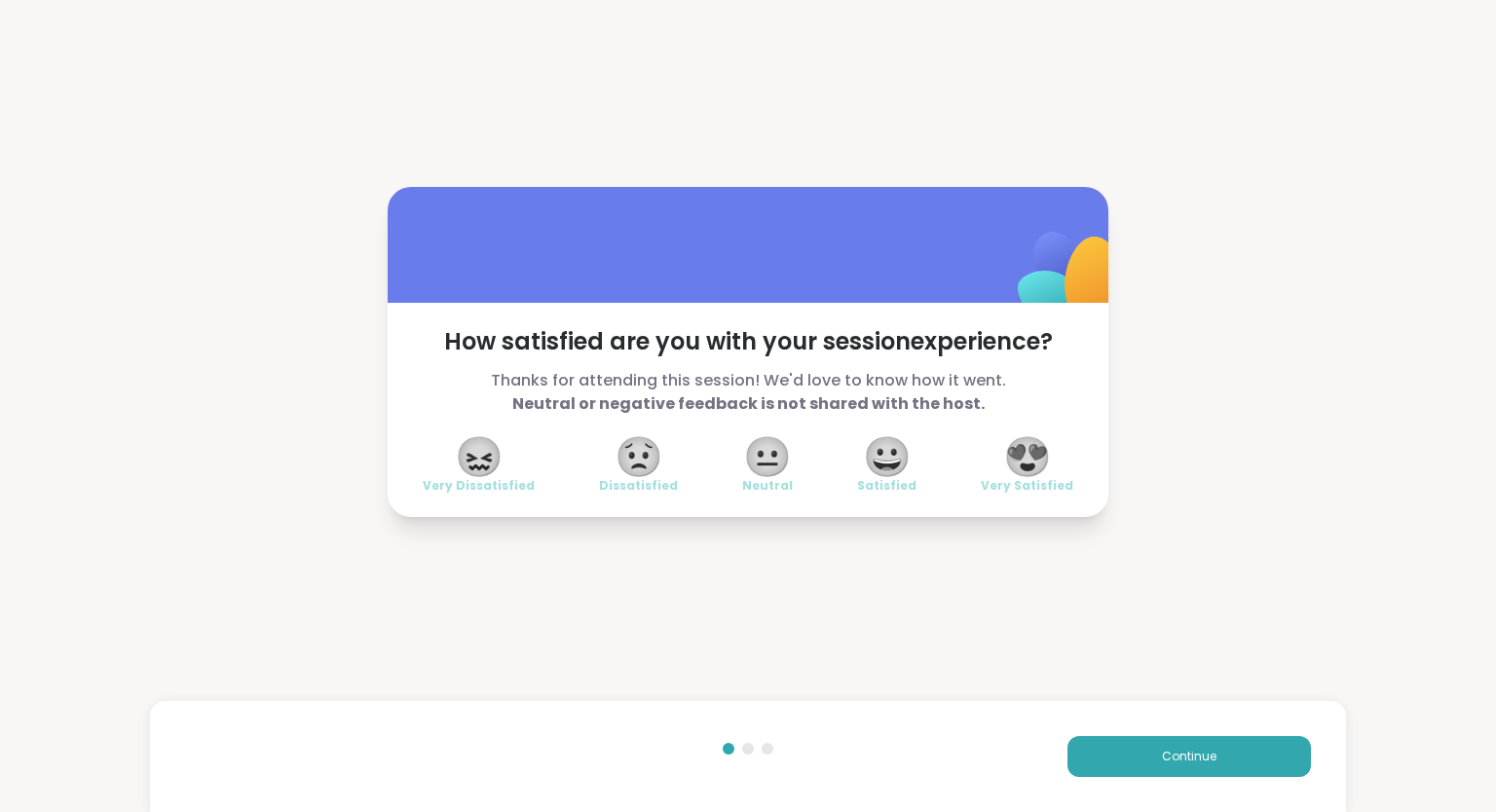
click at [1046, 450] on span "😍" at bounding box center [1027, 456] width 48 height 35
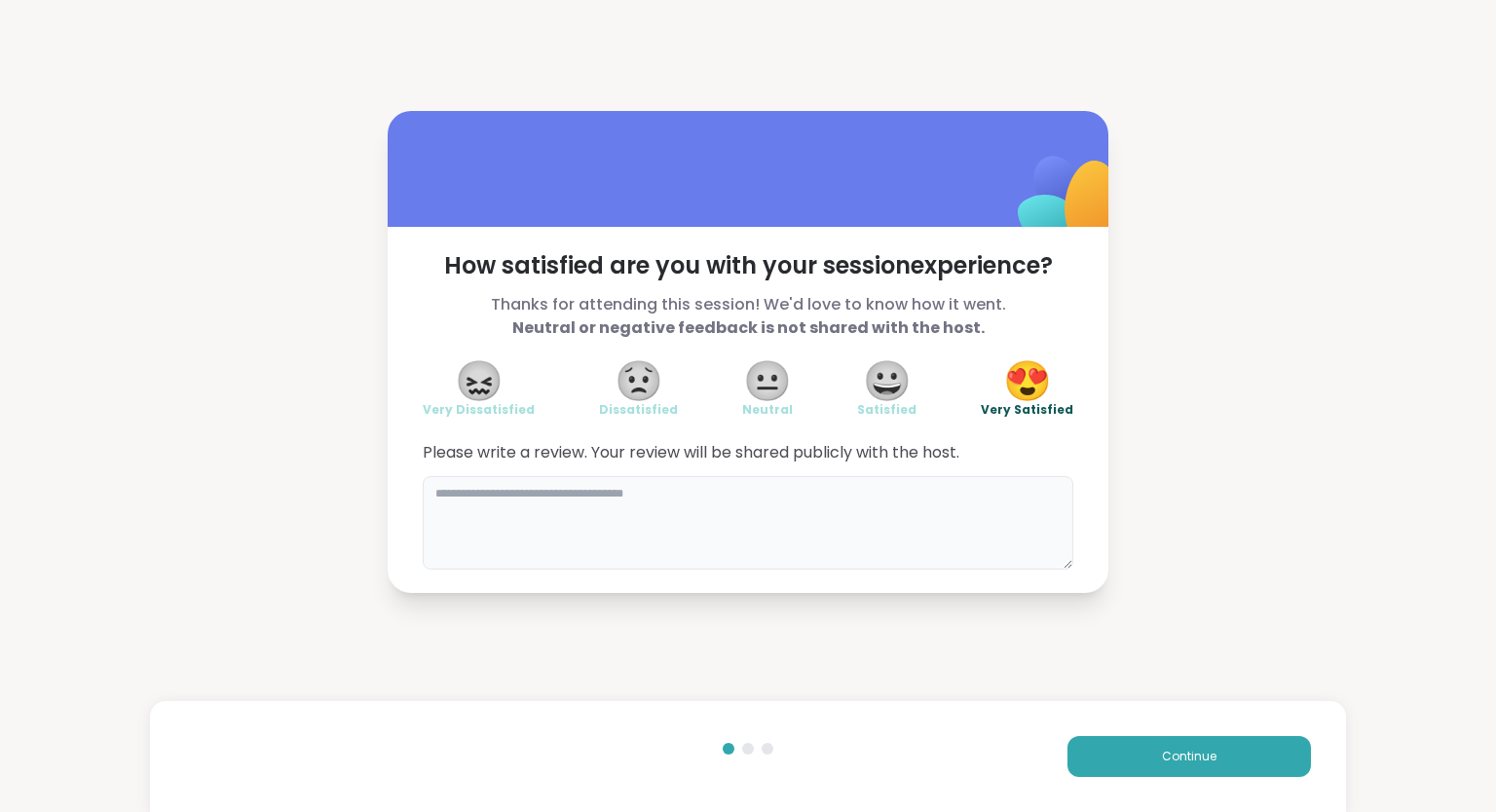
click at [912, 527] on textarea at bounding box center [747, 522] width 650 height 93
type textarea "**********"
click at [1144, 761] on button "Continue" at bounding box center [1189, 756] width 243 height 41
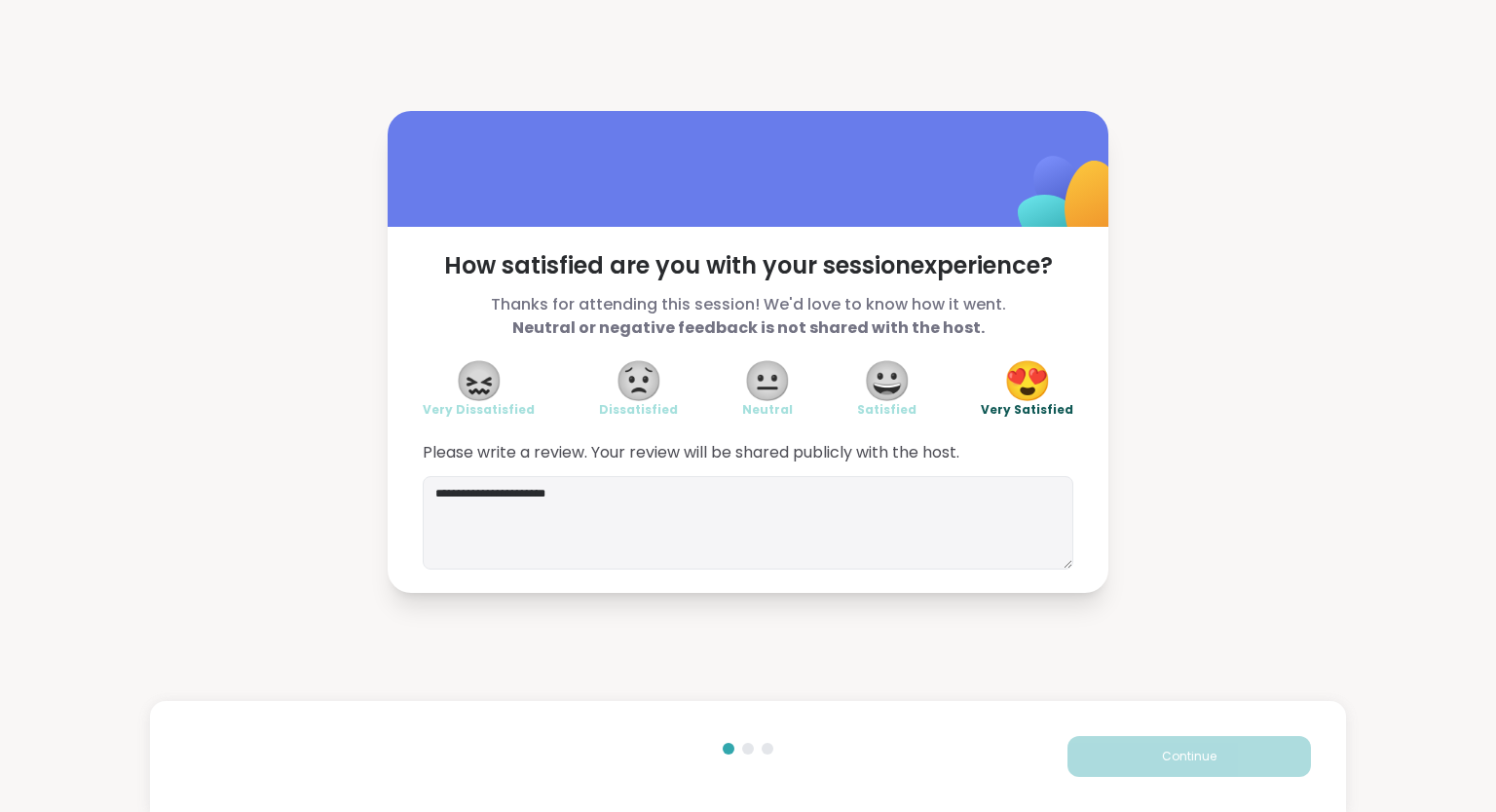
click at [1144, 764] on button "Continue" at bounding box center [1189, 756] width 243 height 41
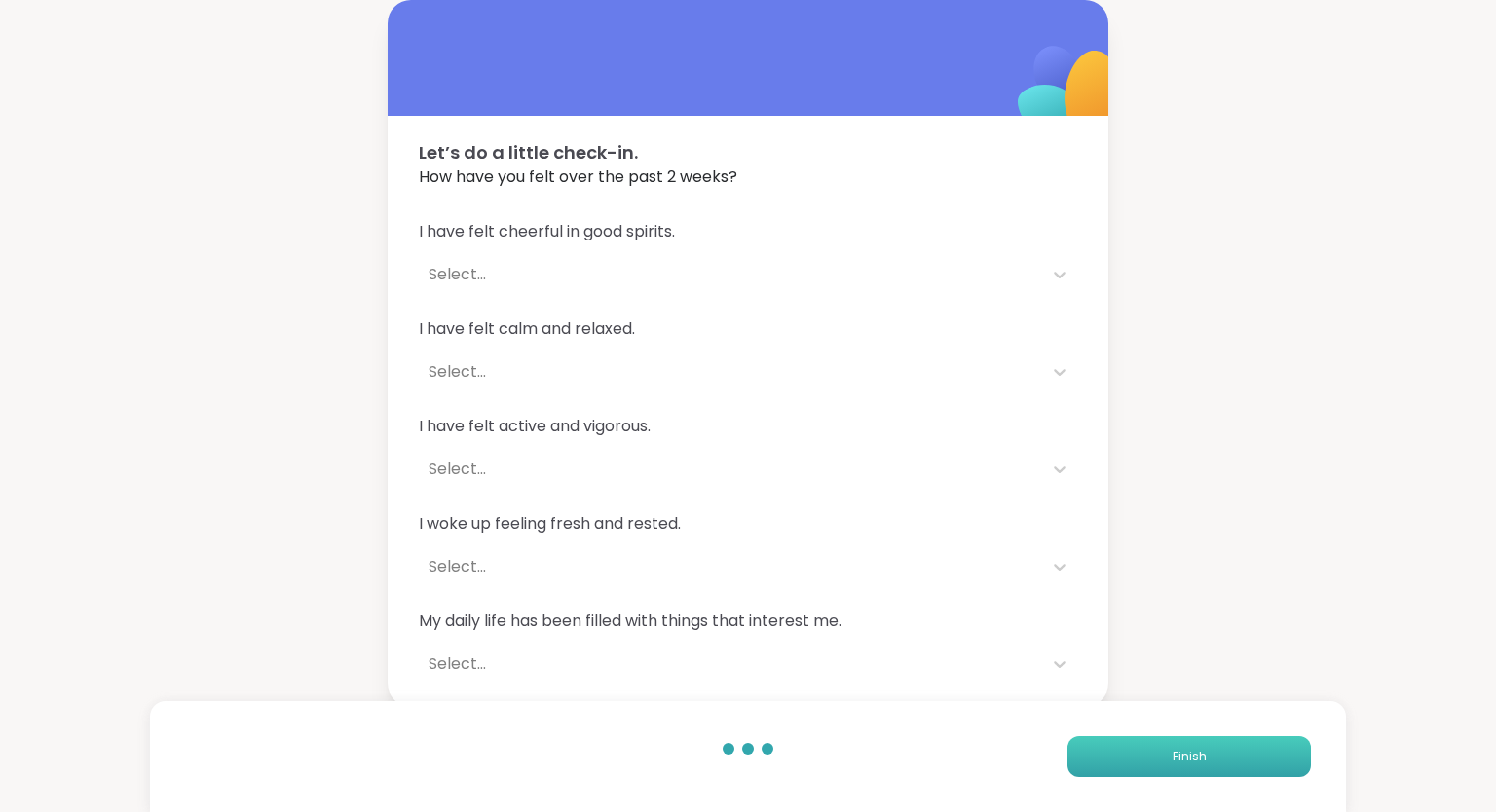
click at [1147, 766] on button "Finish" at bounding box center [1189, 756] width 243 height 41
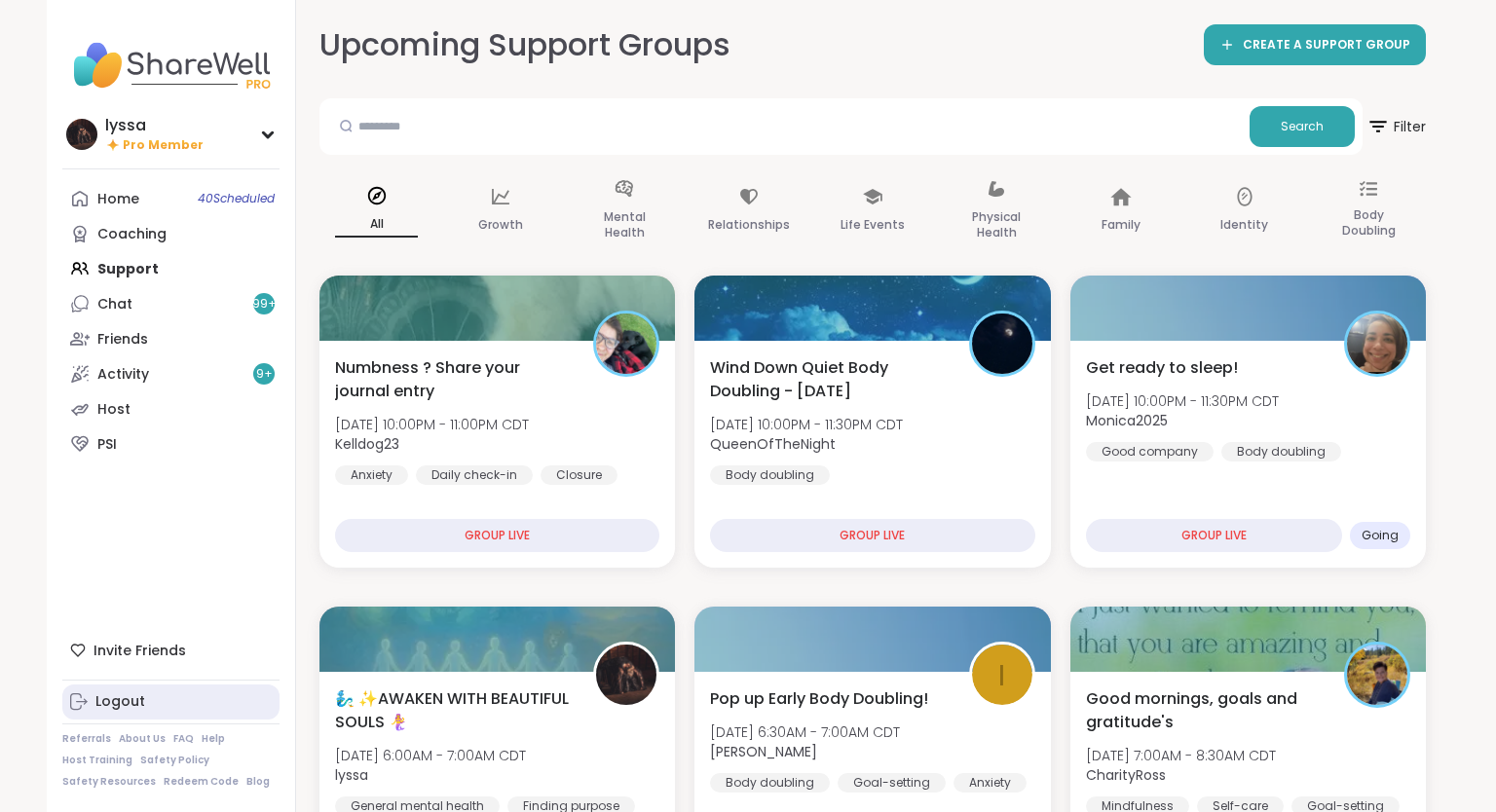
click at [100, 695] on div "Logout" at bounding box center [120, 702] width 49 height 20
